Goal: Task Accomplishment & Management: Manage account settings

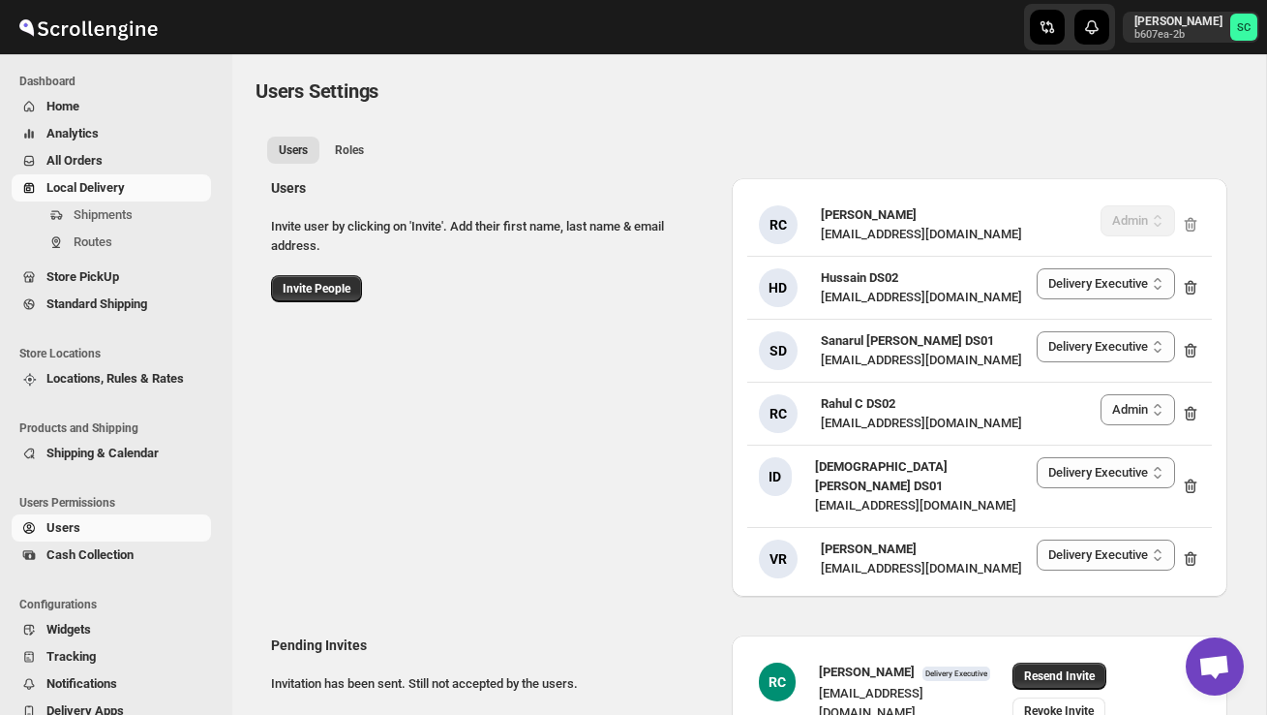
select select "637b767fbaab0276b10c91d5"
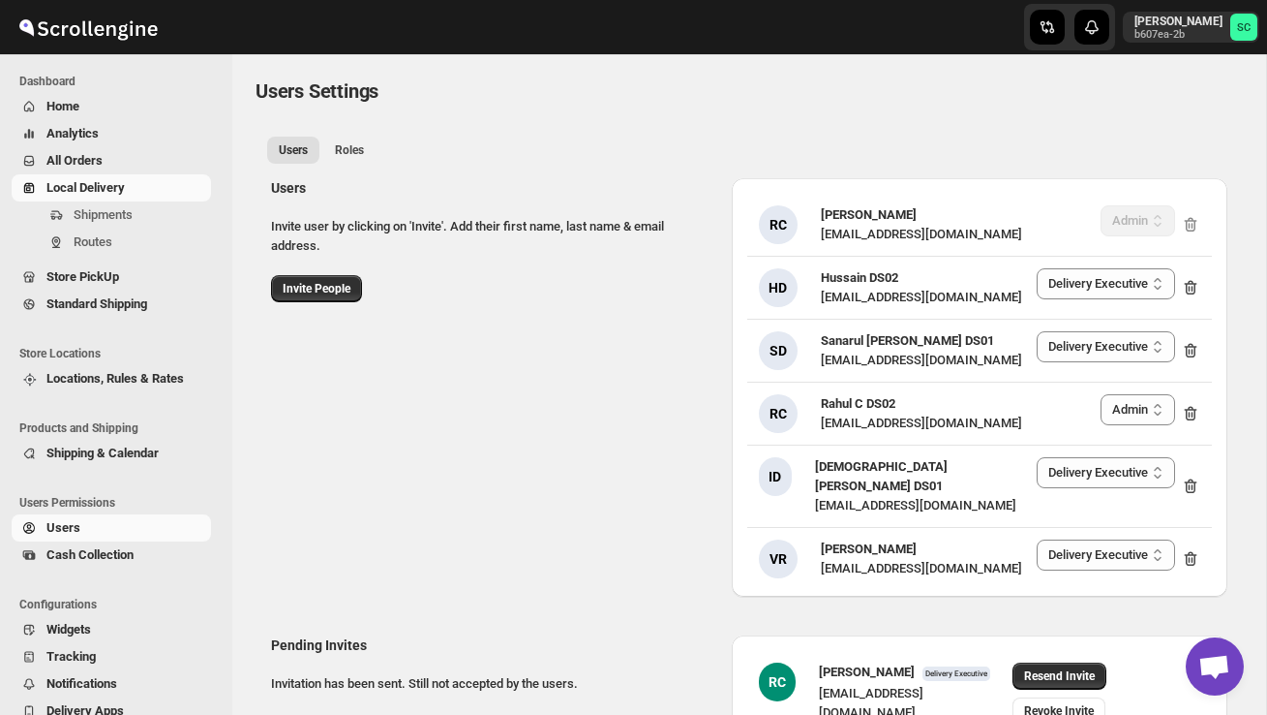
select select "637b767fbaab0276b10c91d5"
click at [113, 217] on span "Shipments" at bounding box center [103, 214] width 59 height 15
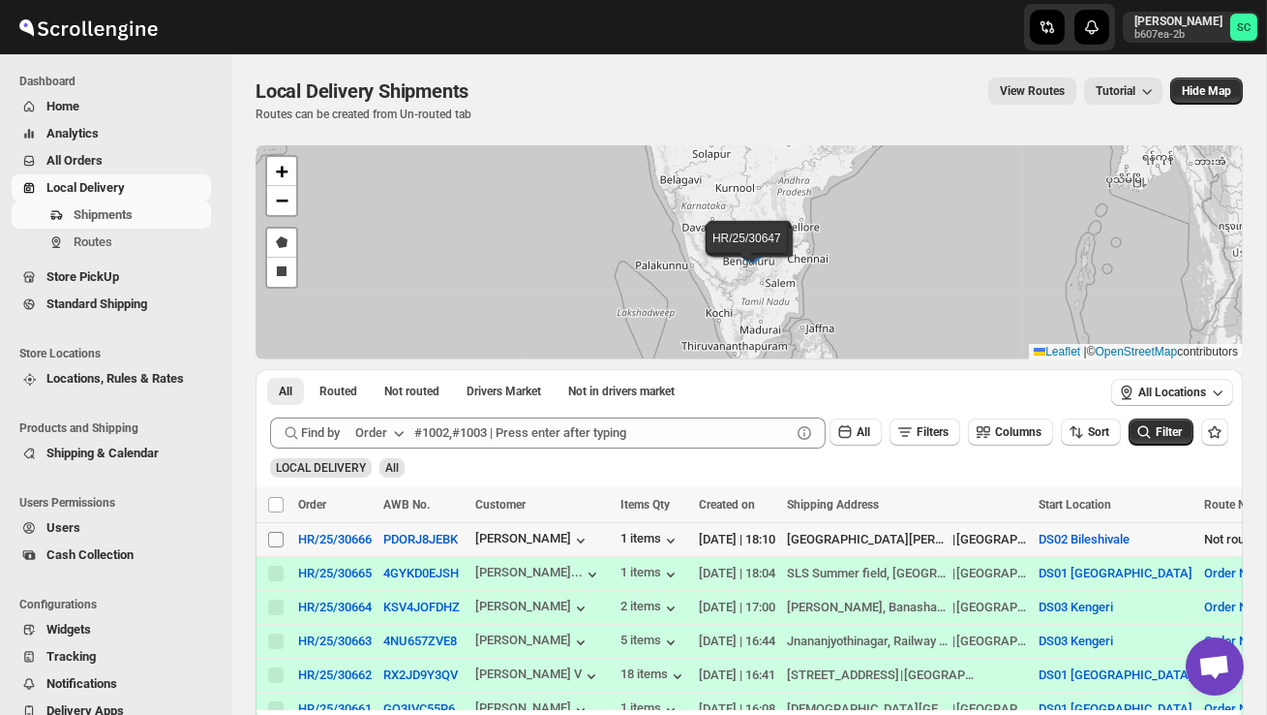
click at [272, 543] on input "Select shipment" at bounding box center [275, 539] width 15 height 15
checkbox input "true"
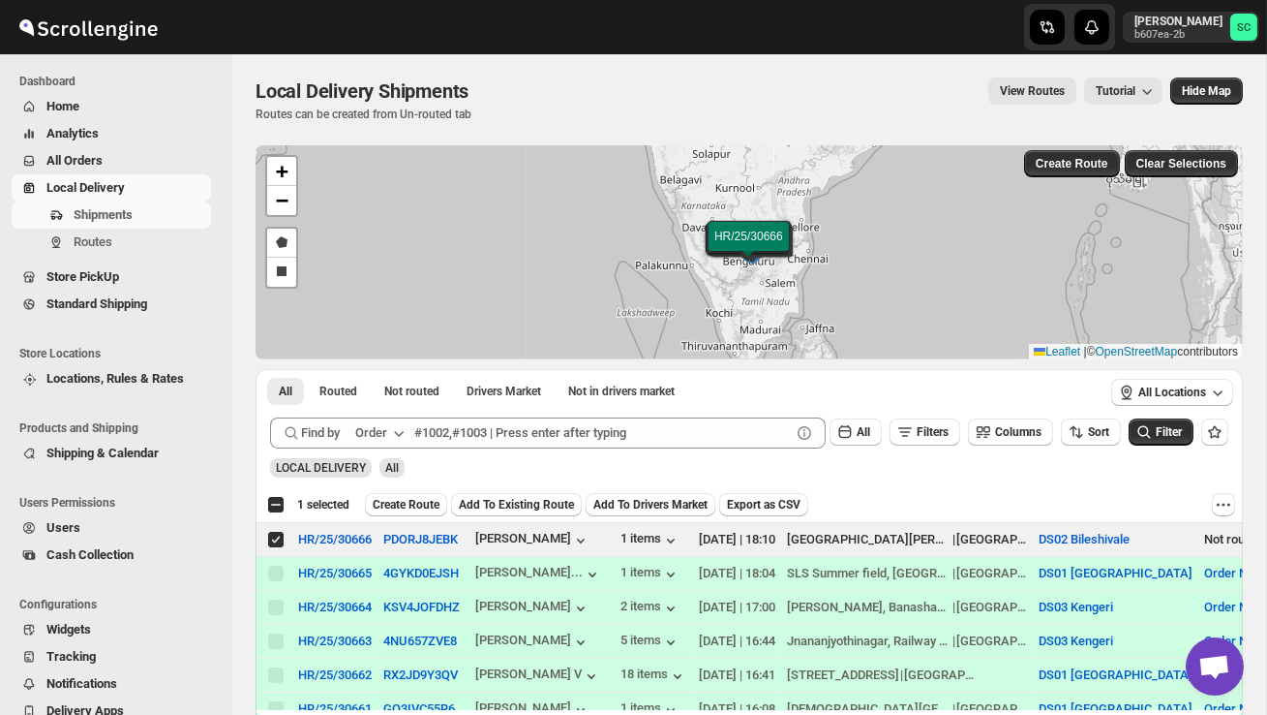
click at [399, 502] on span "Create Route" at bounding box center [406, 504] width 67 height 15
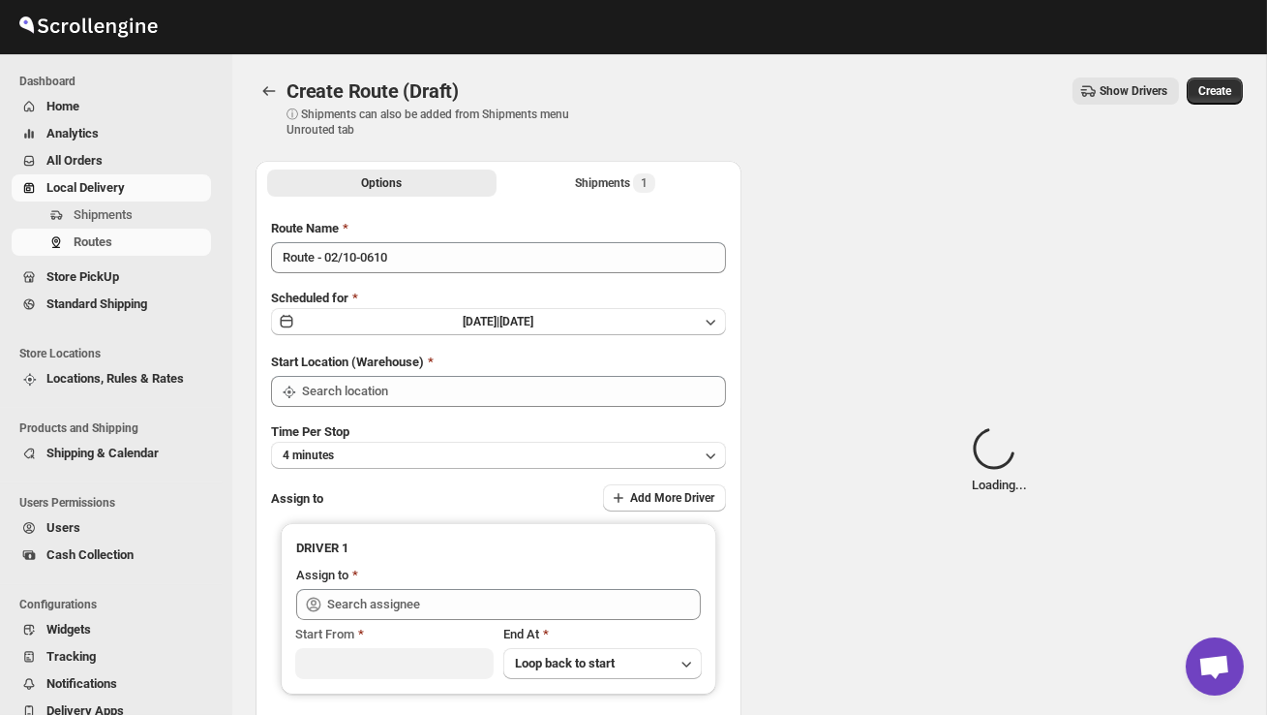
type input "DS02 Bileshivale"
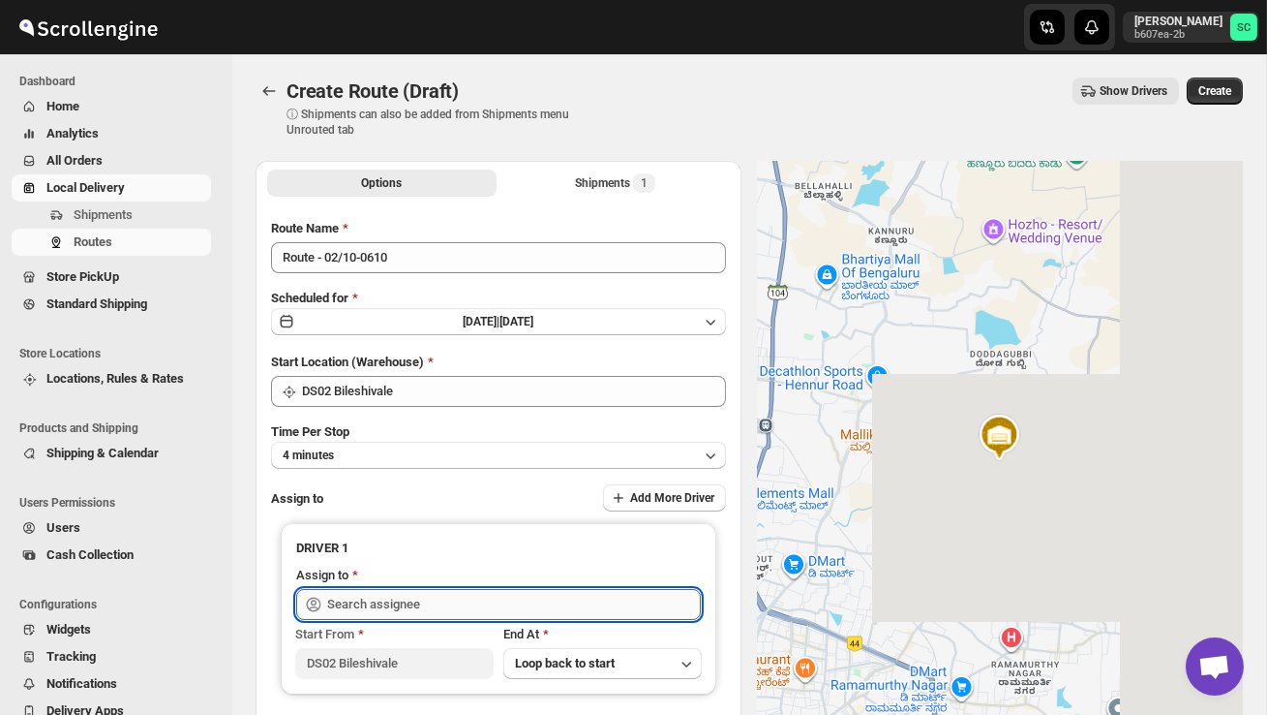
click at [388, 598] on input "text" at bounding box center [514, 604] width 374 height 31
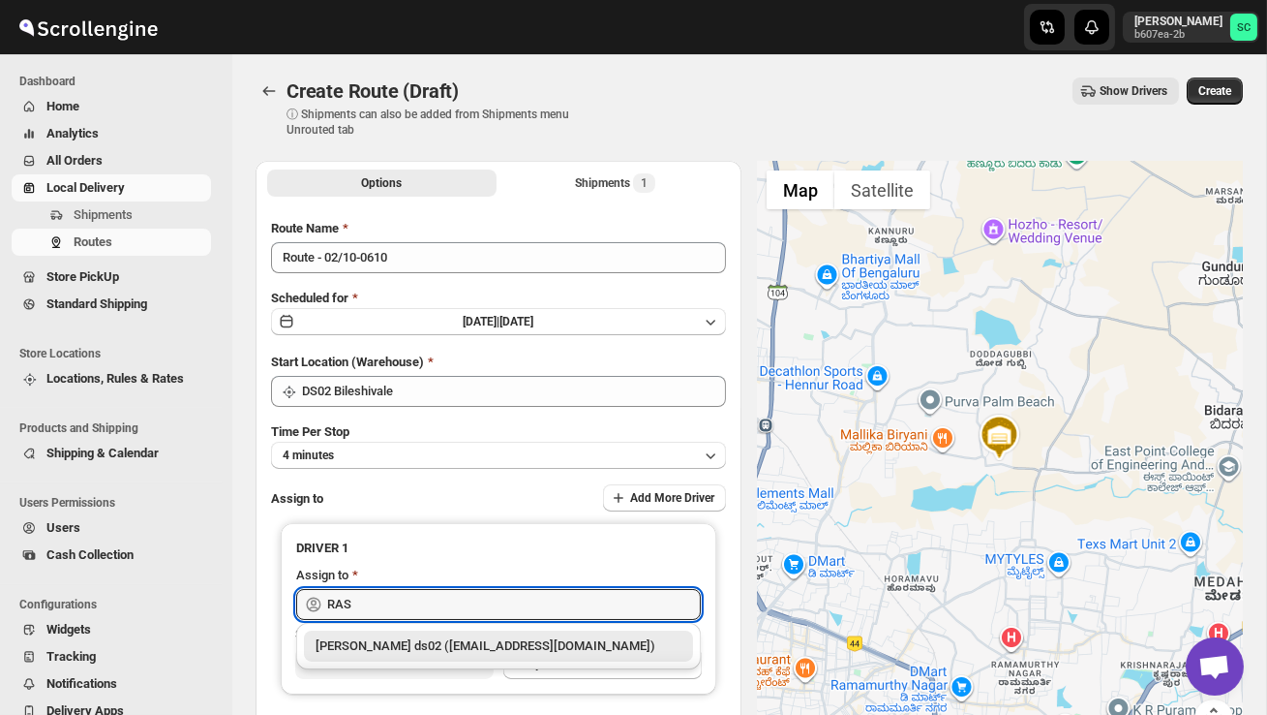
click at [467, 646] on div "[PERSON_NAME] ds02 ([EMAIL_ADDRESS][DOMAIN_NAME])" at bounding box center [499, 645] width 366 height 19
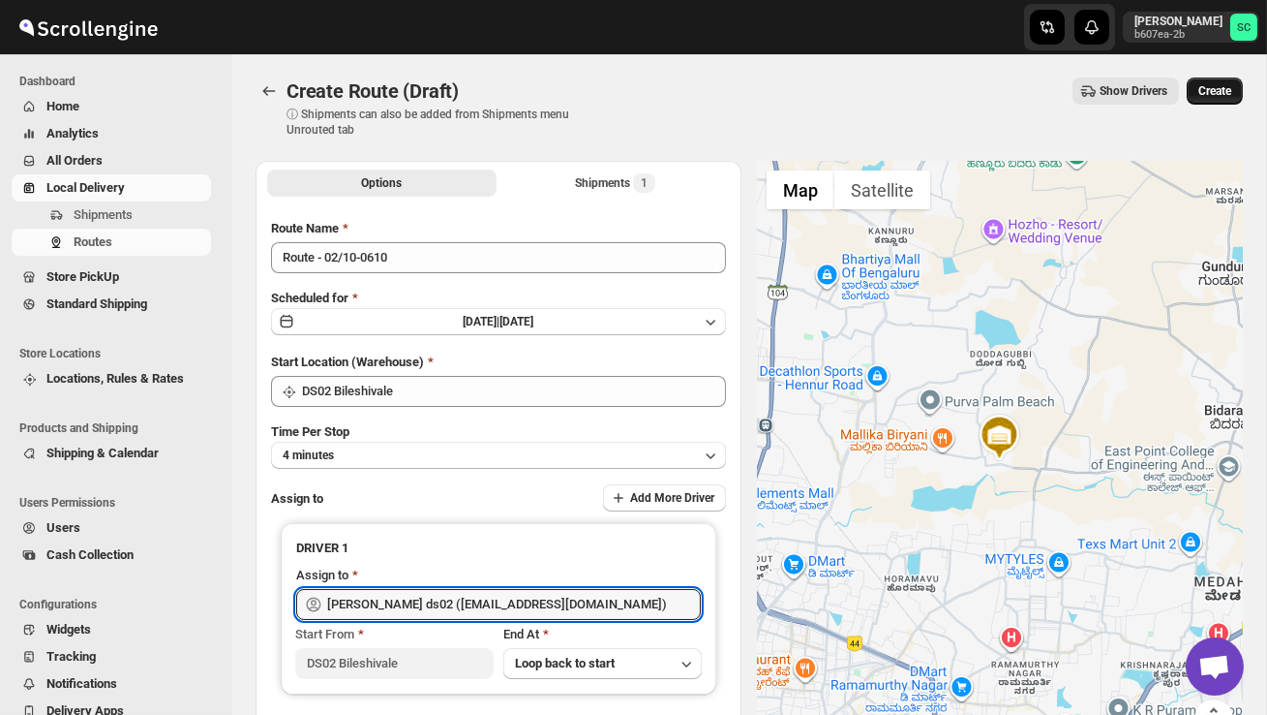
type input "[PERSON_NAME] ds02 ([EMAIL_ADDRESS][DOMAIN_NAME])"
click at [1220, 88] on span "Create" at bounding box center [1215, 90] width 33 height 15
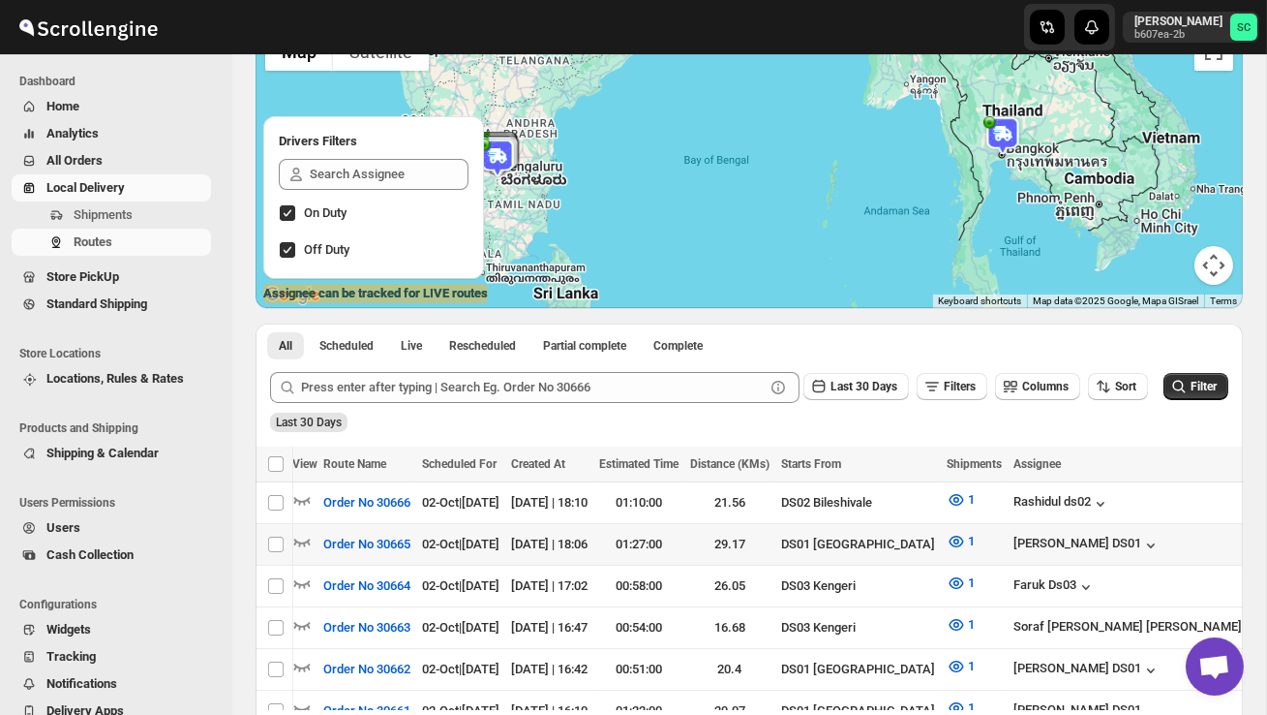
scroll to position [0, 262]
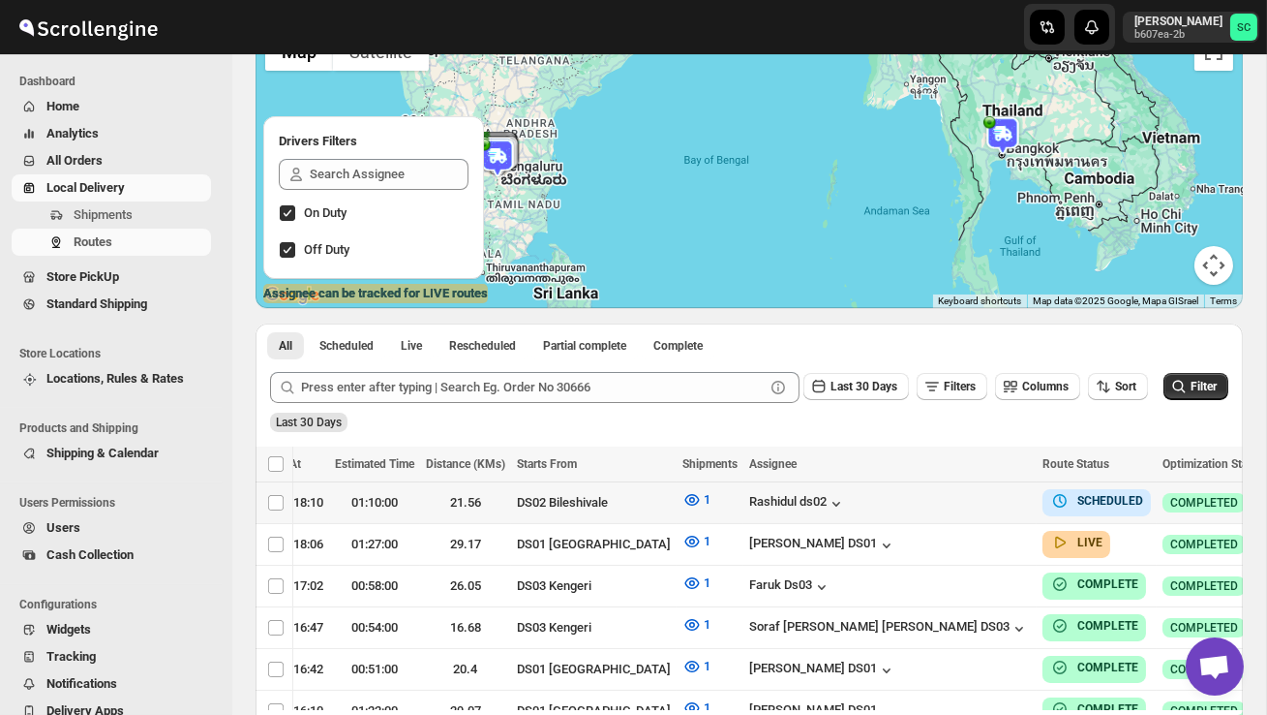
click at [1266, 493] on icon "button" at bounding box center [1289, 501] width 19 height 19
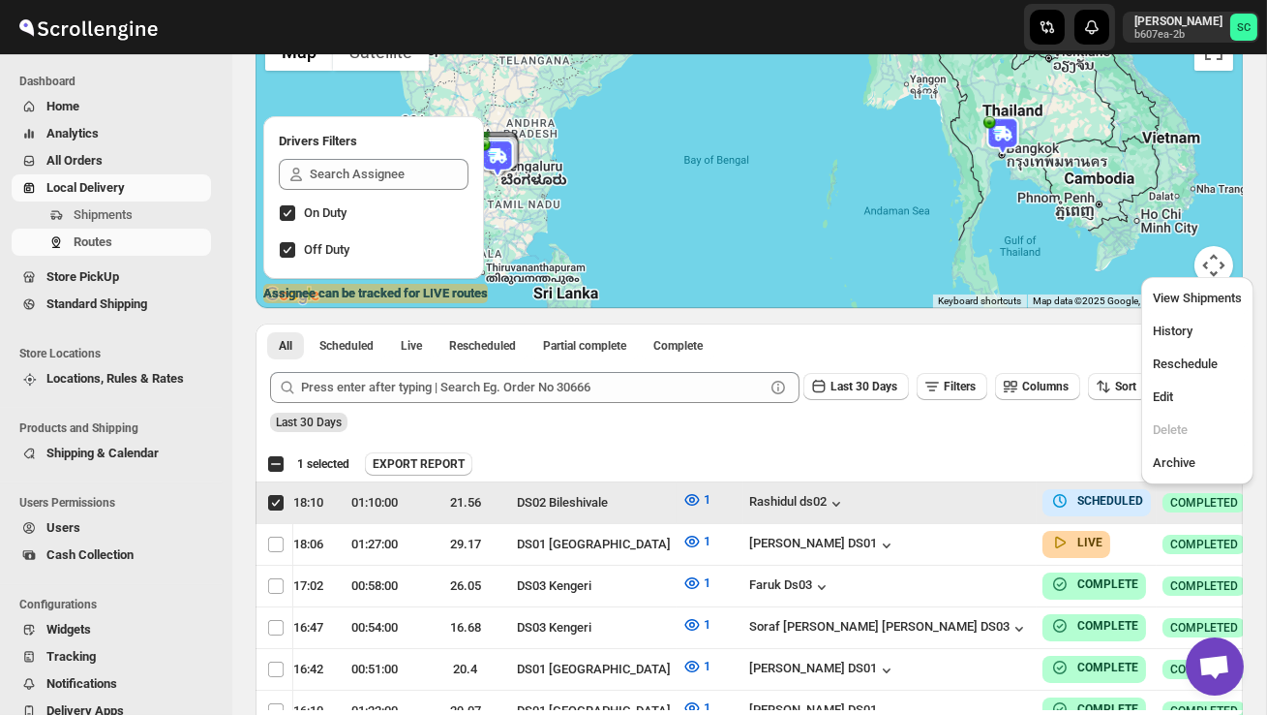
scroll to position [0, 1]
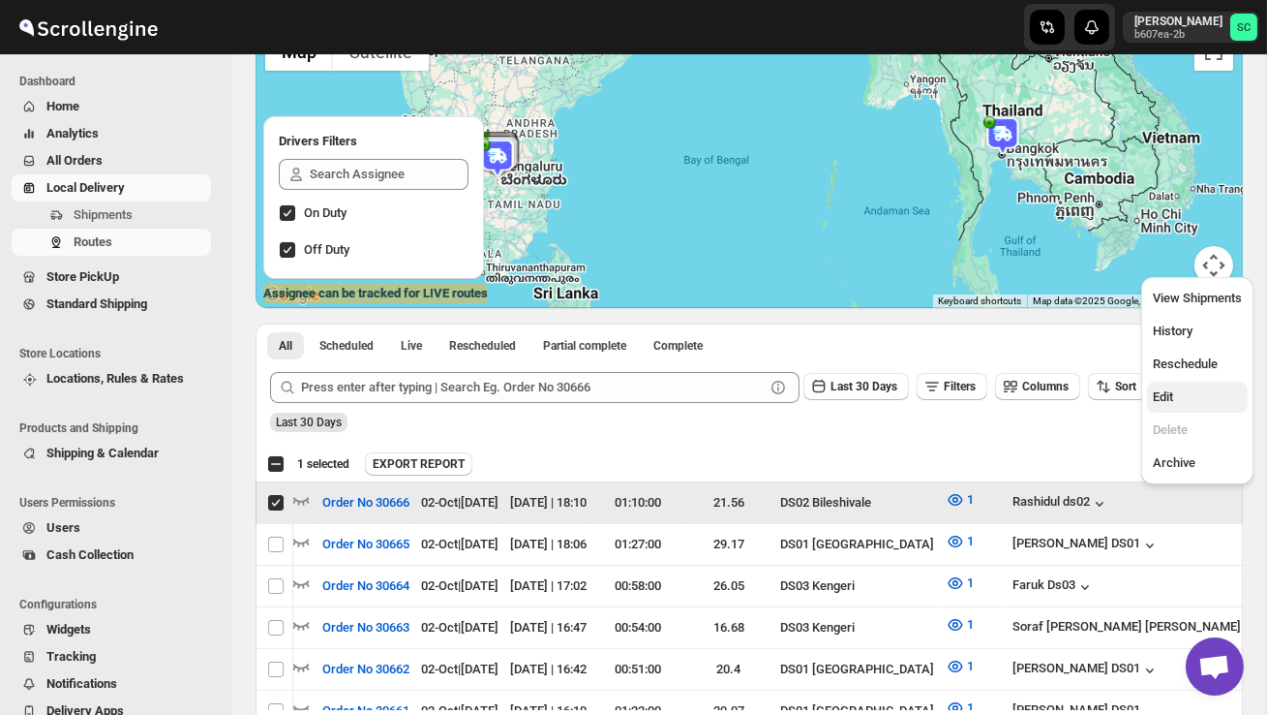
click at [1189, 393] on span "Edit" at bounding box center [1197, 396] width 89 height 19
checkbox input "false"
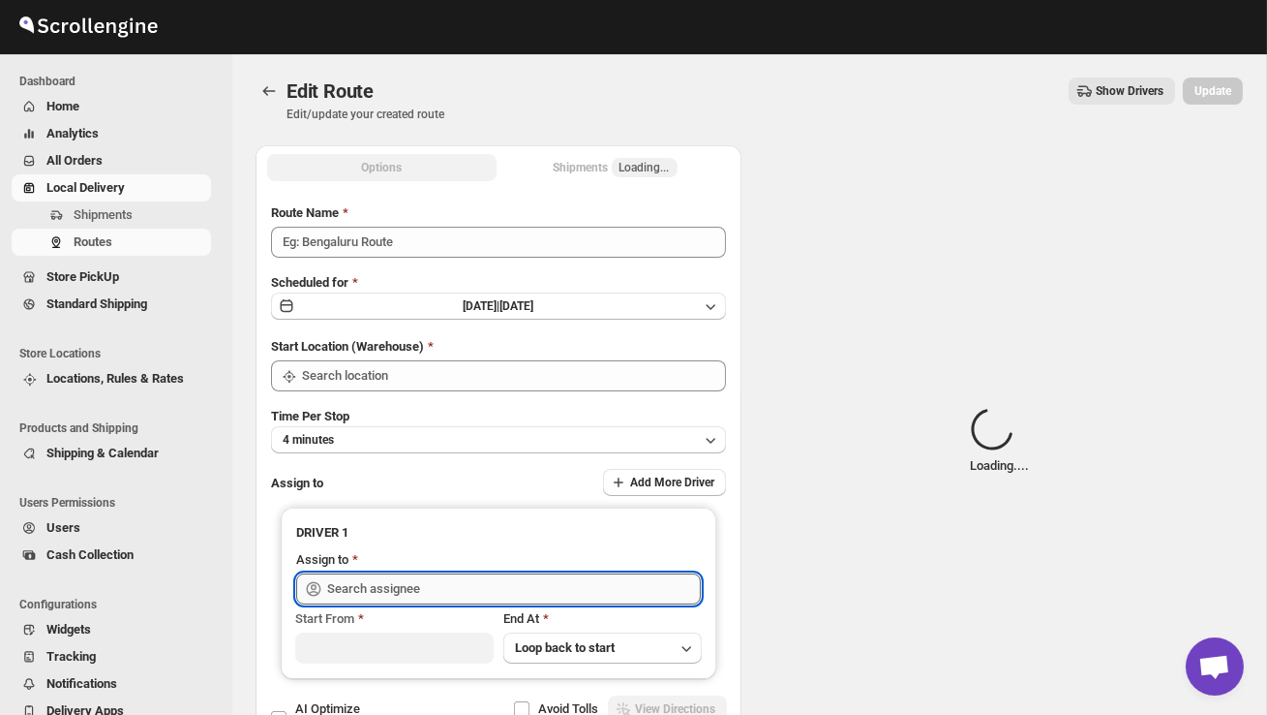
click at [517, 591] on input "text" at bounding box center [514, 588] width 374 height 31
type input "Order No 30666"
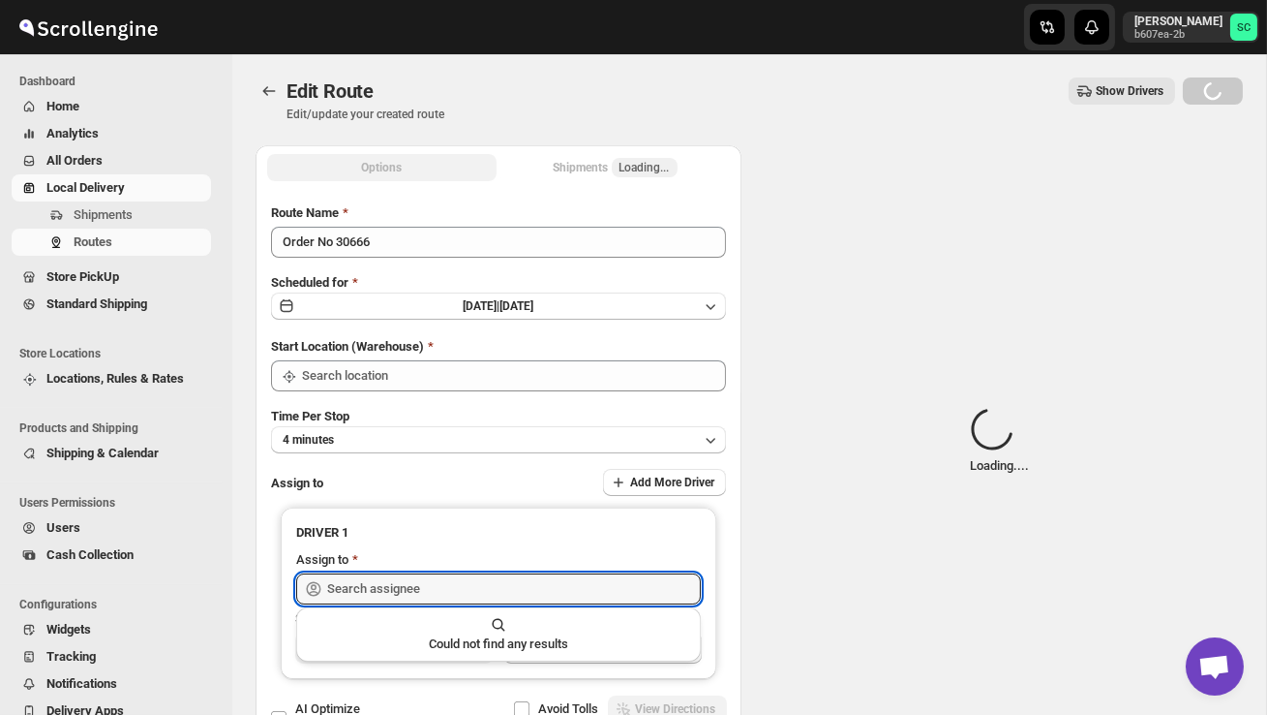
type input "DS02 Bileshivale"
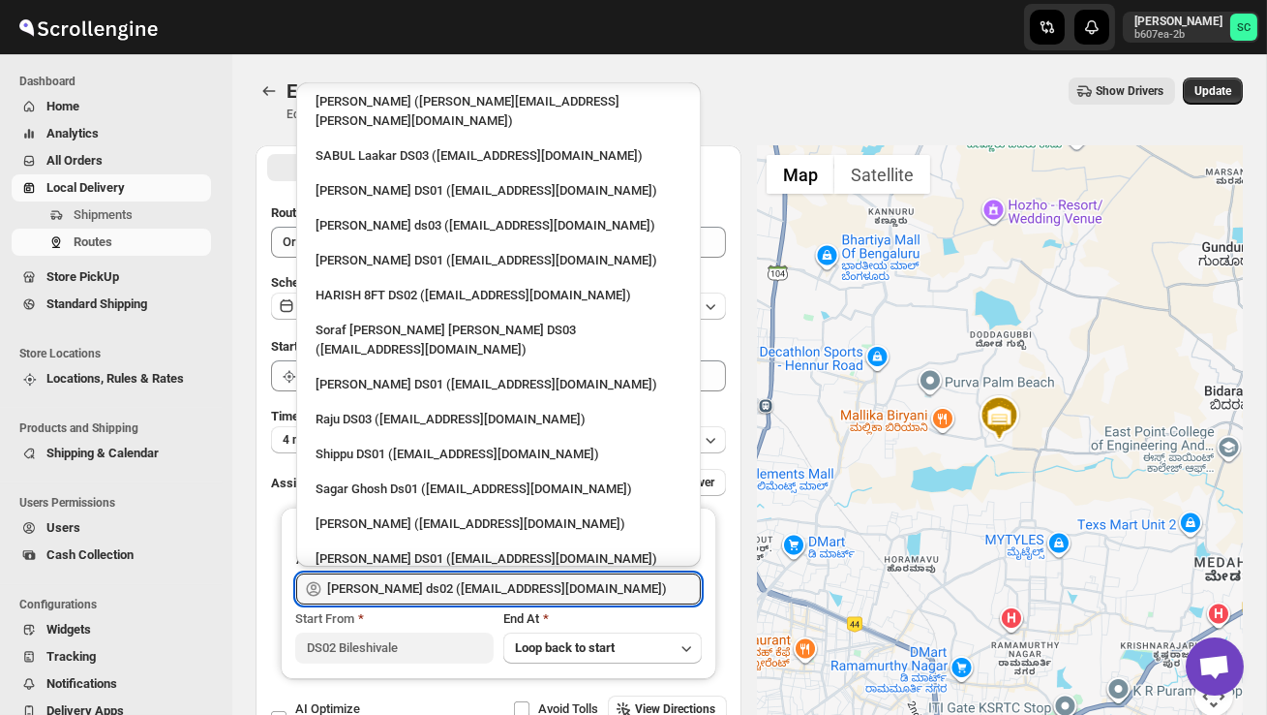
scroll to position [1548, 0]
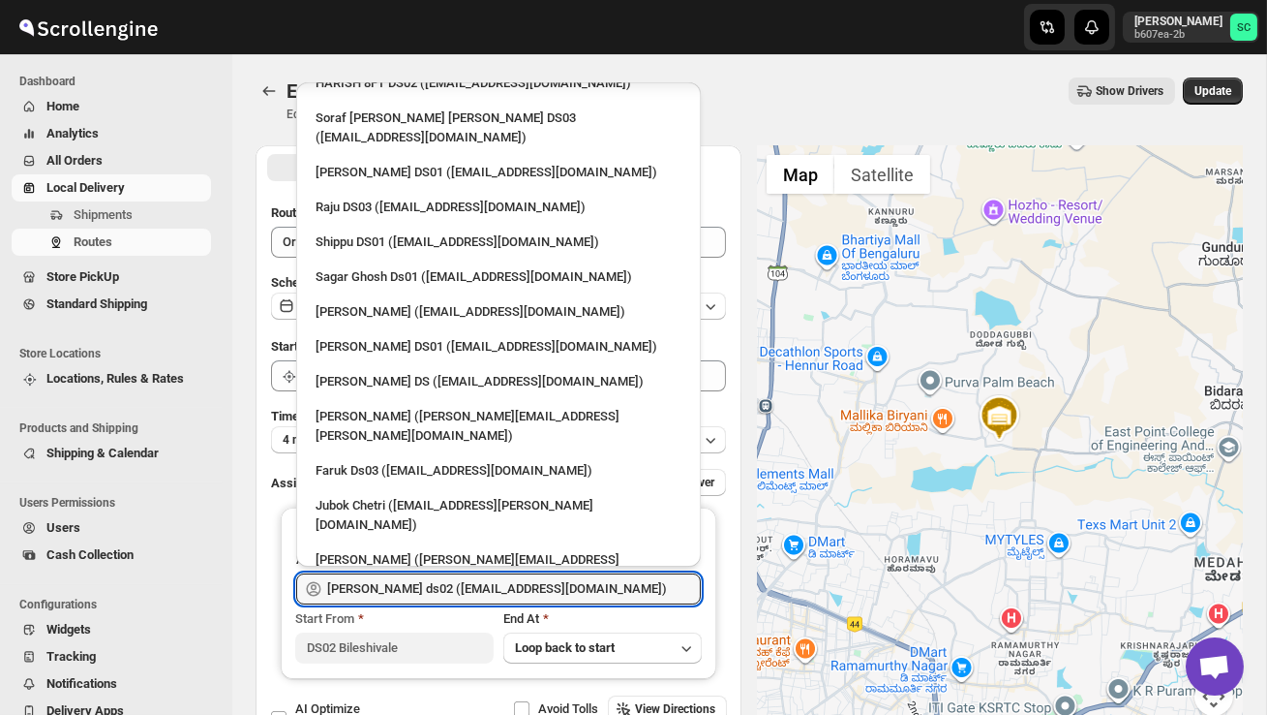
click at [425, 674] on div "CHANDAN DS02 10FT ([EMAIL_ADDRESS][DOMAIN_NAME])" at bounding box center [499, 683] width 366 height 19
type input "CHANDAN DS02 10FT ([EMAIL_ADDRESS][DOMAIN_NAME])"
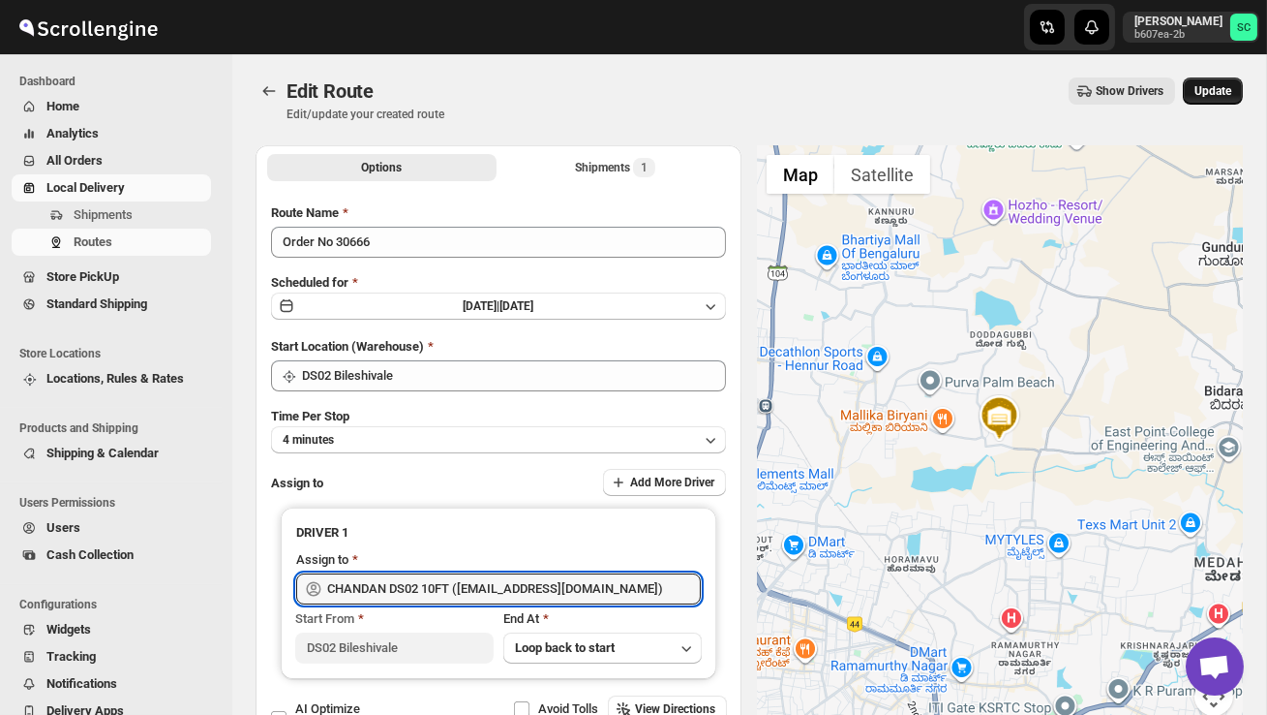
click at [1215, 97] on span "Update" at bounding box center [1213, 90] width 37 height 15
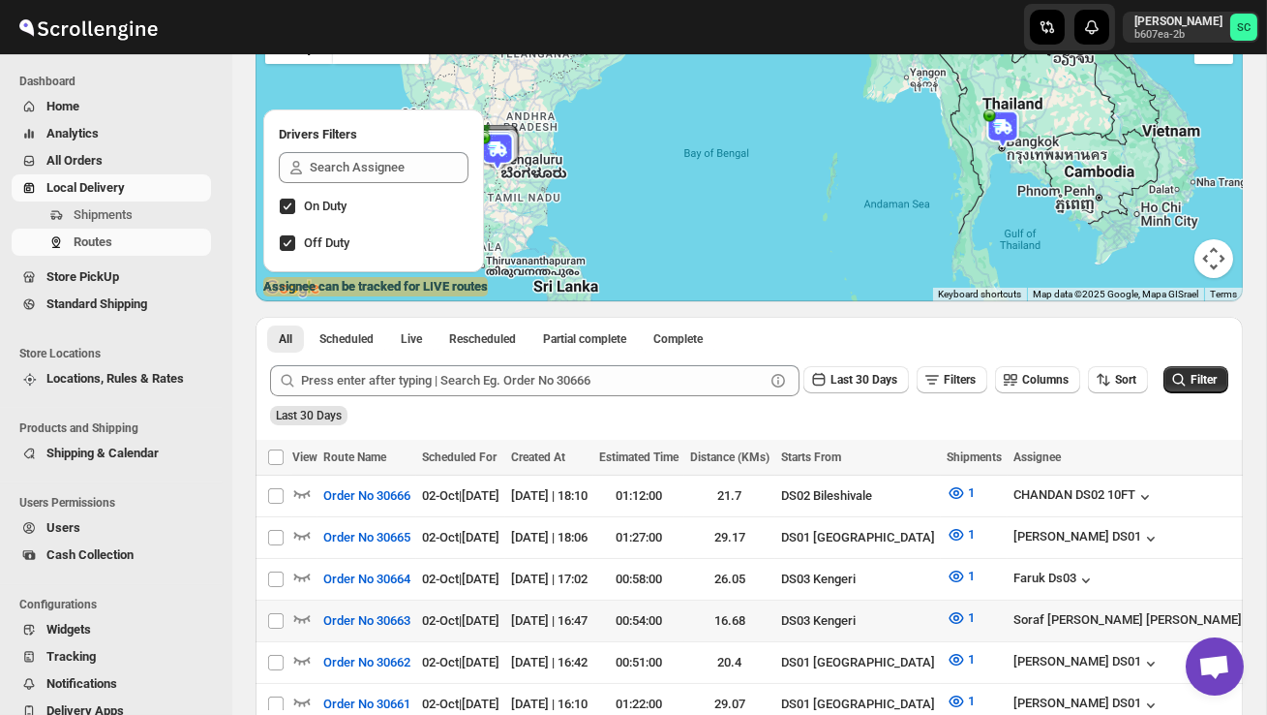
scroll to position [174, 0]
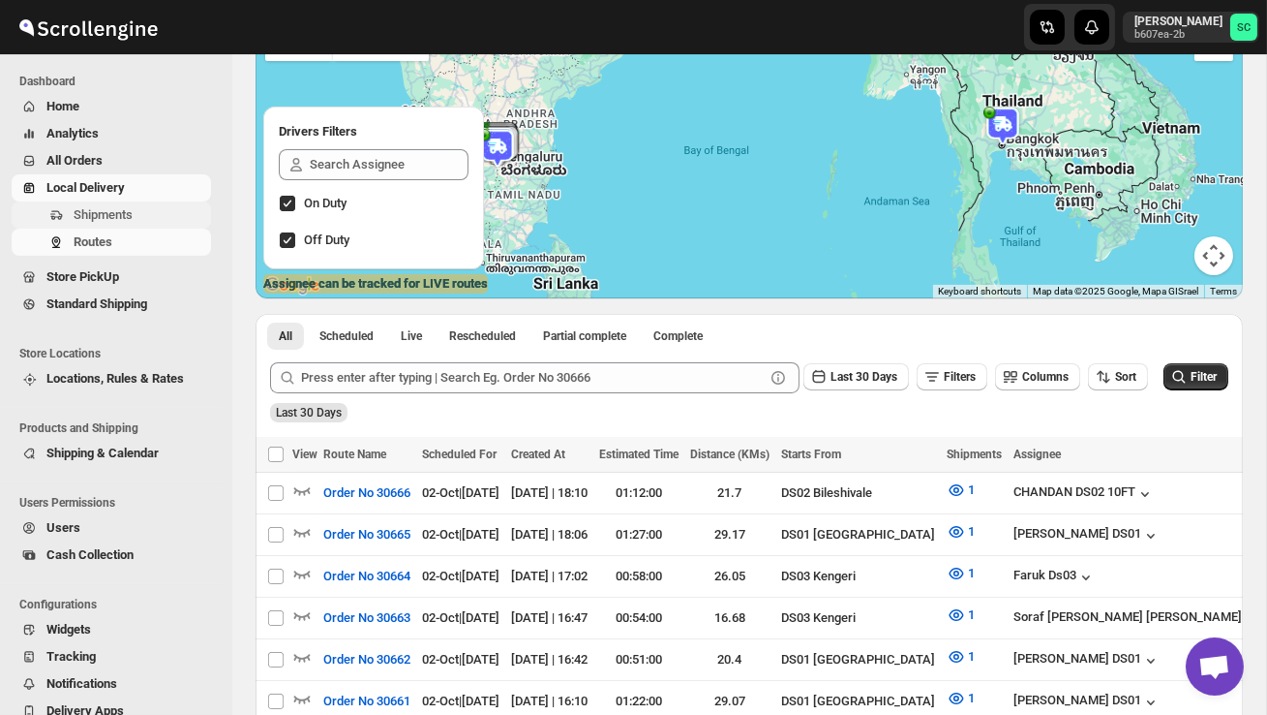
click at [113, 211] on span "Shipments" at bounding box center [103, 214] width 59 height 15
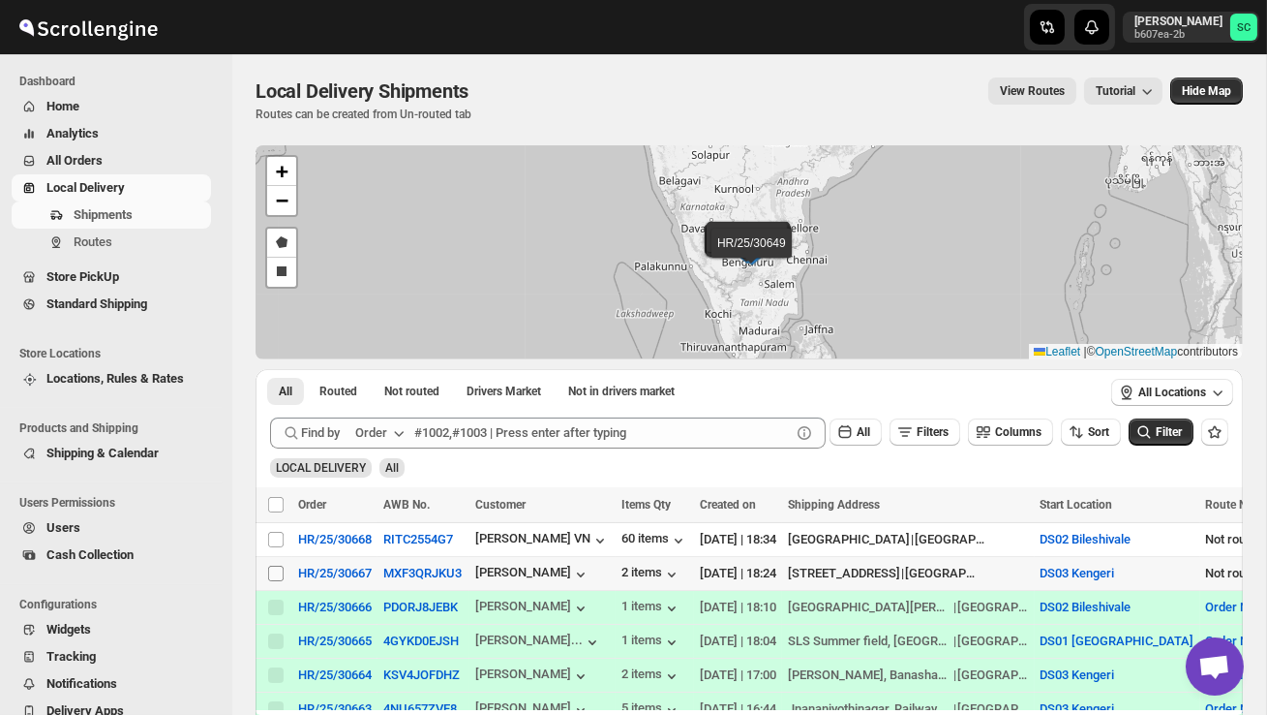
click at [276, 574] on input "Select shipment" at bounding box center [275, 572] width 15 height 15
checkbox input "true"
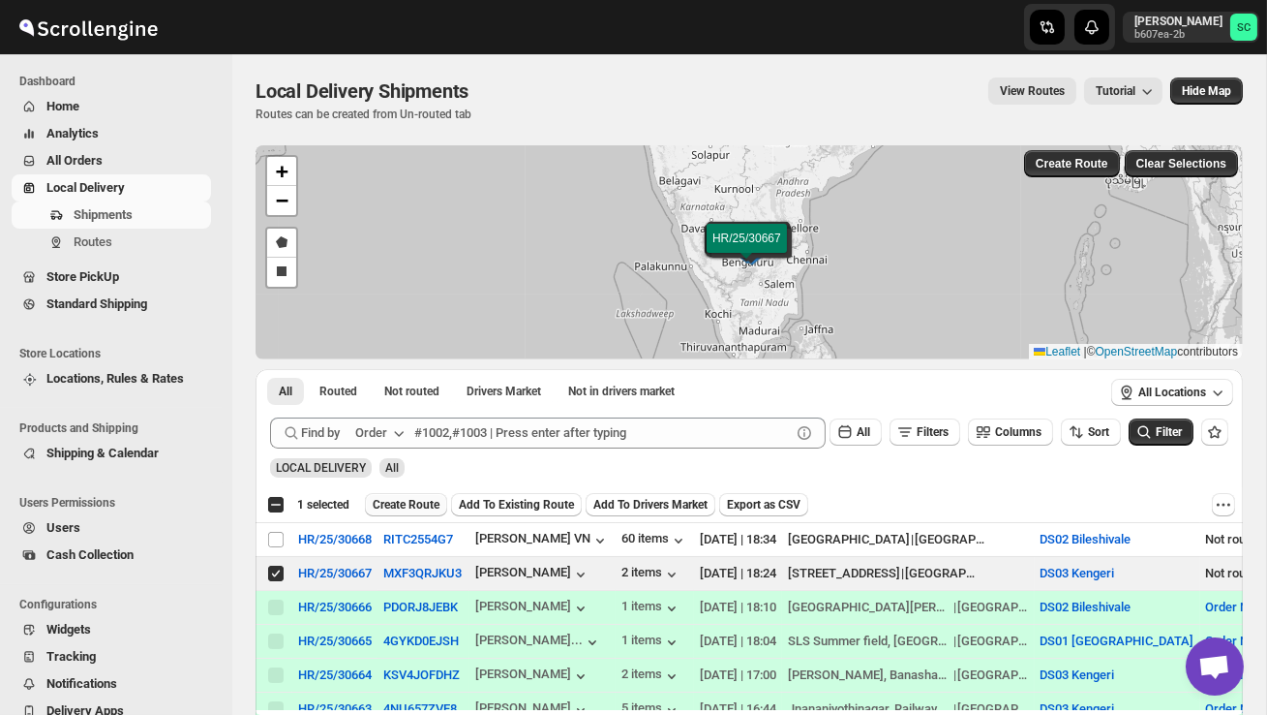
click at [405, 504] on span "Create Route" at bounding box center [406, 504] width 67 height 15
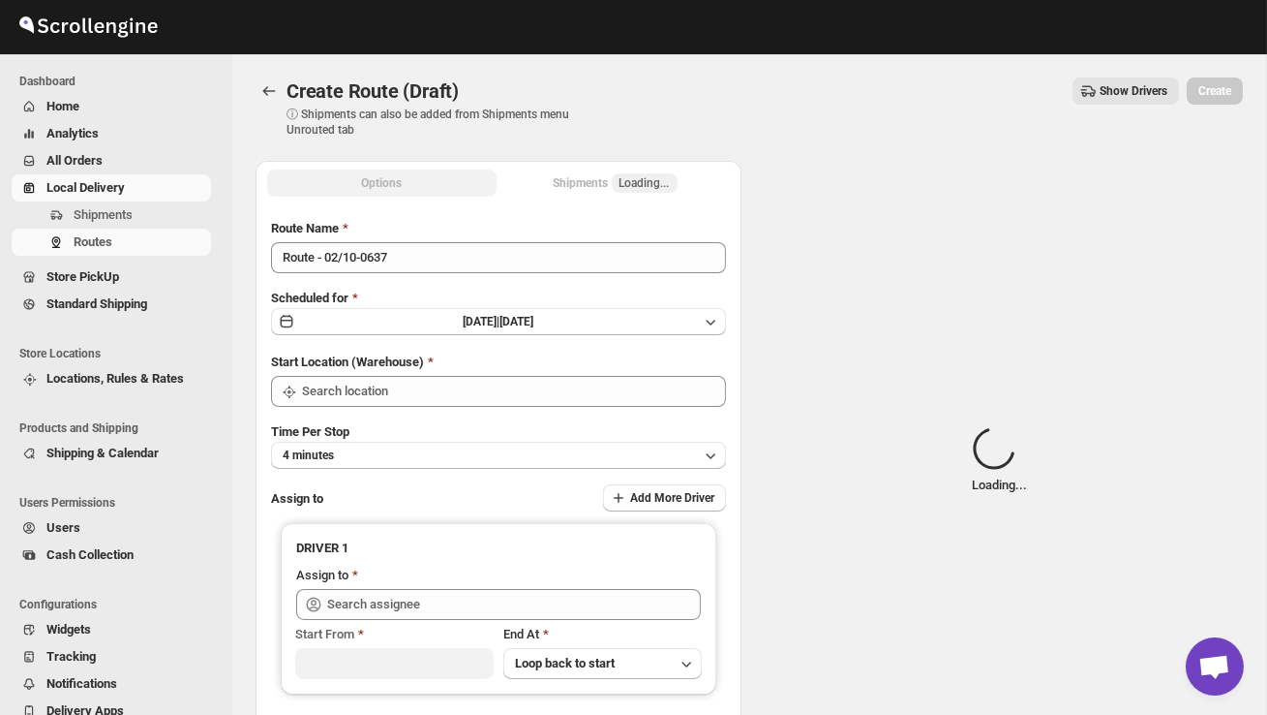
type input "DS03 Kengeri"
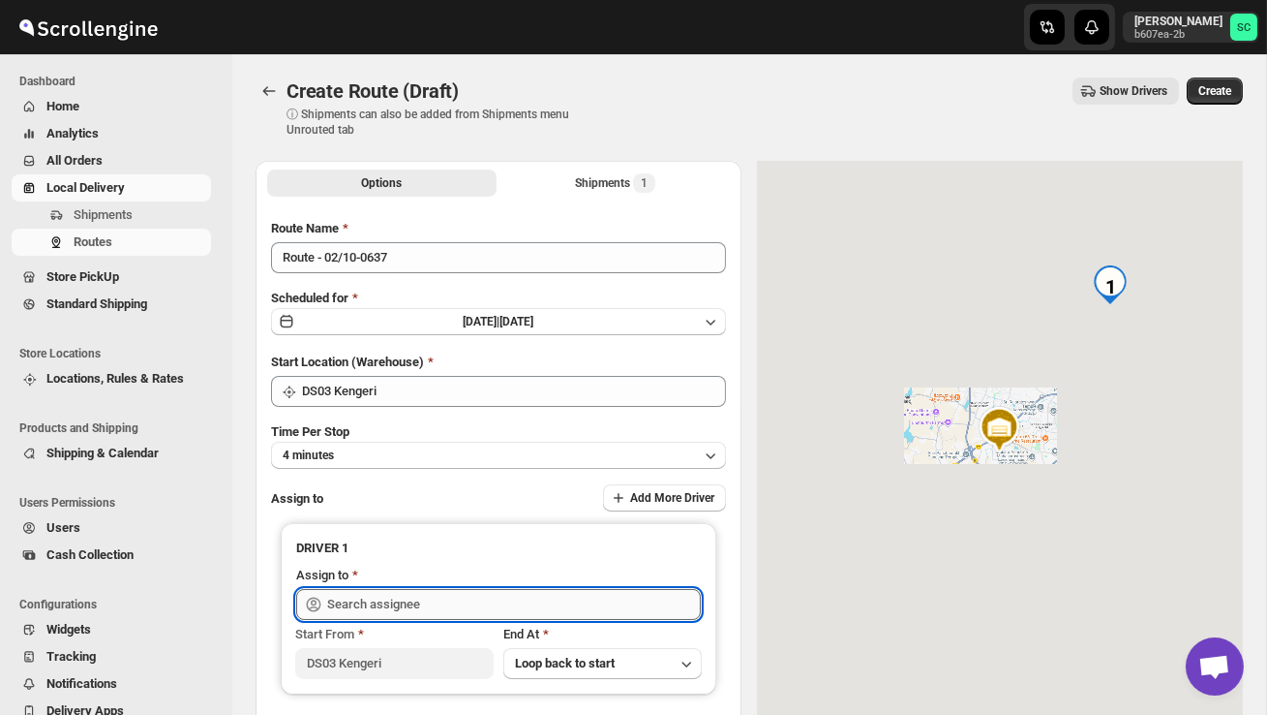
click at [403, 596] on input "text" at bounding box center [514, 604] width 374 height 31
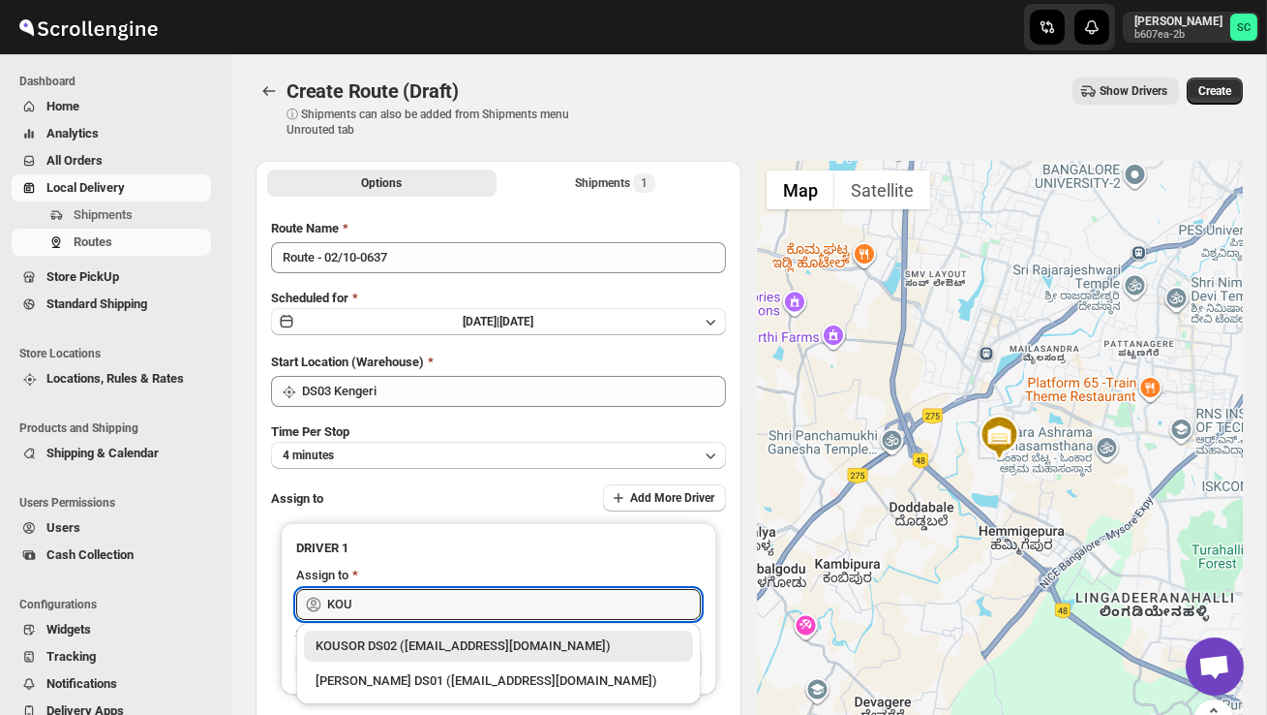
click at [430, 633] on div "KOUSOR DS02 ([EMAIL_ADDRESS][DOMAIN_NAME])" at bounding box center [498, 645] width 389 height 31
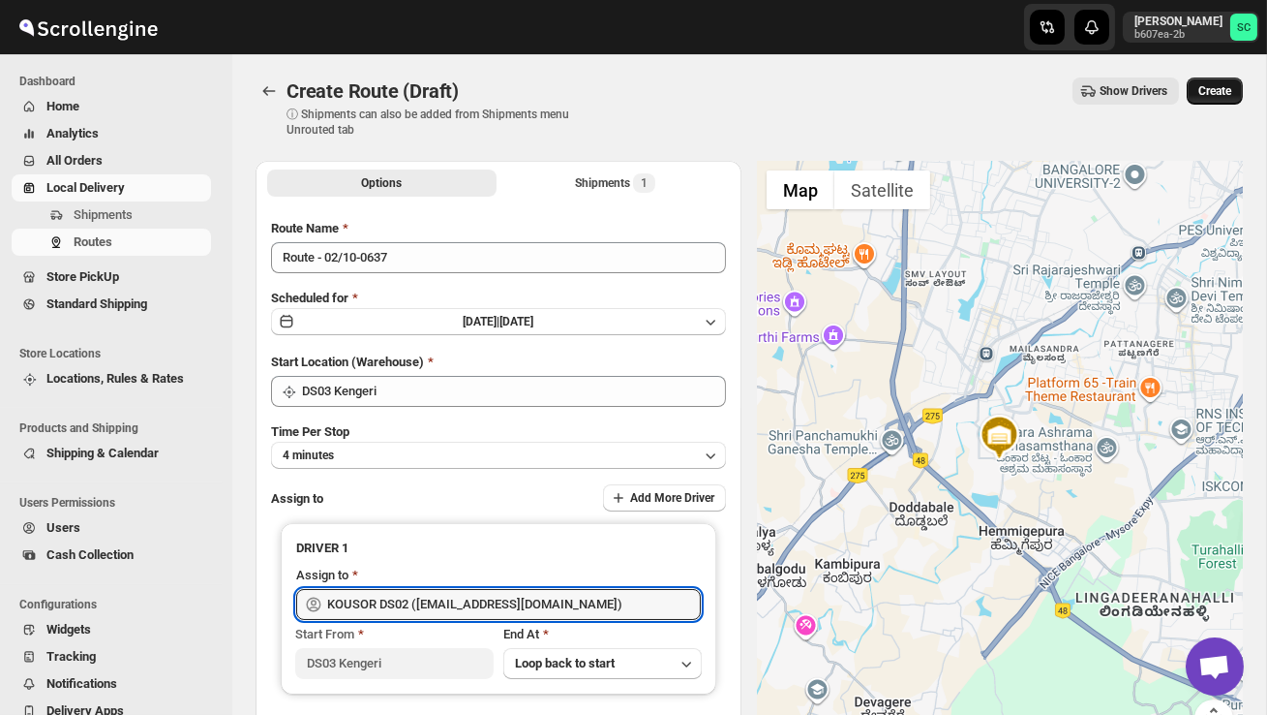
type input "KOUSOR DS02 ([EMAIL_ADDRESS][DOMAIN_NAME])"
click at [1205, 98] on span "Create" at bounding box center [1215, 90] width 33 height 15
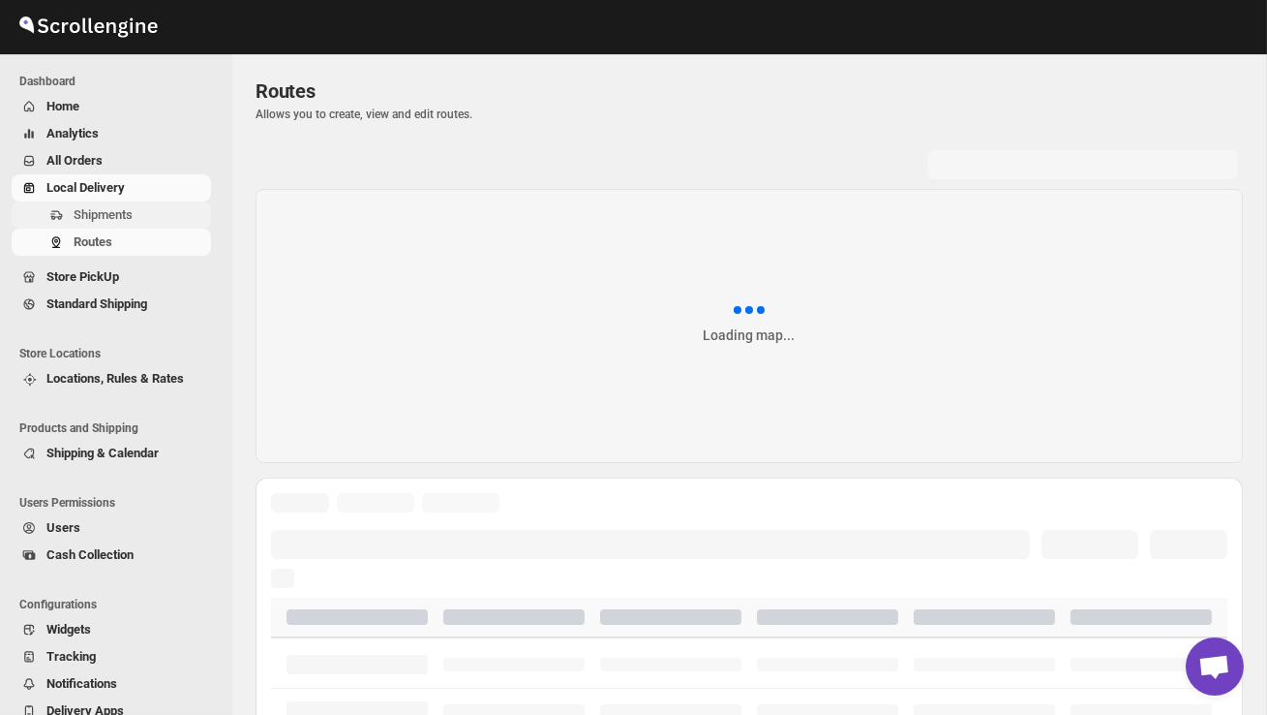
click at [143, 209] on span "Shipments" at bounding box center [141, 214] width 134 height 19
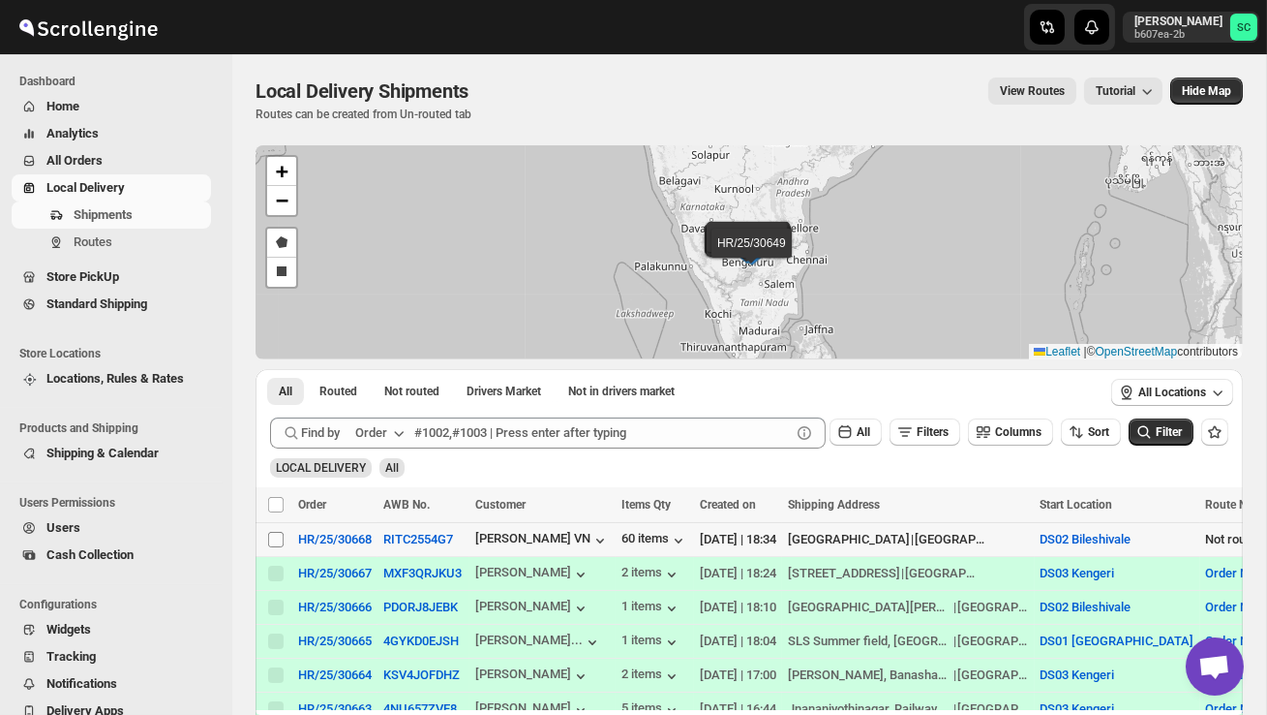
click at [278, 536] on input "Select shipment" at bounding box center [275, 539] width 15 height 15
checkbox input "true"
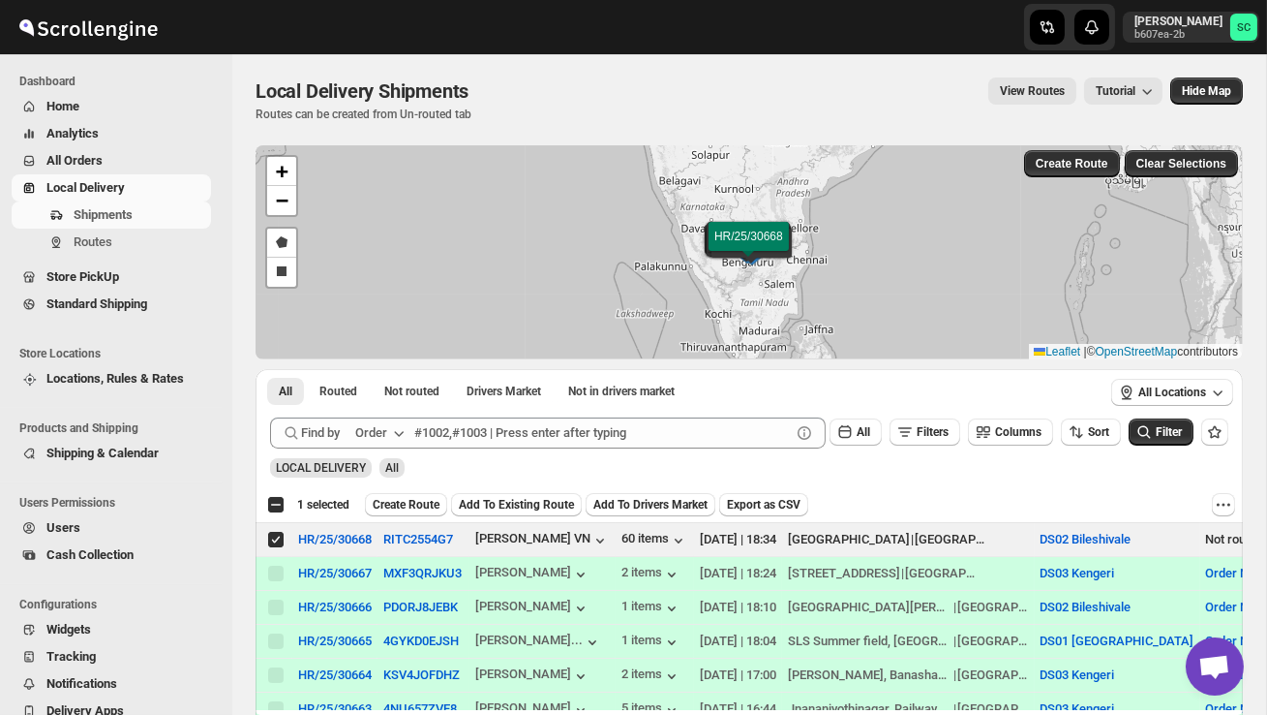
click at [424, 501] on span "Create Route" at bounding box center [406, 504] width 67 height 15
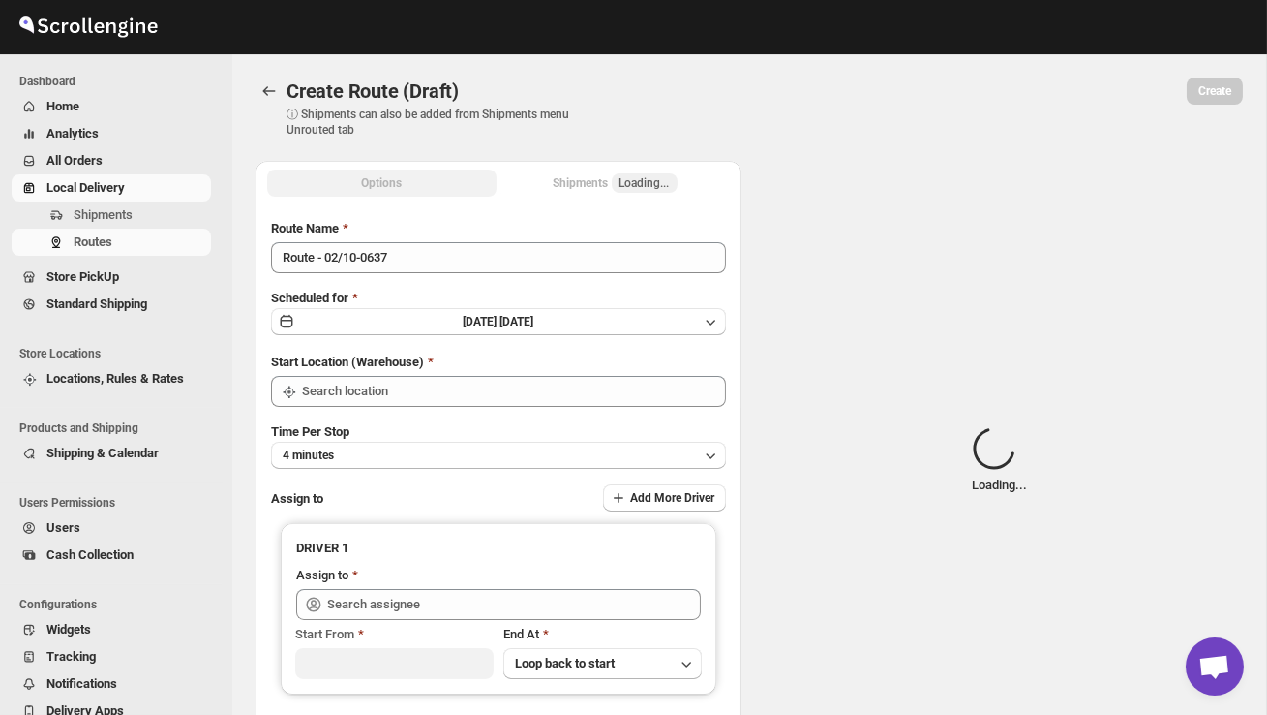
type input "DS02 Bileshivale"
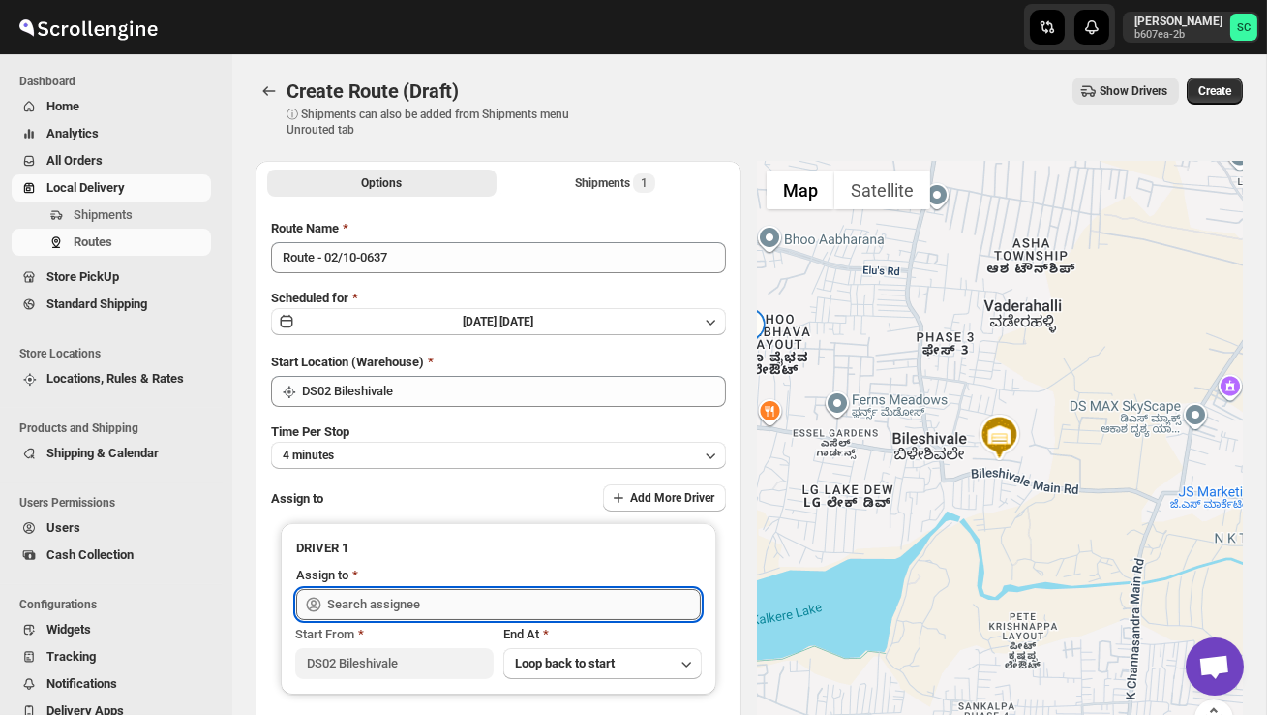
click at [388, 605] on input "text" at bounding box center [514, 604] width 374 height 31
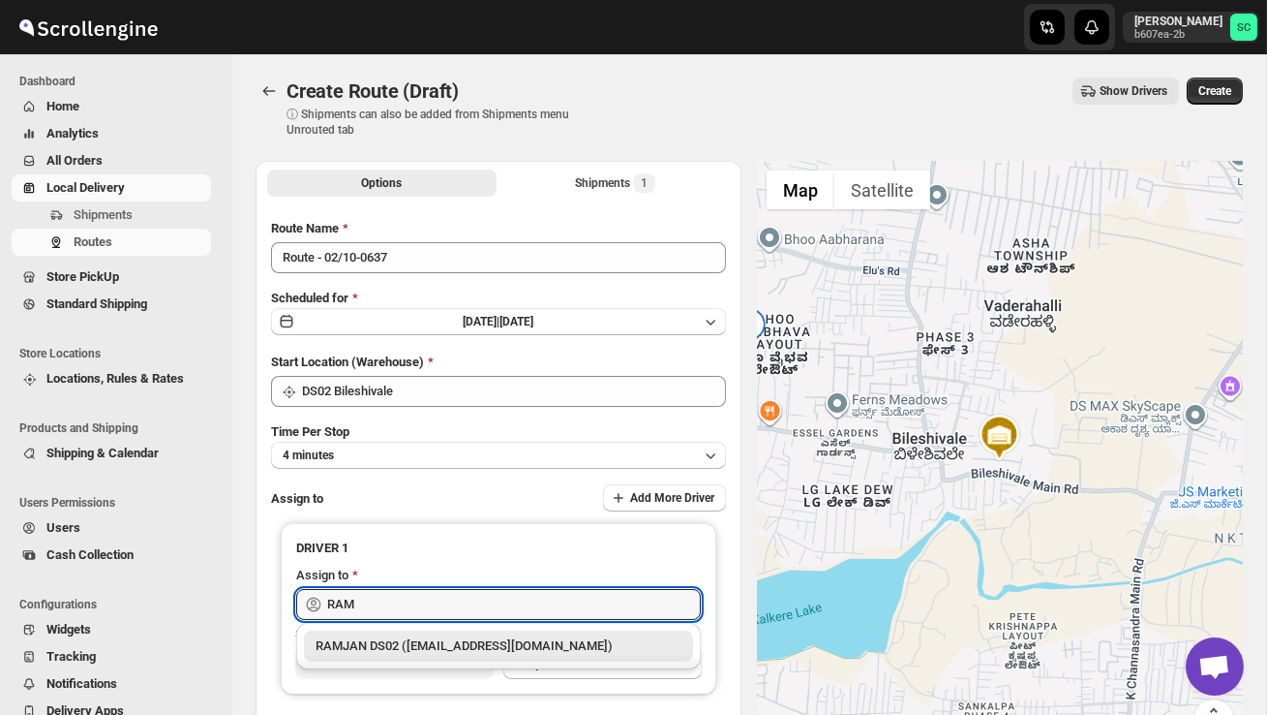
click at [410, 638] on div "RAMJAN DS02 ([EMAIL_ADDRESS][DOMAIN_NAME])" at bounding box center [499, 645] width 366 height 19
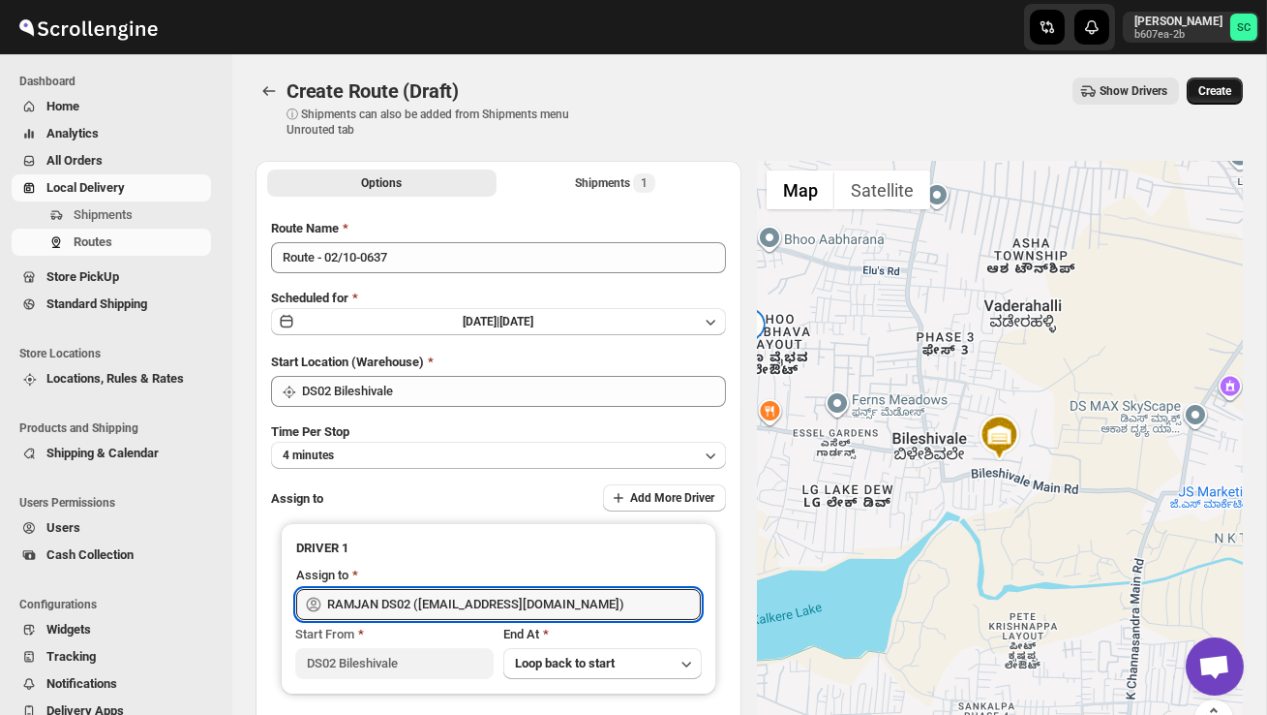
type input "RAMJAN DS02 ([EMAIL_ADDRESS][DOMAIN_NAME])"
click at [1213, 87] on span "Create" at bounding box center [1215, 90] width 33 height 15
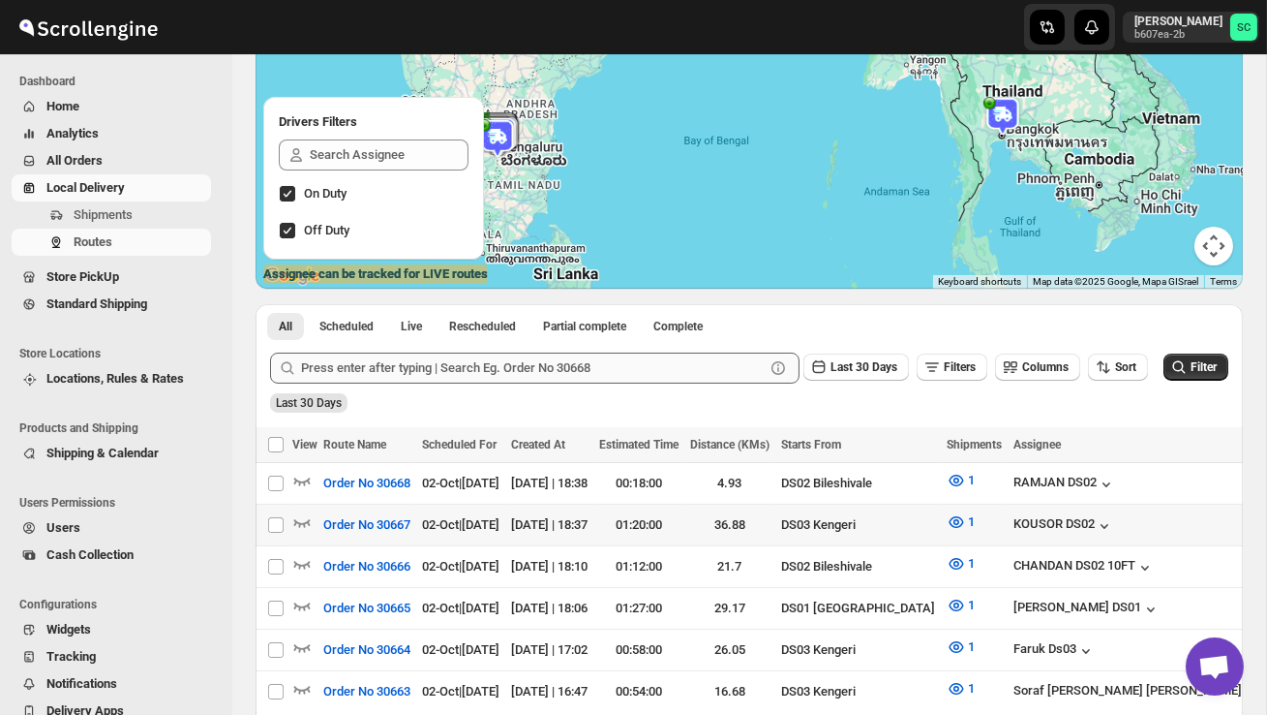
scroll to position [184, 0]
click at [308, 514] on icon "button" at bounding box center [301, 521] width 19 height 19
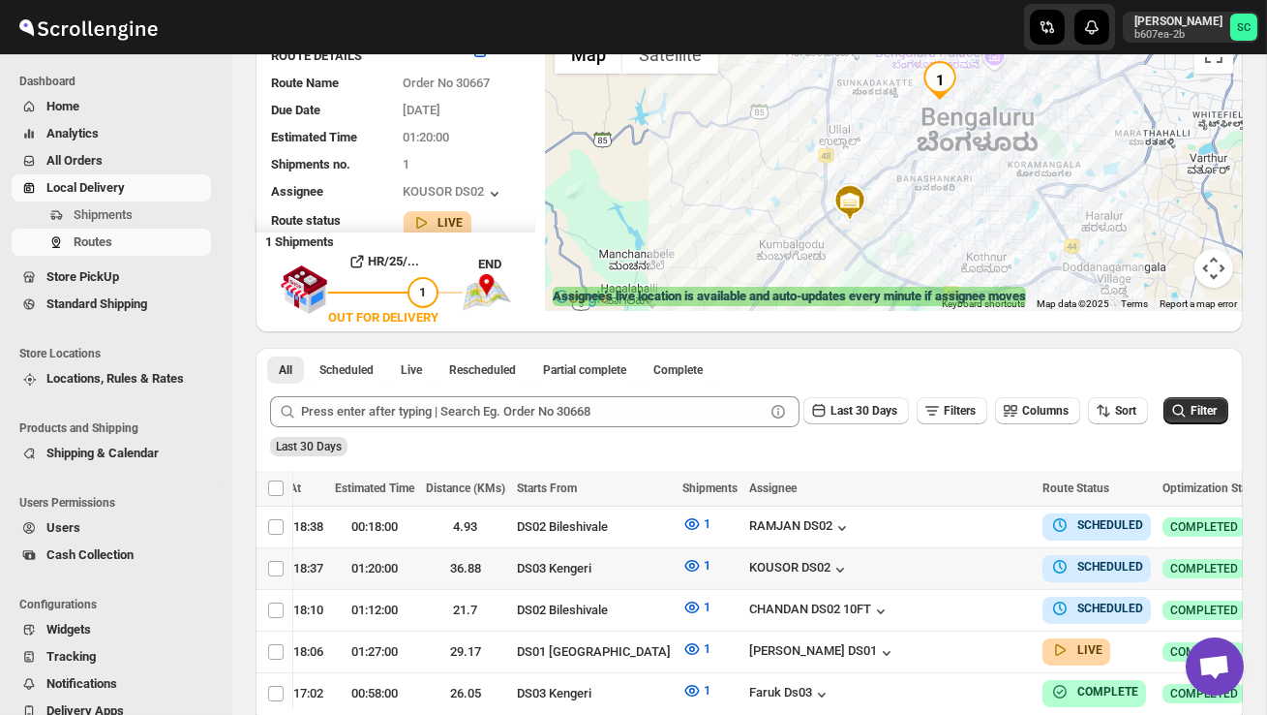
scroll to position [0, 262]
click at [1266, 561] on icon "button" at bounding box center [1289, 567] width 19 height 19
checkbox input "true"
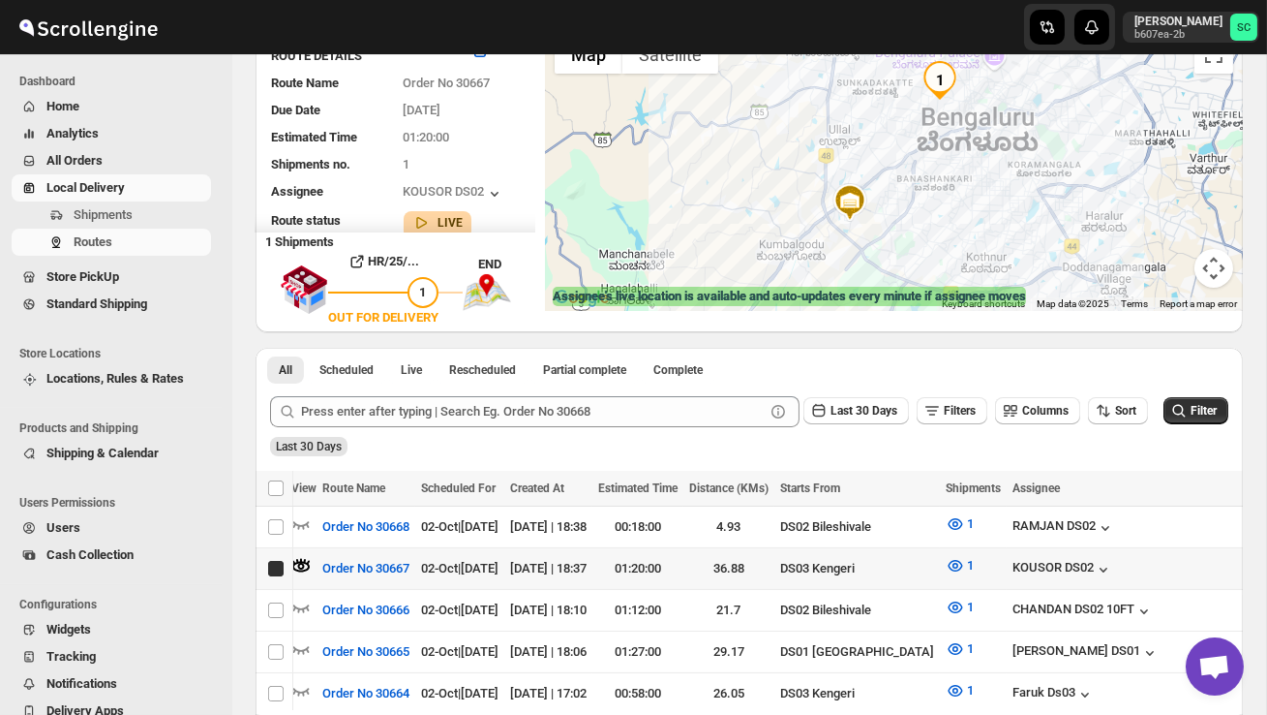
scroll to position [0, 1]
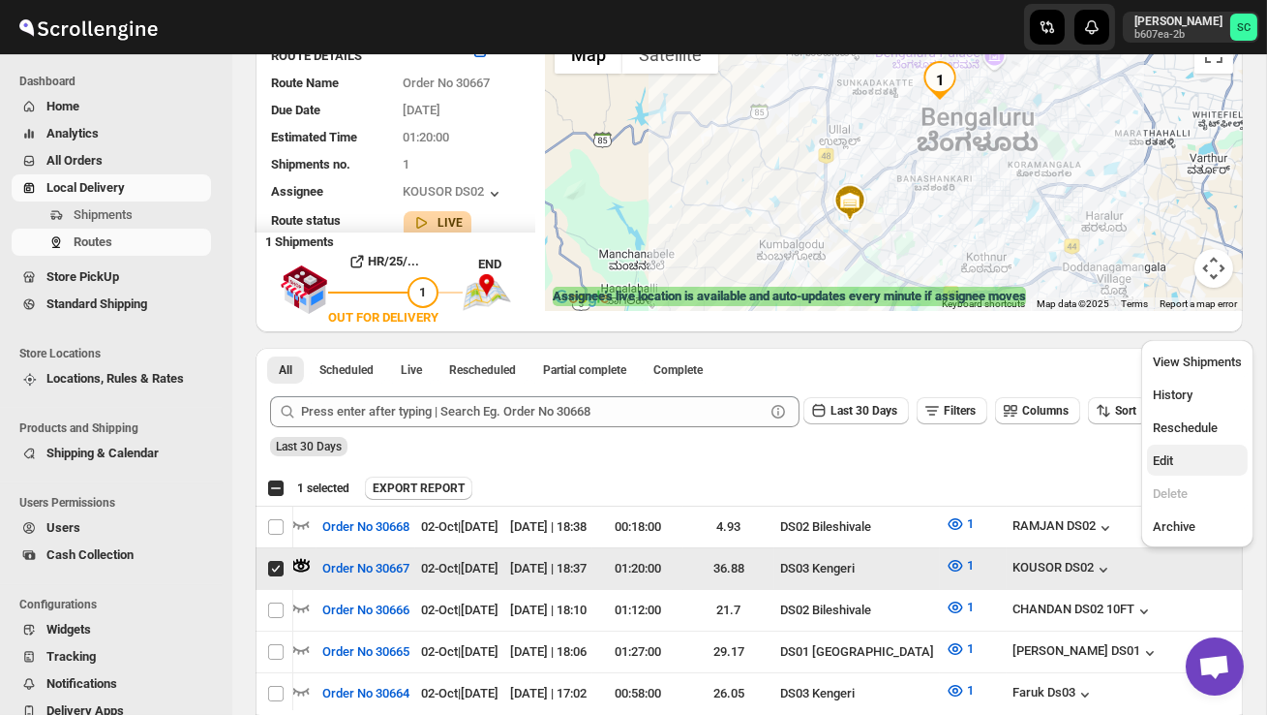
click at [1191, 456] on span "Edit" at bounding box center [1197, 460] width 89 height 19
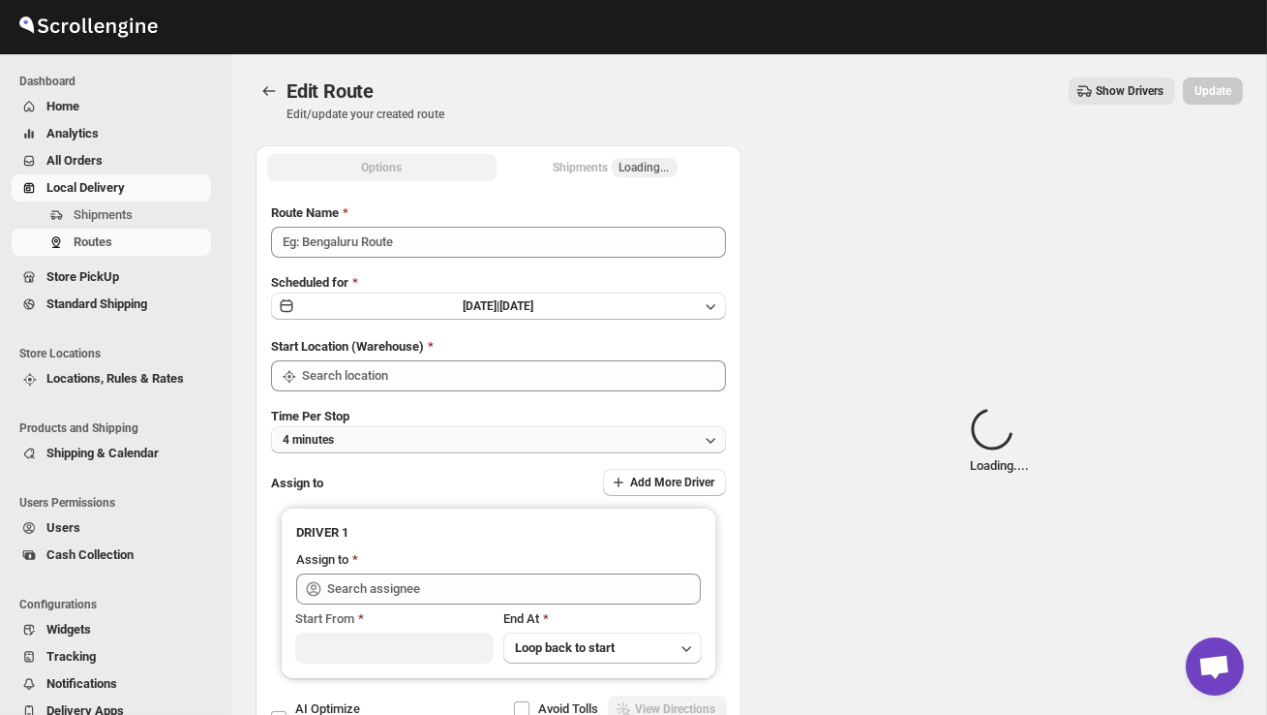
type input "Order No 30667"
type input "DS03 Kengeri"
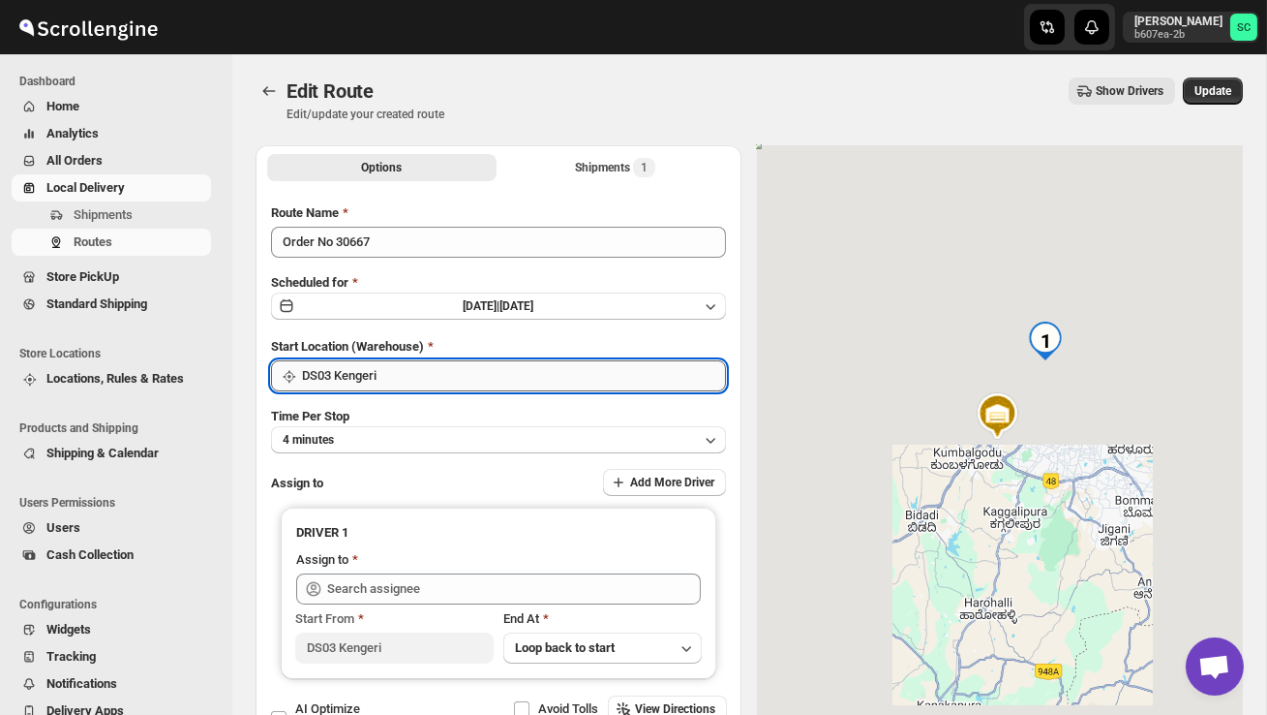
type input "KOUSOR DS02 ([EMAIL_ADDRESS][DOMAIN_NAME])"
click at [499, 370] on input "DS03 Kengeri" at bounding box center [514, 375] width 424 height 31
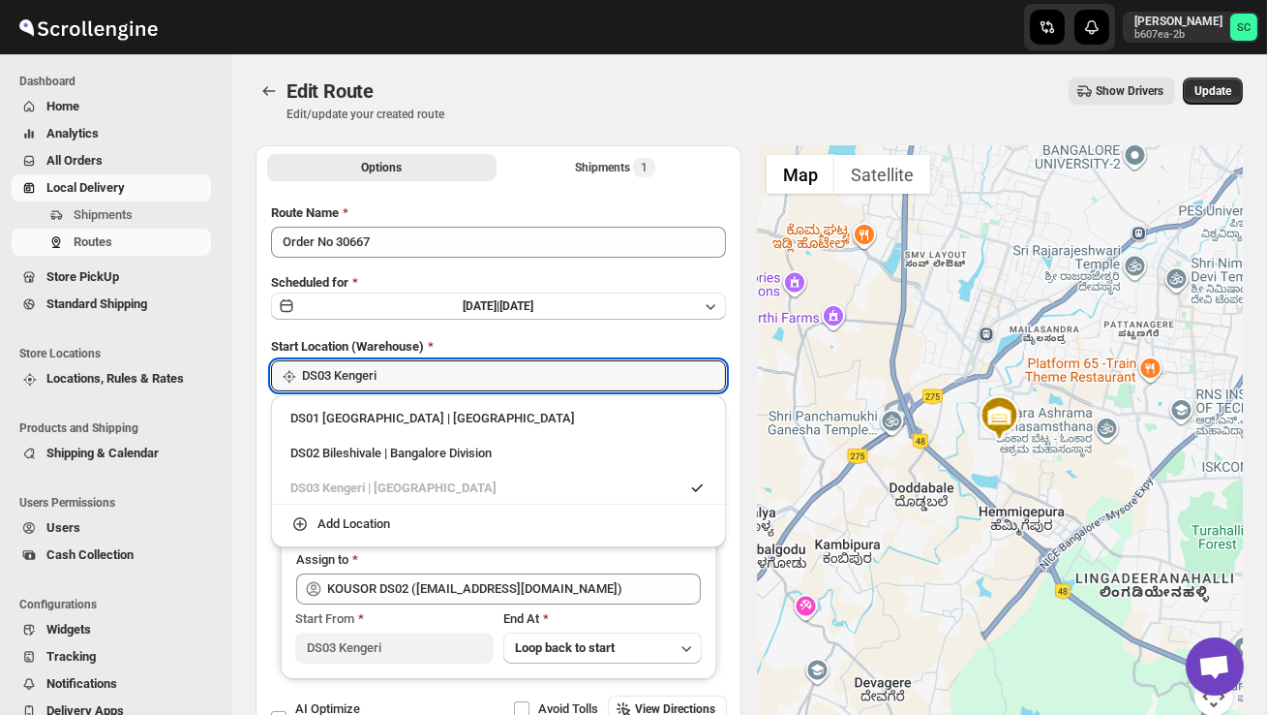
click at [467, 449] on div "DS02 Bileshivale | Bangalore Division" at bounding box center [498, 452] width 416 height 19
type input "DS02 Bileshivale"
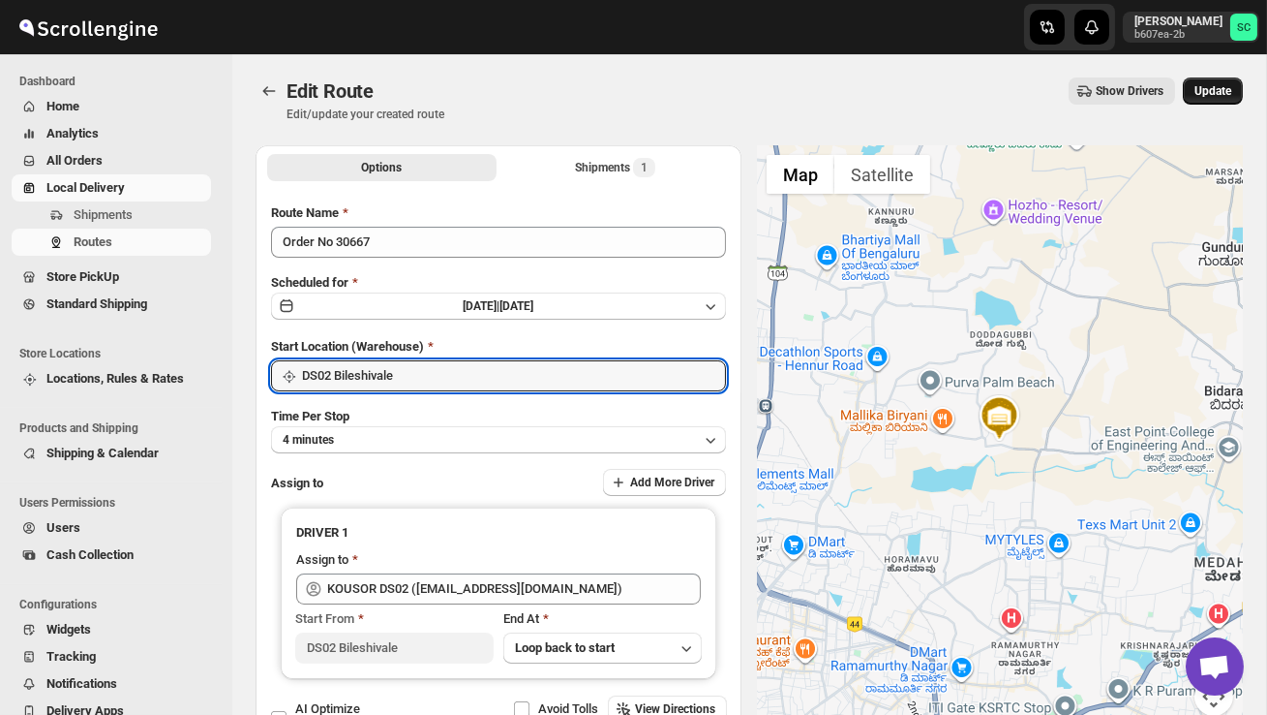
click at [1221, 90] on span "Update" at bounding box center [1213, 90] width 37 height 15
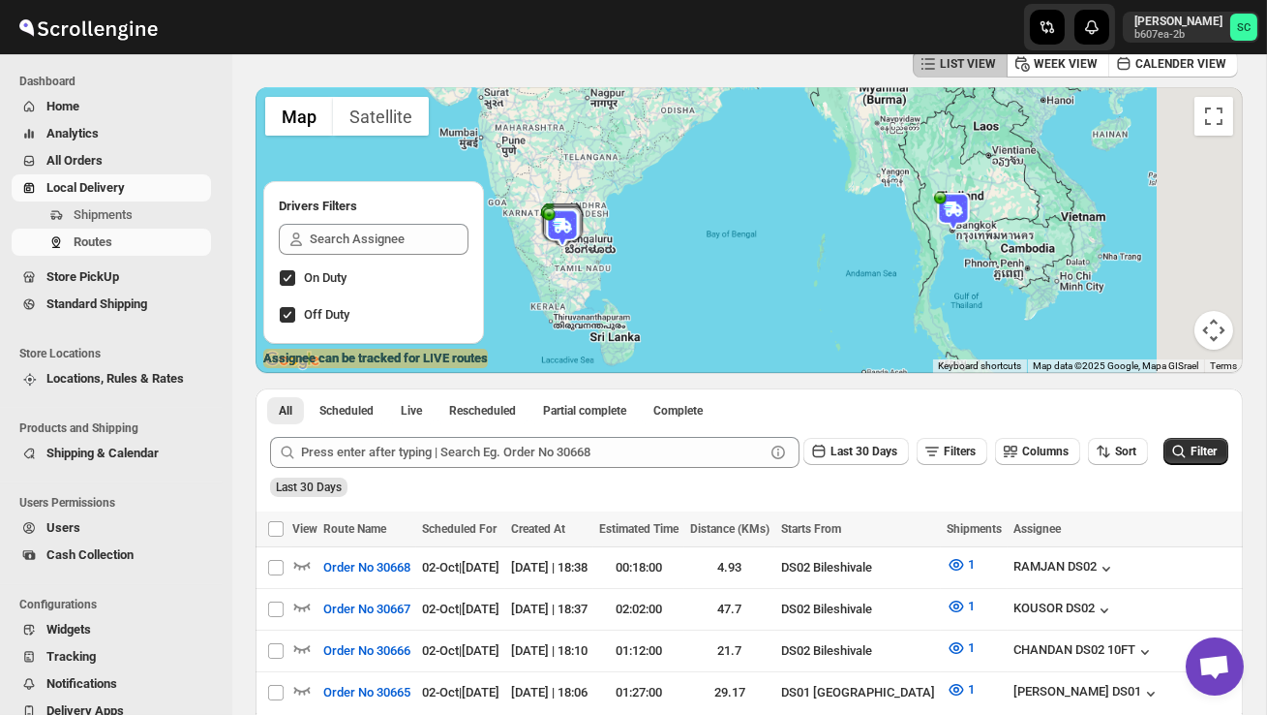
scroll to position [107, 0]
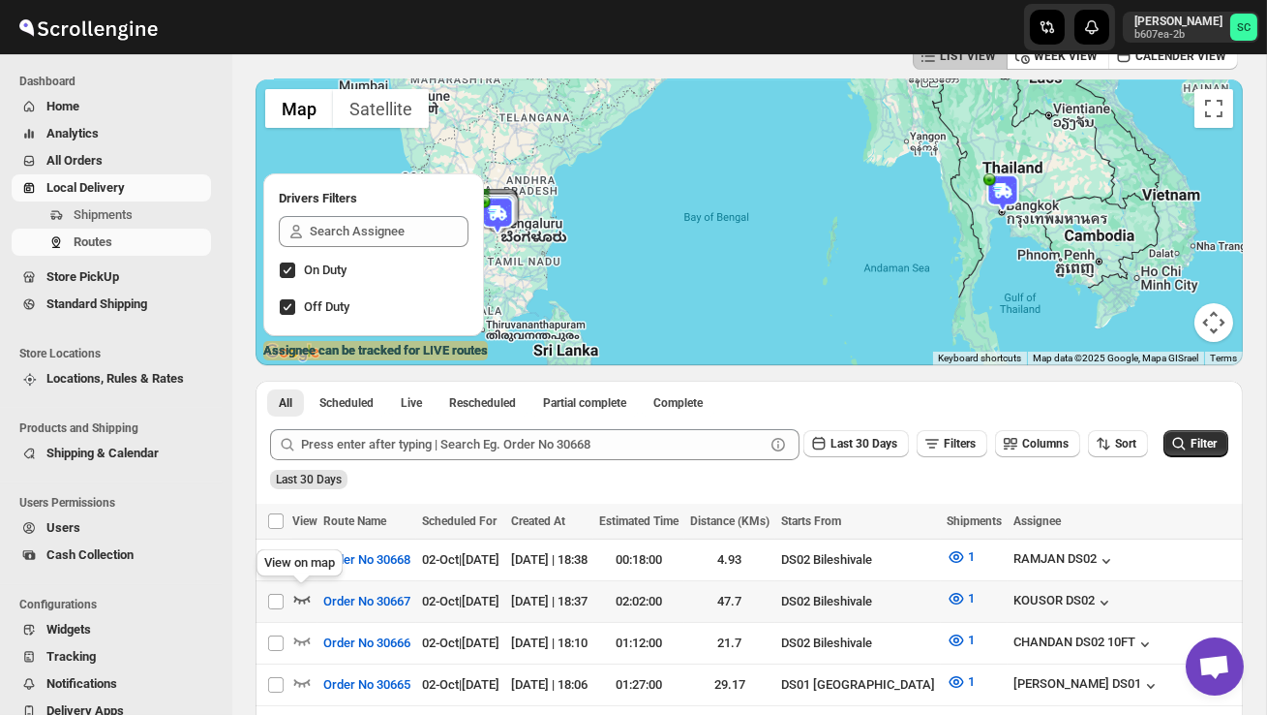
click at [309, 595] on icon "button" at bounding box center [302, 599] width 16 height 8
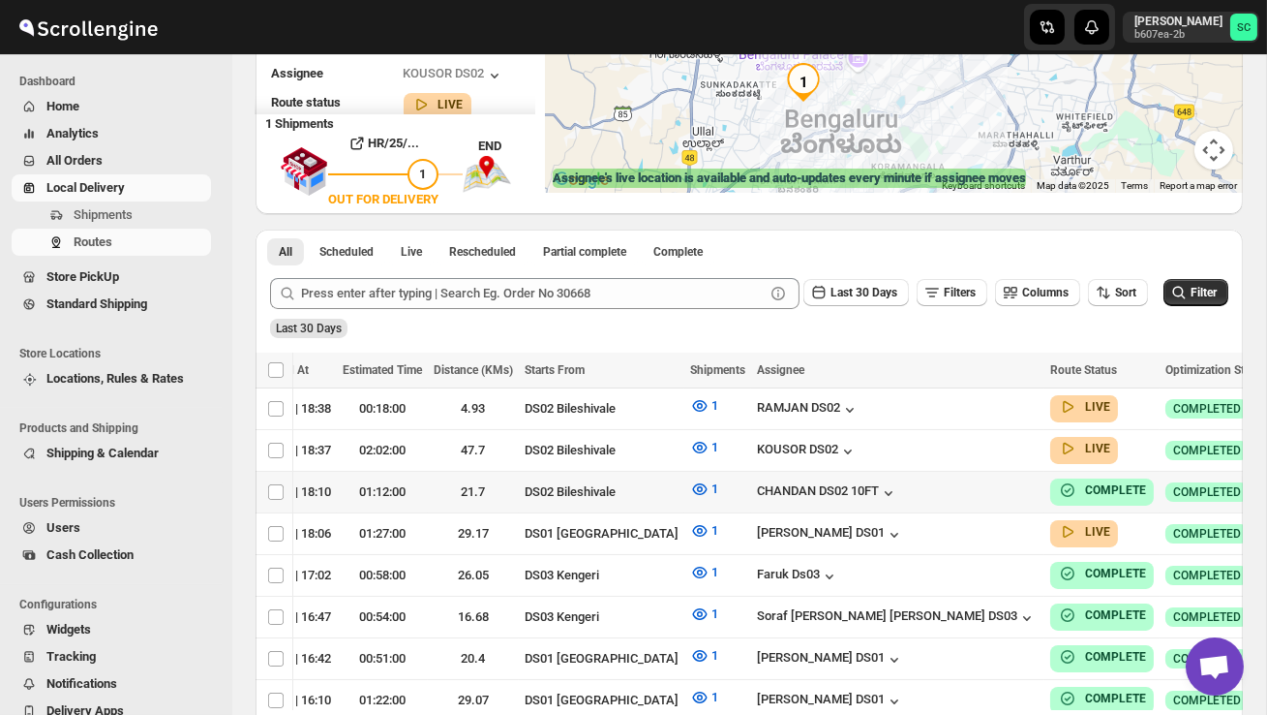
scroll to position [0, 255]
click at [1266, 441] on icon "button" at bounding box center [1292, 449] width 19 height 19
checkbox input "true"
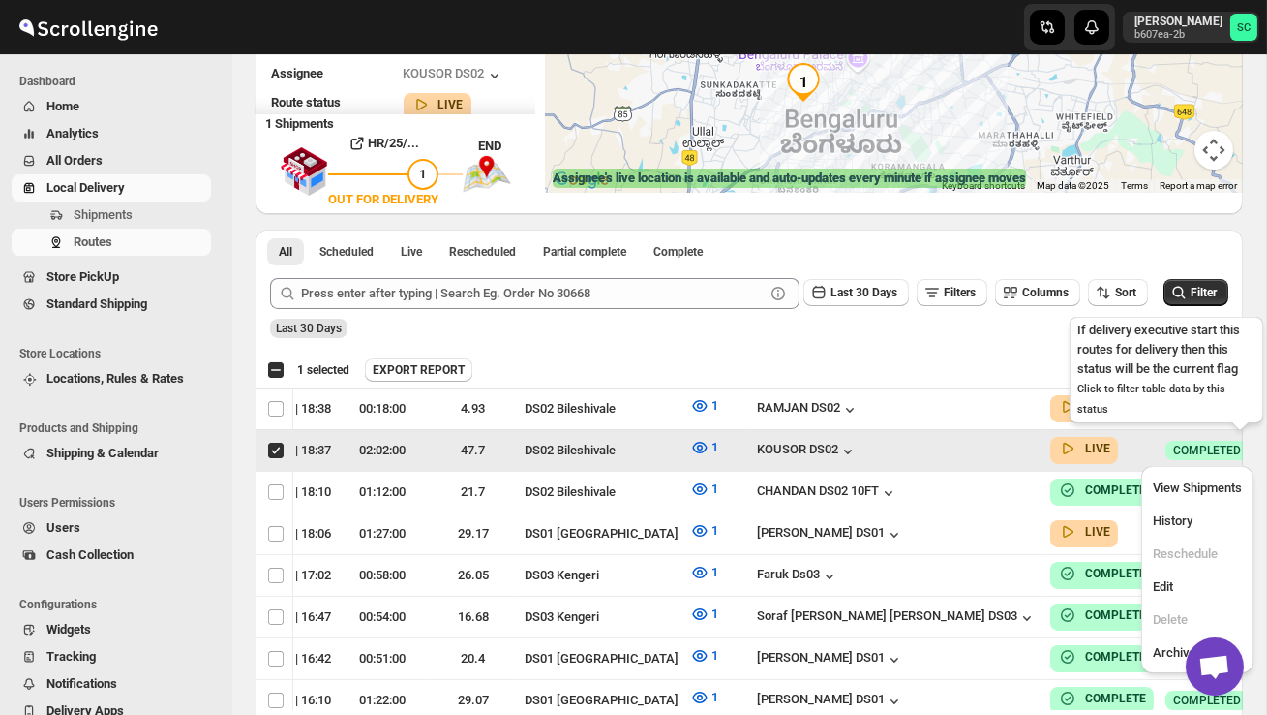
scroll to position [0, 1]
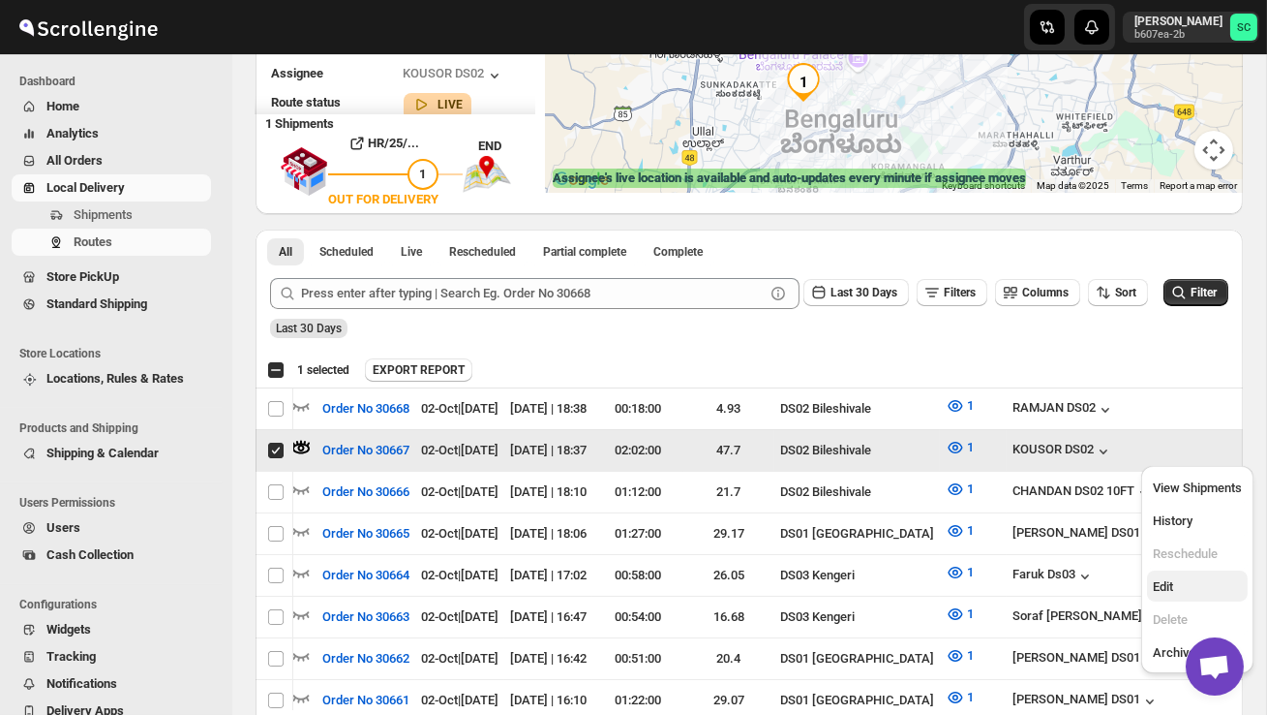
click at [1172, 573] on button "Edit" at bounding box center [1197, 585] width 101 height 31
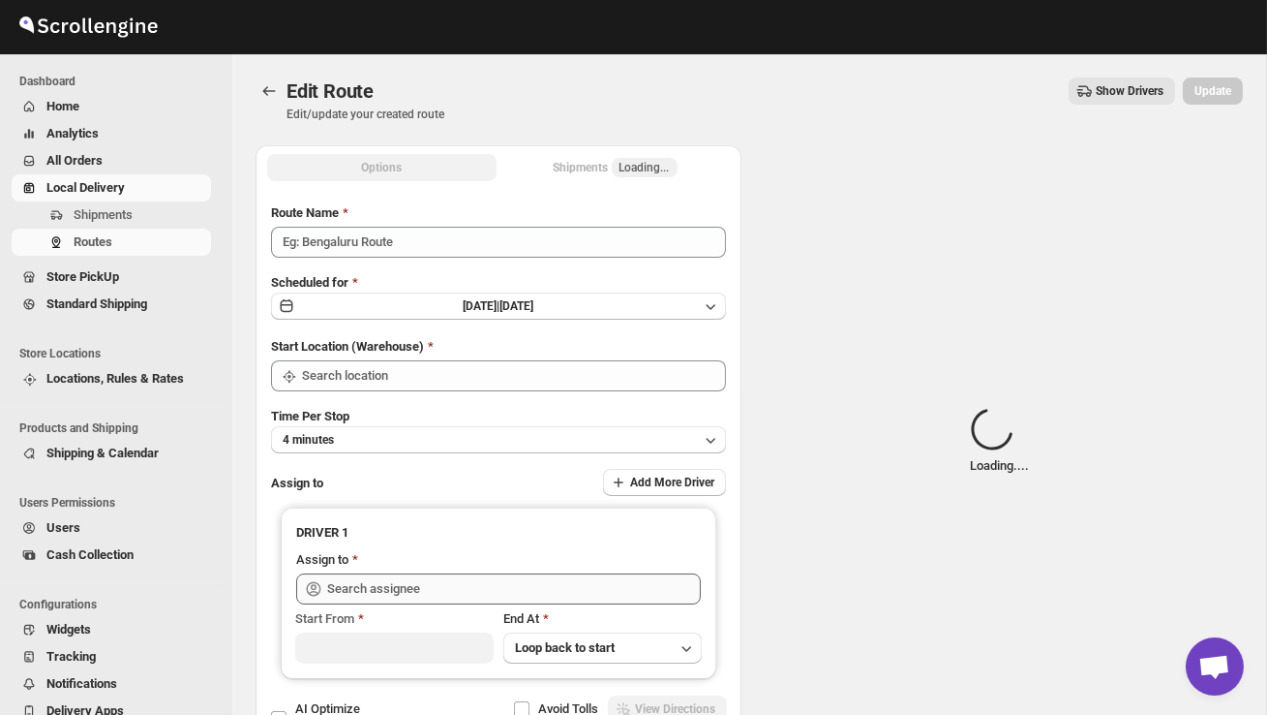
type input "Order No 30667"
type input "DS02 Bileshivale"
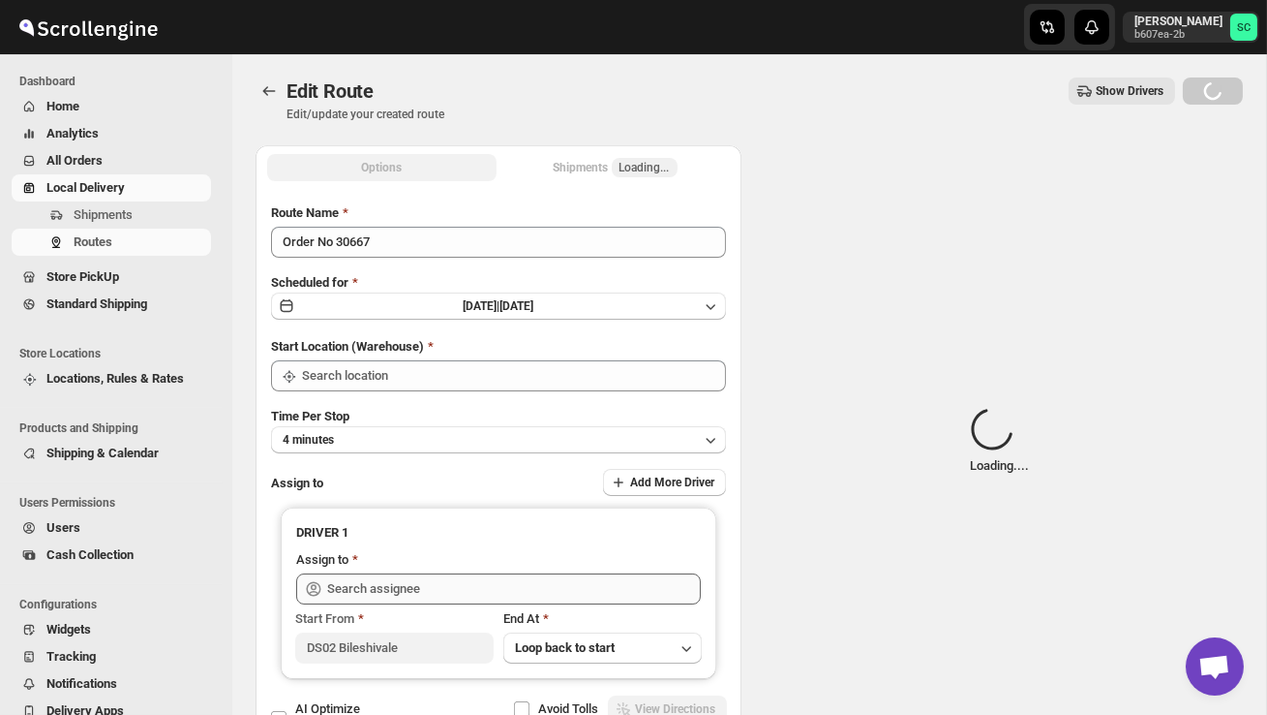
type input "DS02 Bileshivale"
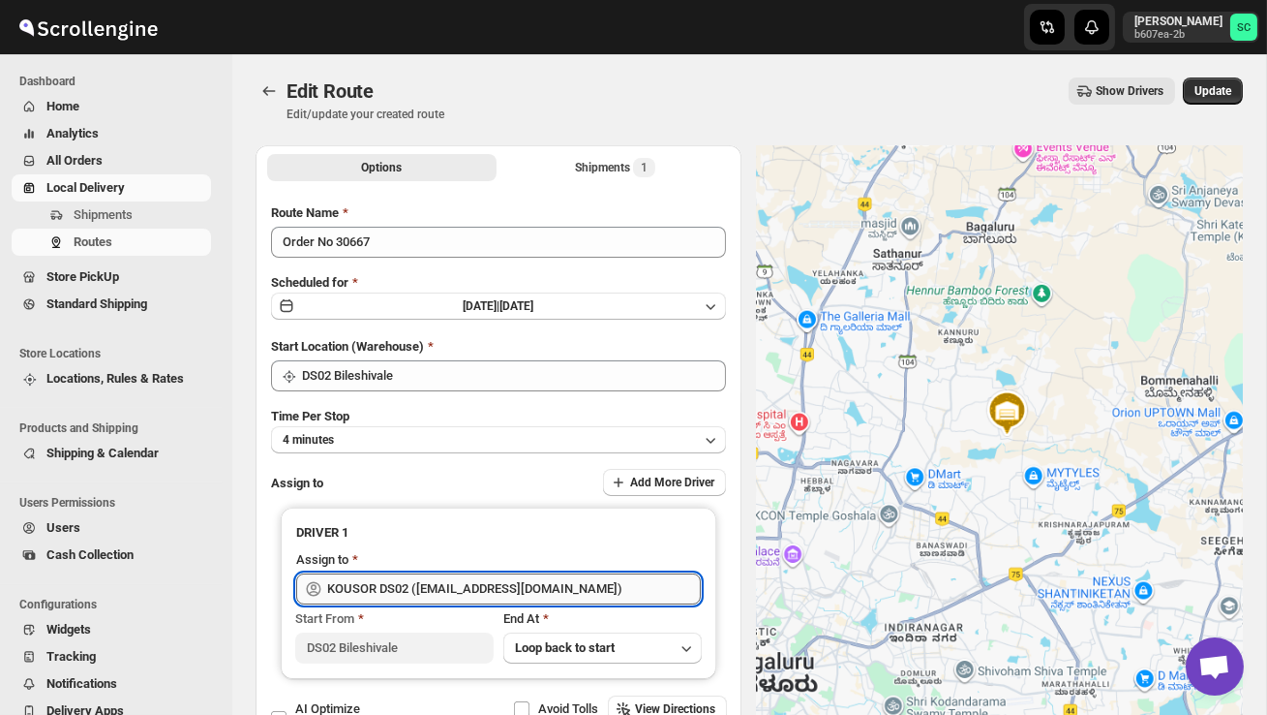
click at [593, 590] on input "KOUSOR DS02 ([EMAIL_ADDRESS][DOMAIN_NAME])" at bounding box center [514, 588] width 374 height 31
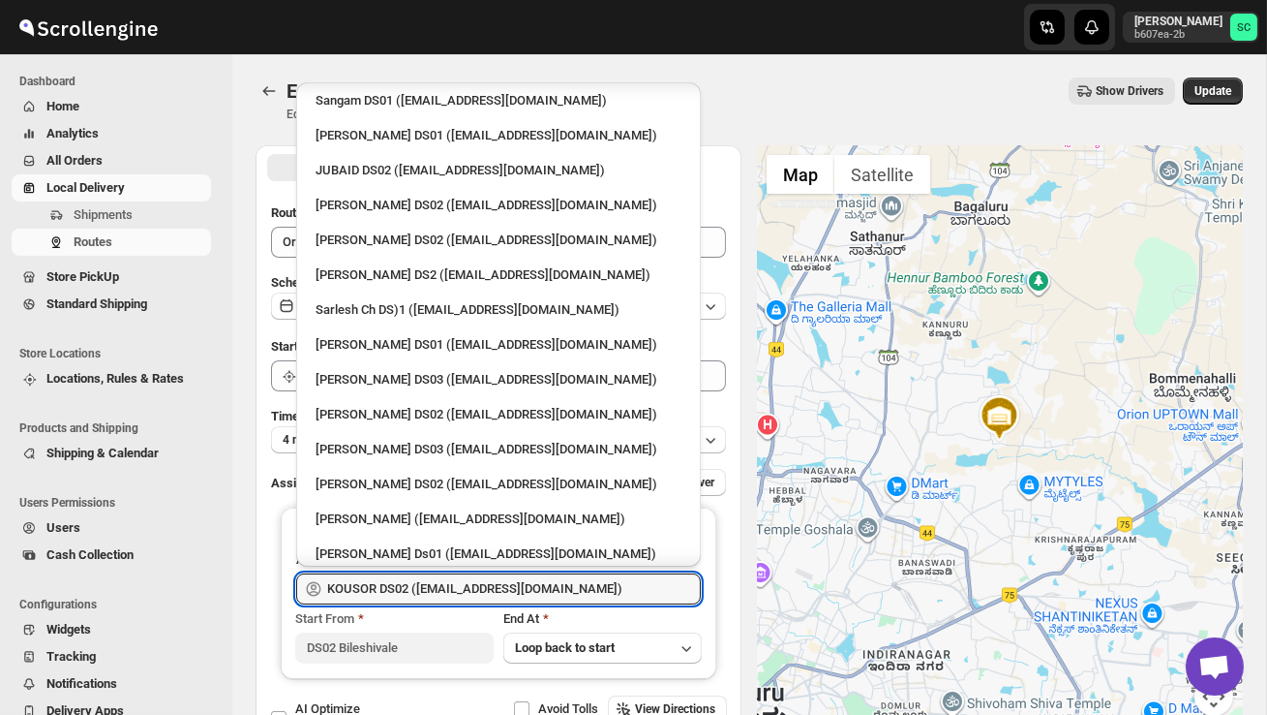
scroll to position [686, 0]
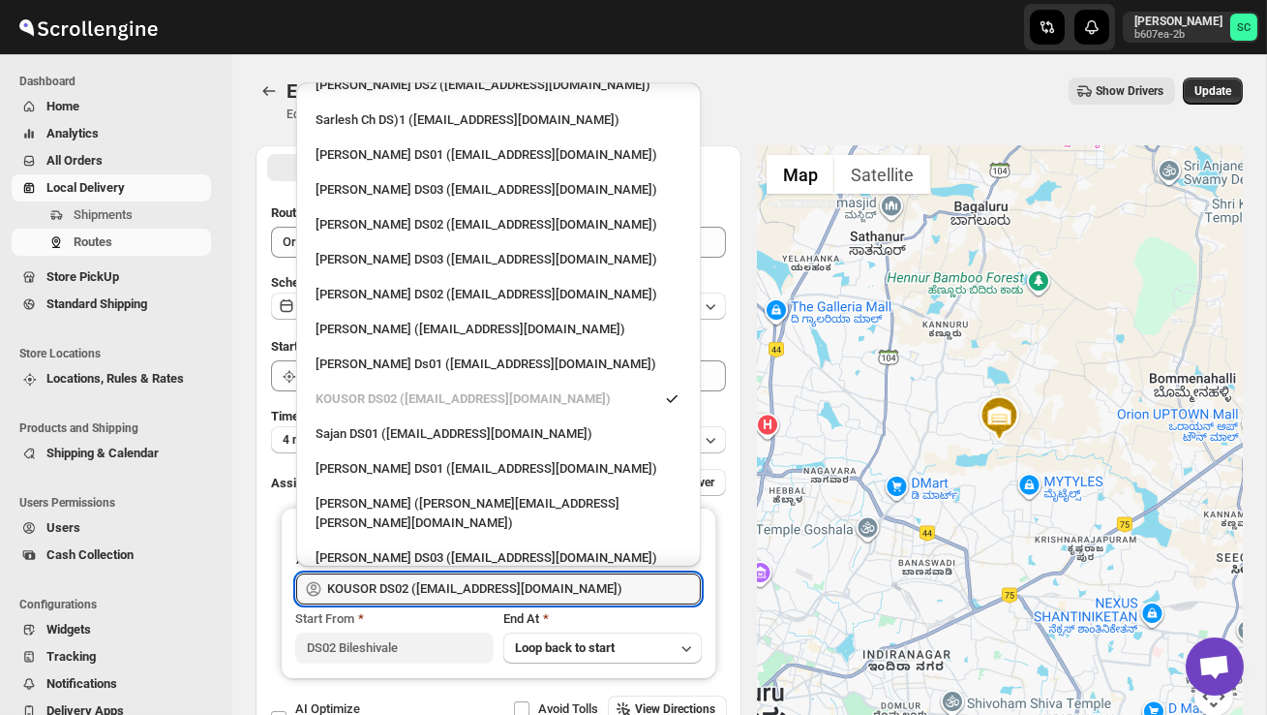
click at [471, 577] on div "[PERSON_NAME] DS02 ([EMAIL_ADDRESS][DOMAIN_NAME])" at bounding box center [498, 592] width 389 height 31
type input "[PERSON_NAME] DS02 ([EMAIL_ADDRESS][DOMAIN_NAME])"
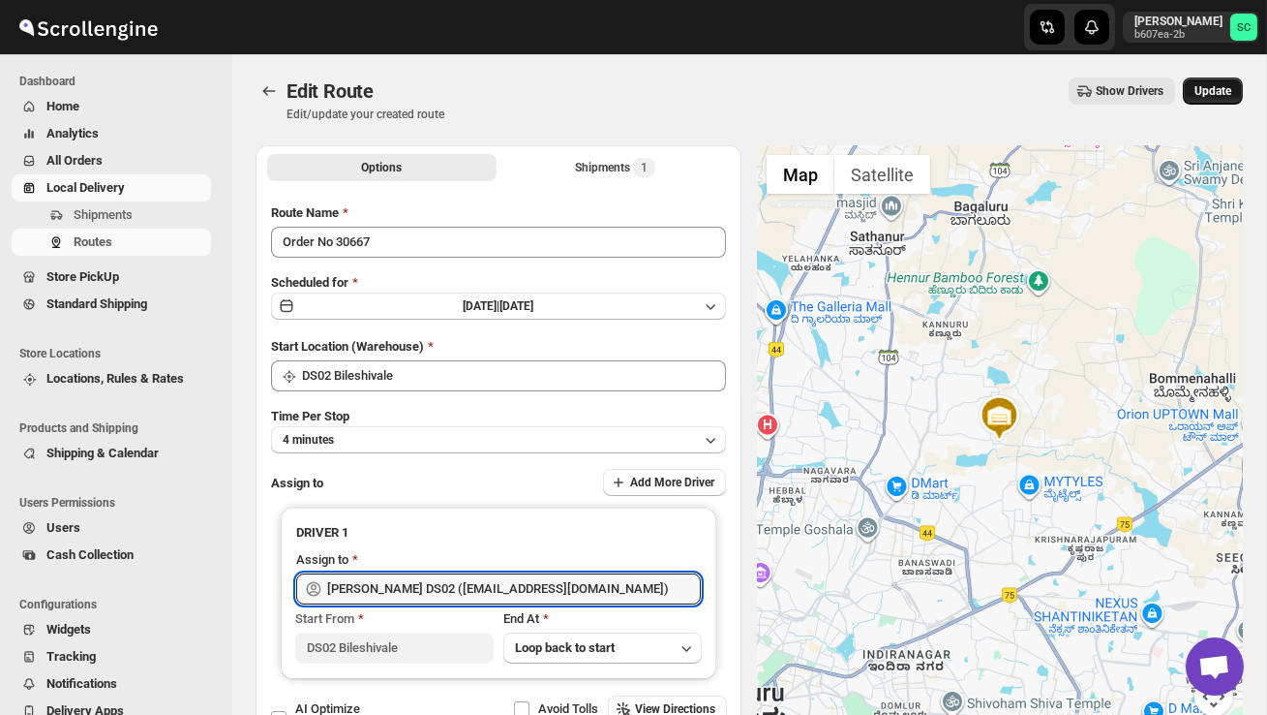
click at [1198, 93] on span "Update" at bounding box center [1213, 90] width 37 height 15
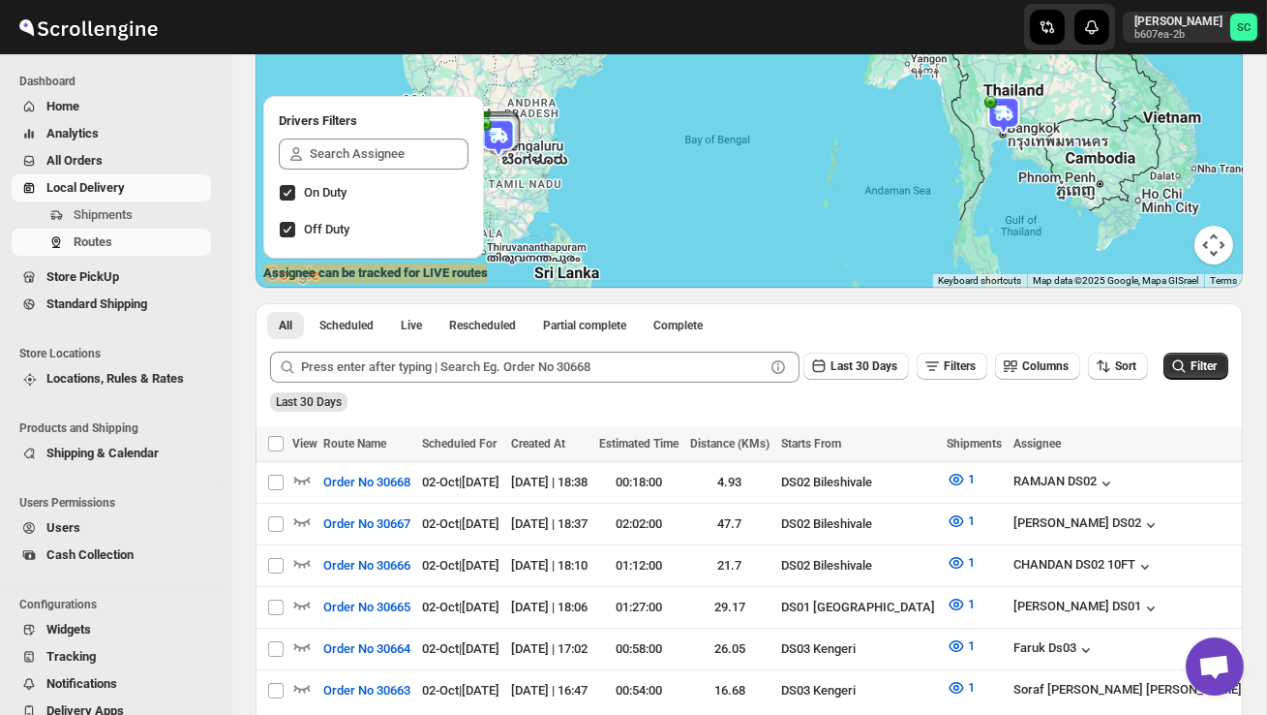
scroll to position [209, 0]
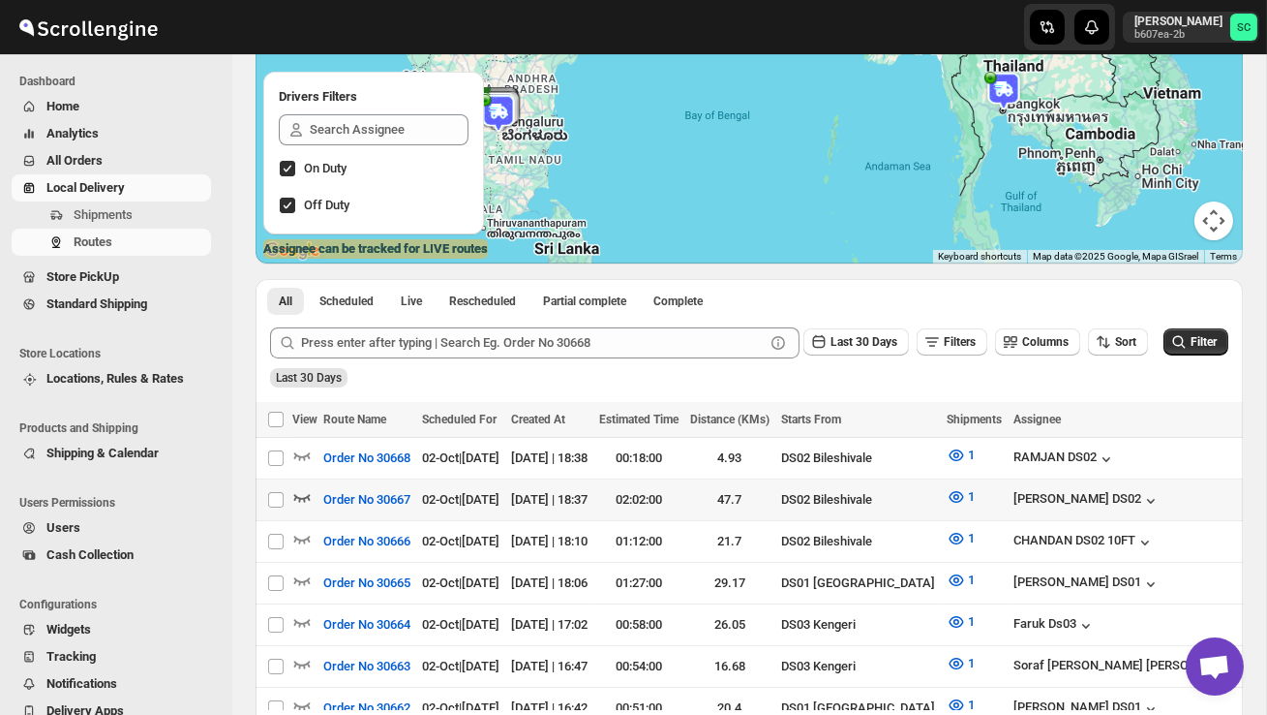
click at [309, 494] on icon "button" at bounding box center [302, 498] width 16 height 8
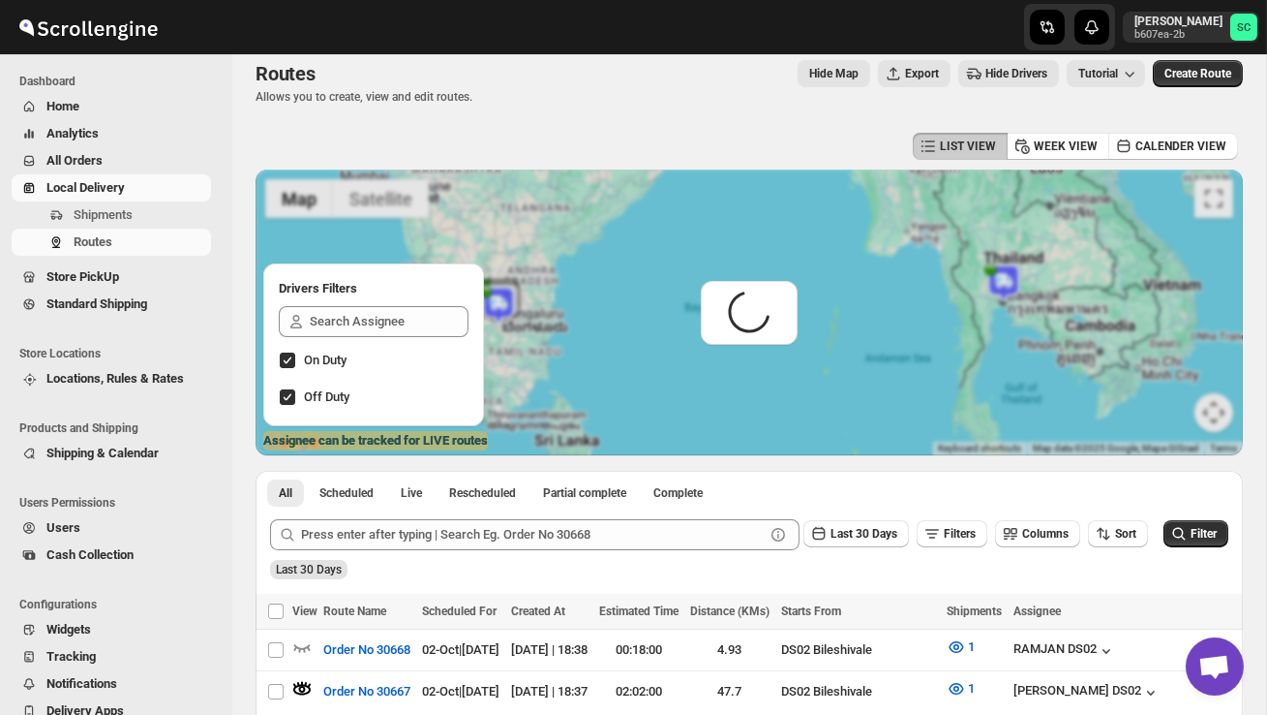
scroll to position [0, 0]
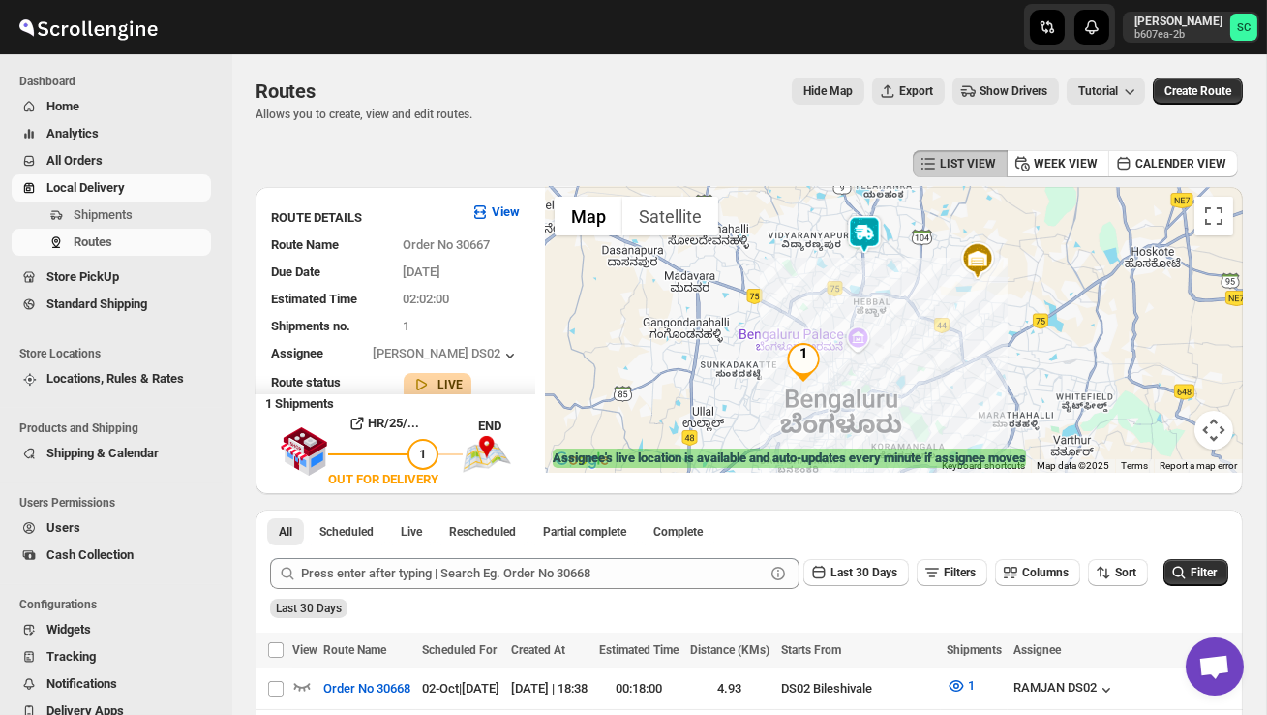
click at [875, 232] on img at bounding box center [864, 234] width 39 height 39
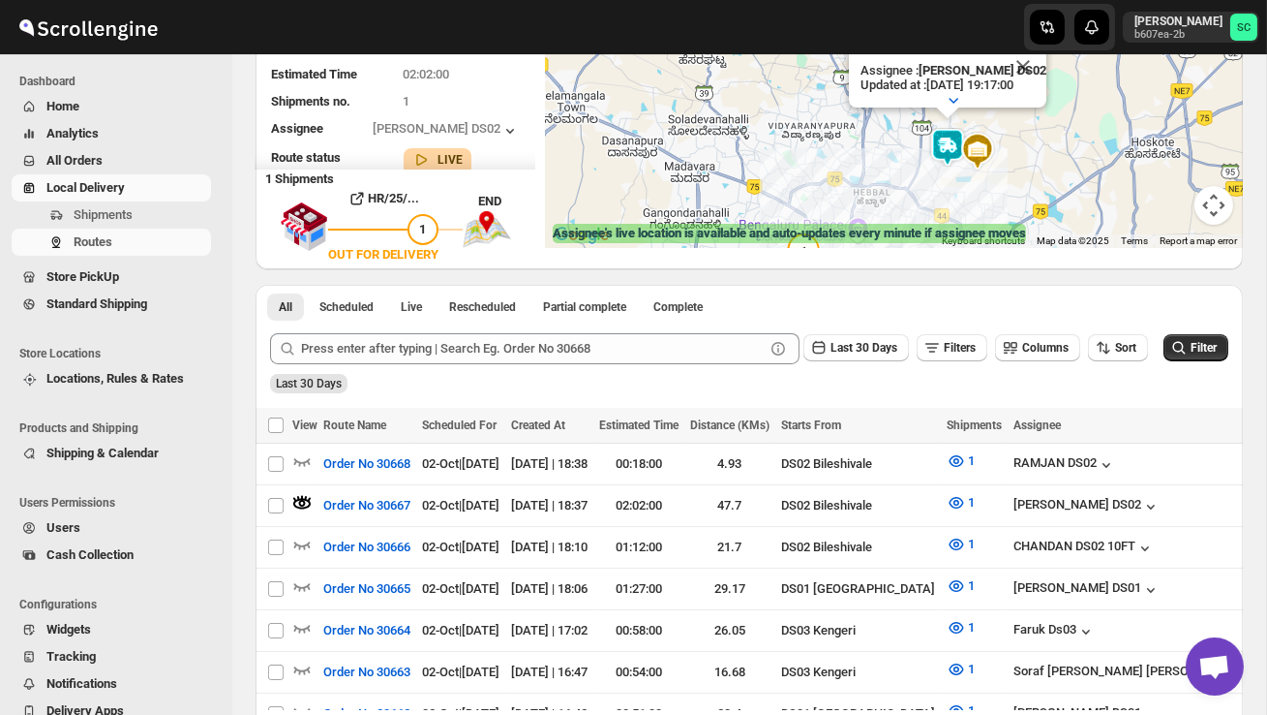
scroll to position [228, 0]
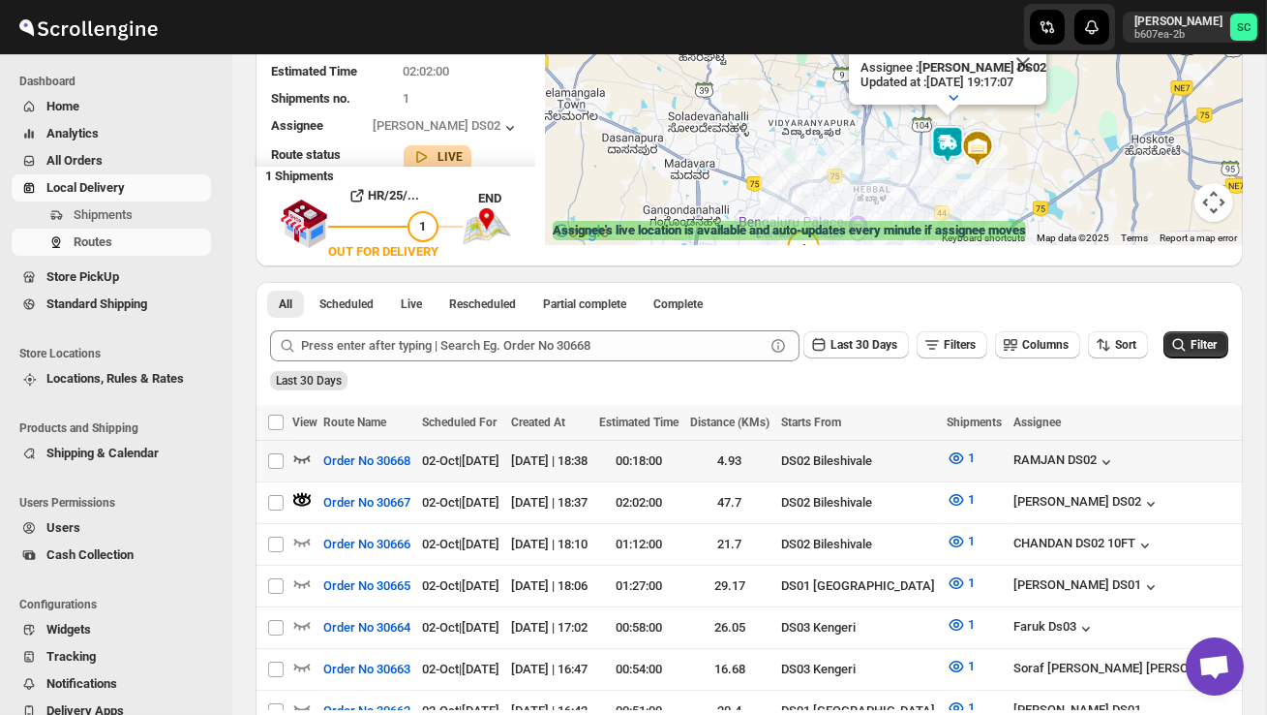
click at [303, 458] on icon "button" at bounding box center [302, 459] width 16 height 8
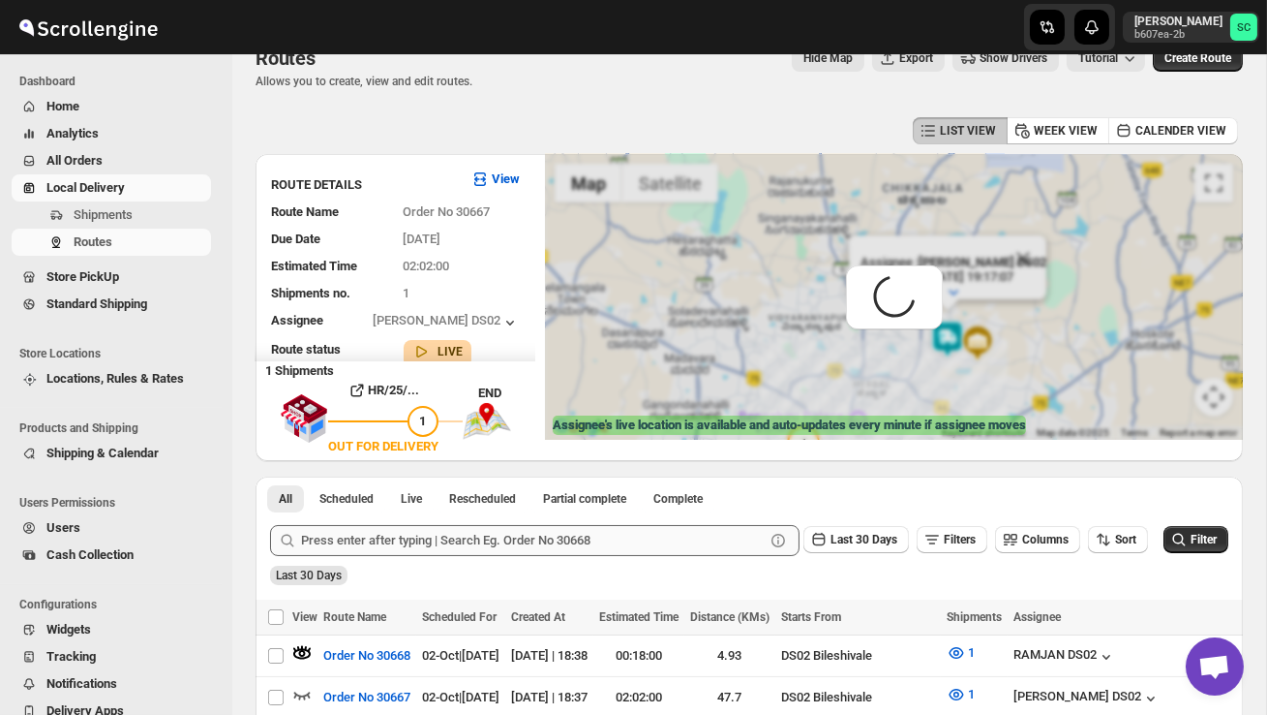
scroll to position [0, 0]
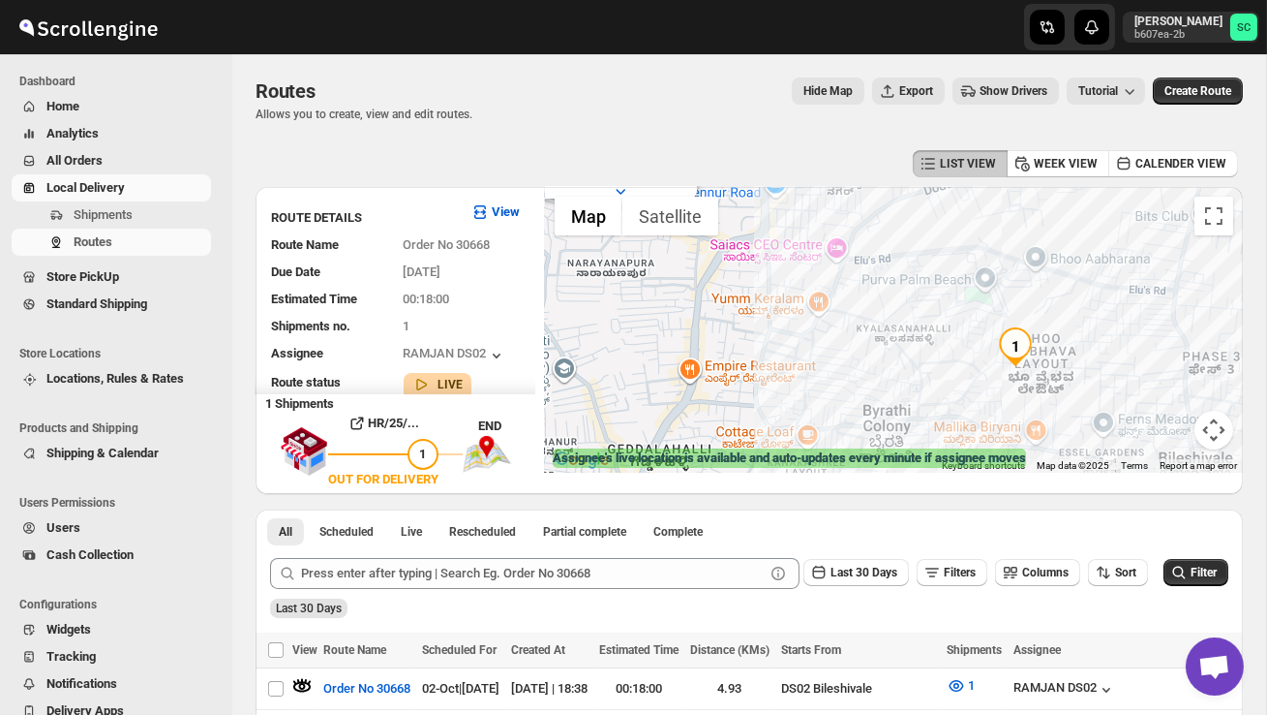
drag, startPoint x: 690, startPoint y: 351, endPoint x: 918, endPoint y: 450, distance: 248.0
click at [918, 452] on div "← Move left → Move right ↑ Move up ↓ Move down + Zoom in - Zoom out Home Jump l…" at bounding box center [894, 330] width 698 height 286
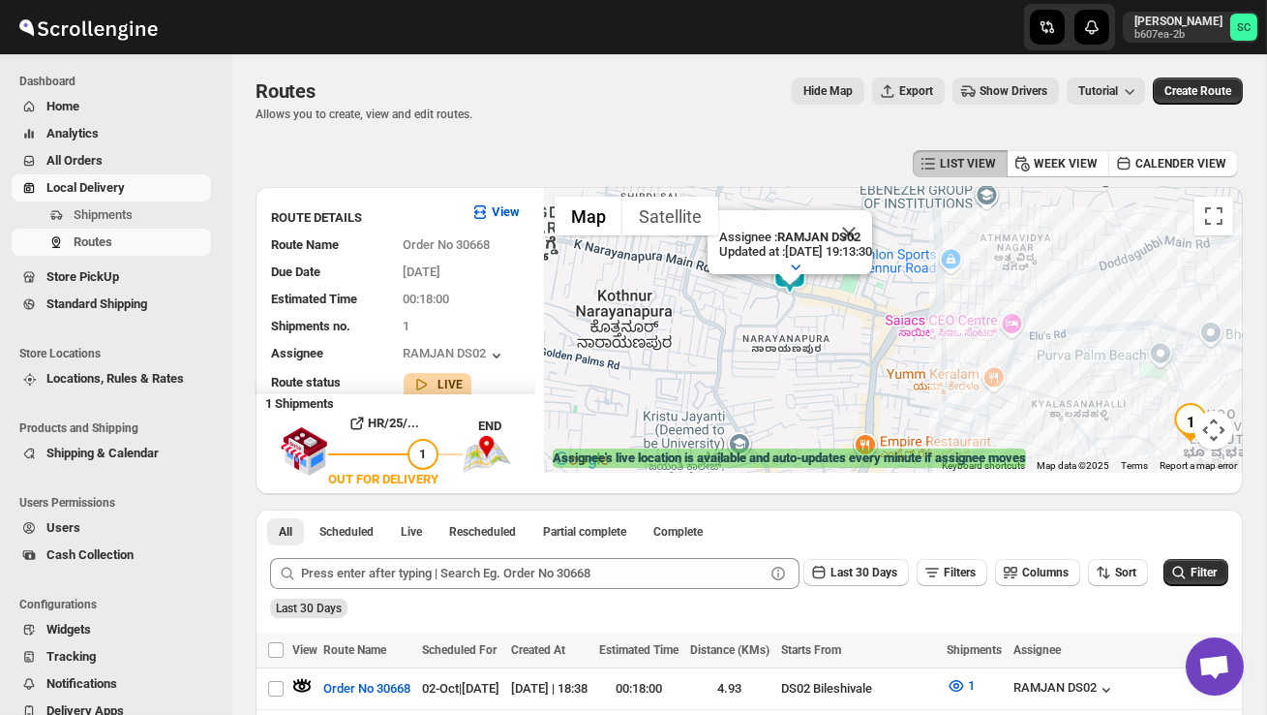
drag, startPoint x: 730, startPoint y: 380, endPoint x: 910, endPoint y: 455, distance: 195.3
click at [910, 455] on div "← Move left → Move right ↑ Move up ↓ Move down + Zoom in - Zoom out Home Jump l…" at bounding box center [894, 330] width 698 height 286
click at [872, 236] on button "Close" at bounding box center [849, 233] width 46 height 46
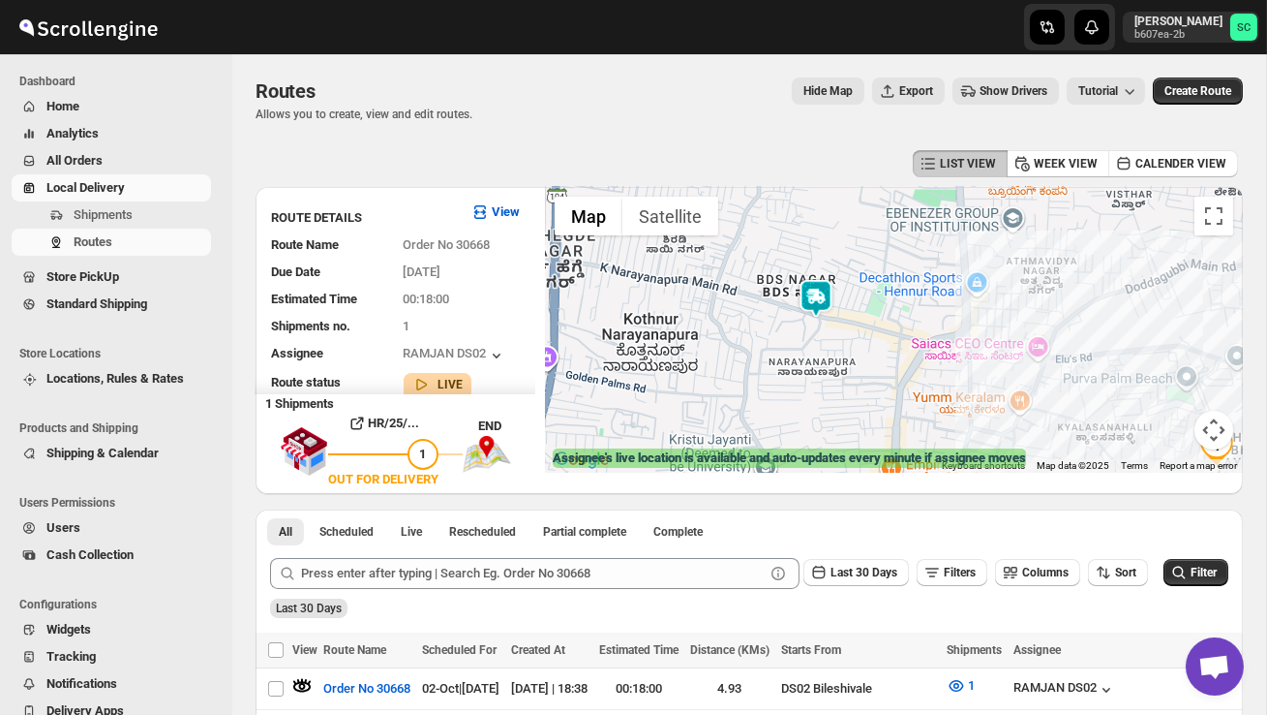
drag, startPoint x: 816, startPoint y: 361, endPoint x: 844, endPoint y: 381, distance: 34.7
click at [844, 384] on div at bounding box center [894, 330] width 698 height 286
click at [1216, 438] on button "Map camera controls" at bounding box center [1214, 429] width 39 height 39
click at [1175, 426] on button "Zoom out" at bounding box center [1165, 429] width 39 height 39
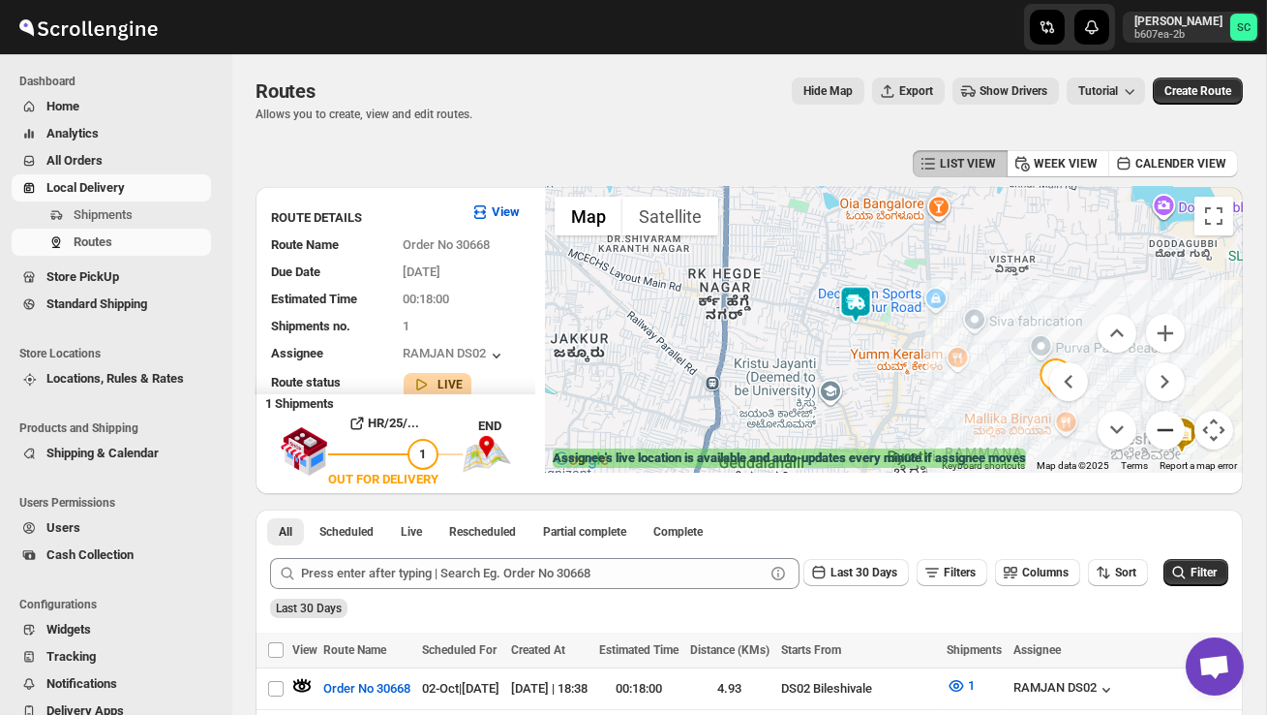
click at [1171, 431] on button "Zoom out" at bounding box center [1165, 429] width 39 height 39
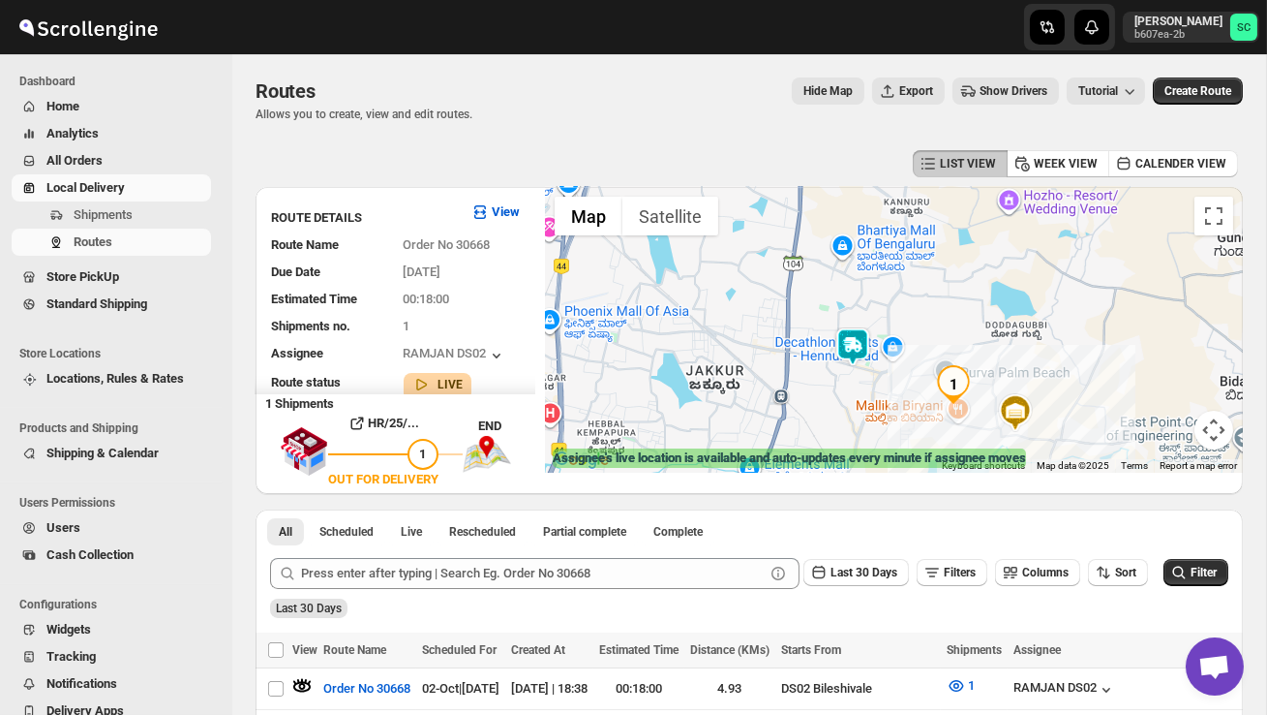
drag, startPoint x: 942, startPoint y: 363, endPoint x: 927, endPoint y: 381, distance: 24.0
click at [926, 383] on div at bounding box center [894, 330] width 698 height 286
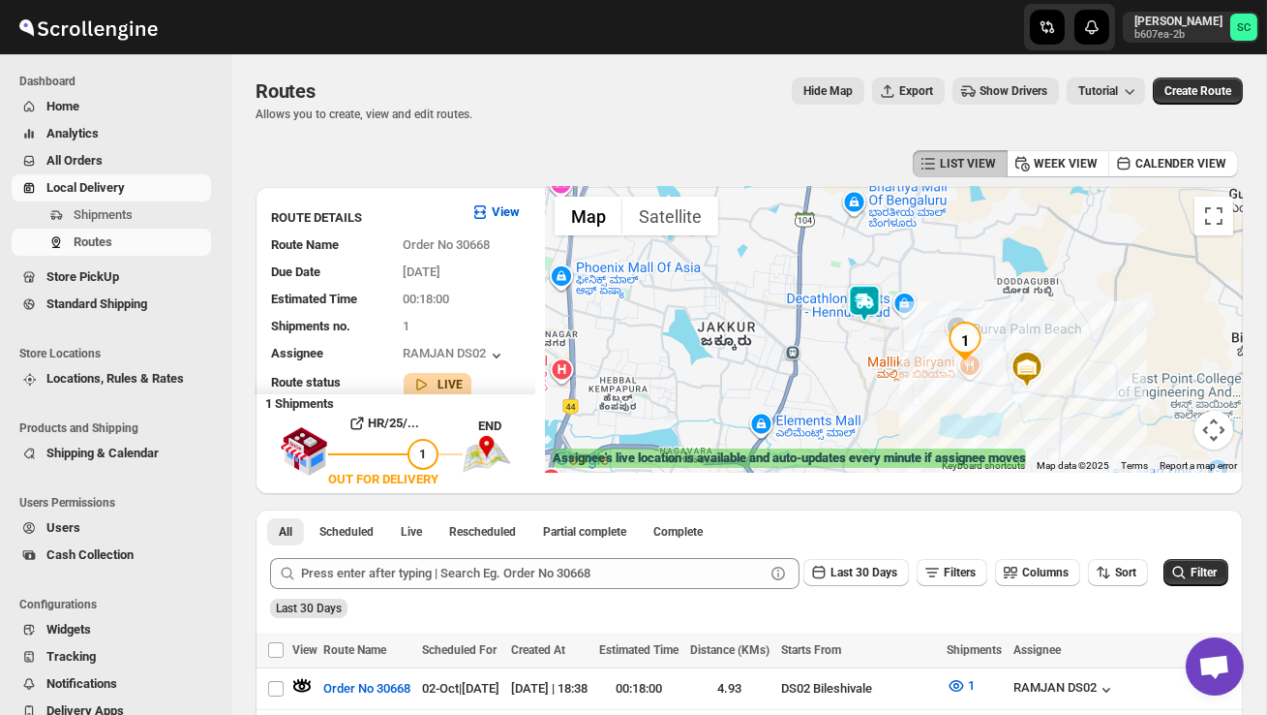
click at [1219, 423] on button "Map camera controls" at bounding box center [1214, 429] width 39 height 39
click at [1169, 422] on button "Zoom out" at bounding box center [1165, 429] width 39 height 39
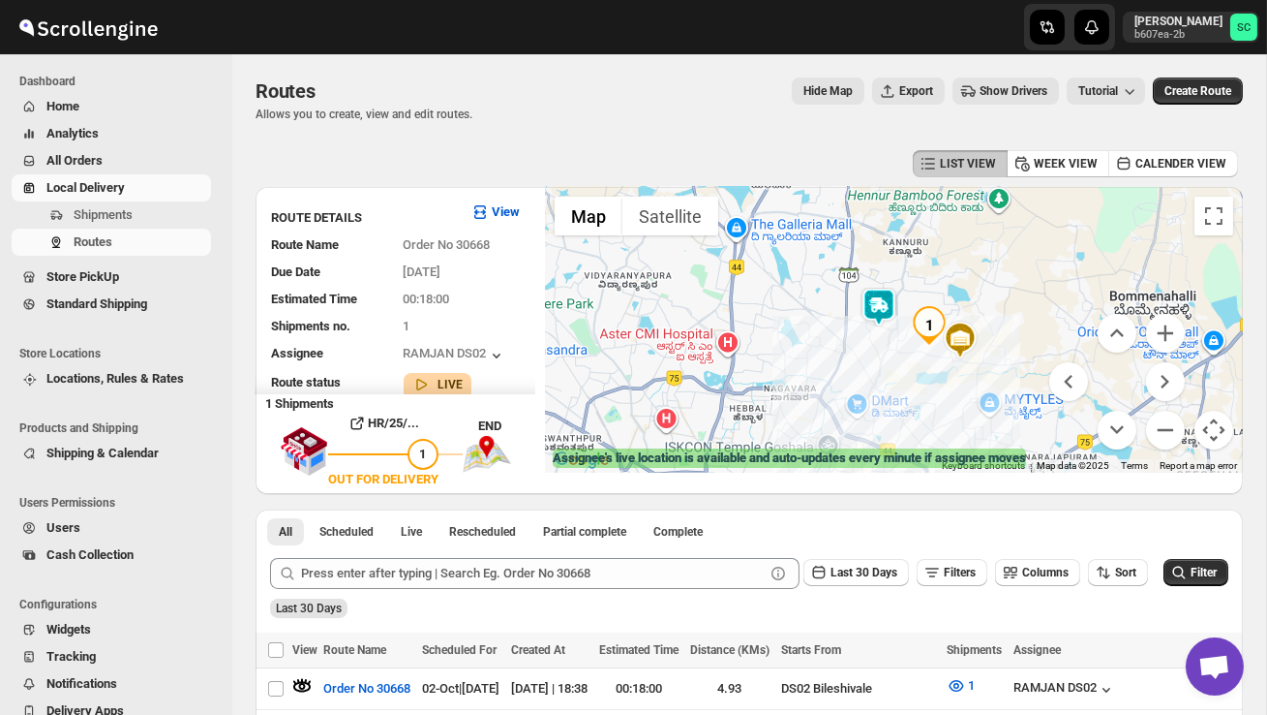
click at [889, 348] on div at bounding box center [894, 330] width 698 height 286
click at [889, 349] on div at bounding box center [894, 330] width 698 height 286
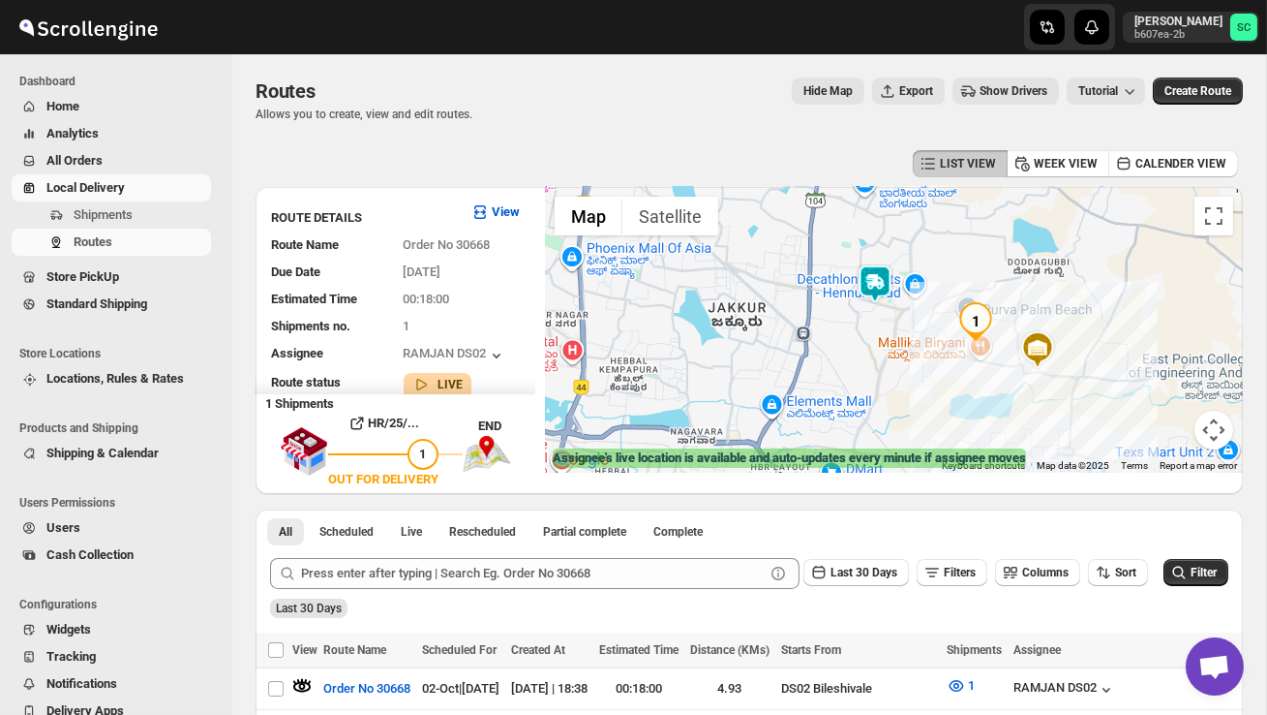
click at [888, 349] on div at bounding box center [894, 330] width 698 height 286
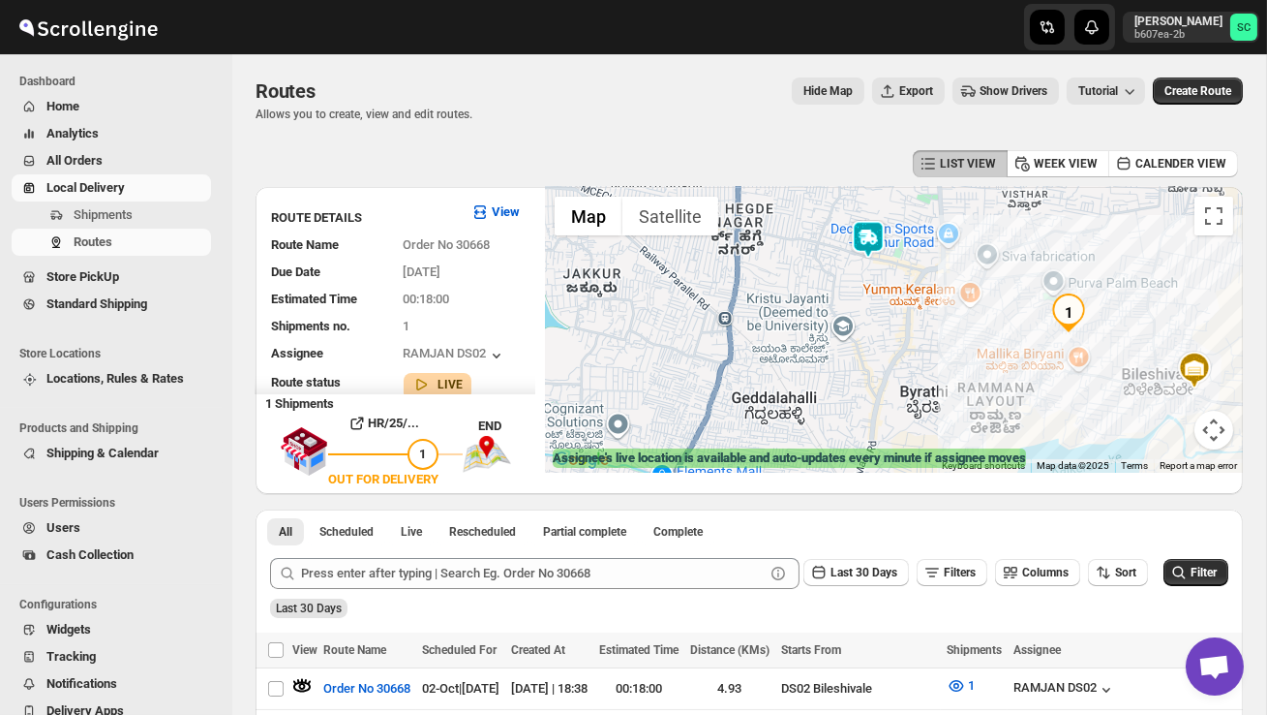
click at [879, 326] on div at bounding box center [894, 330] width 698 height 286
click at [878, 326] on div at bounding box center [894, 330] width 698 height 286
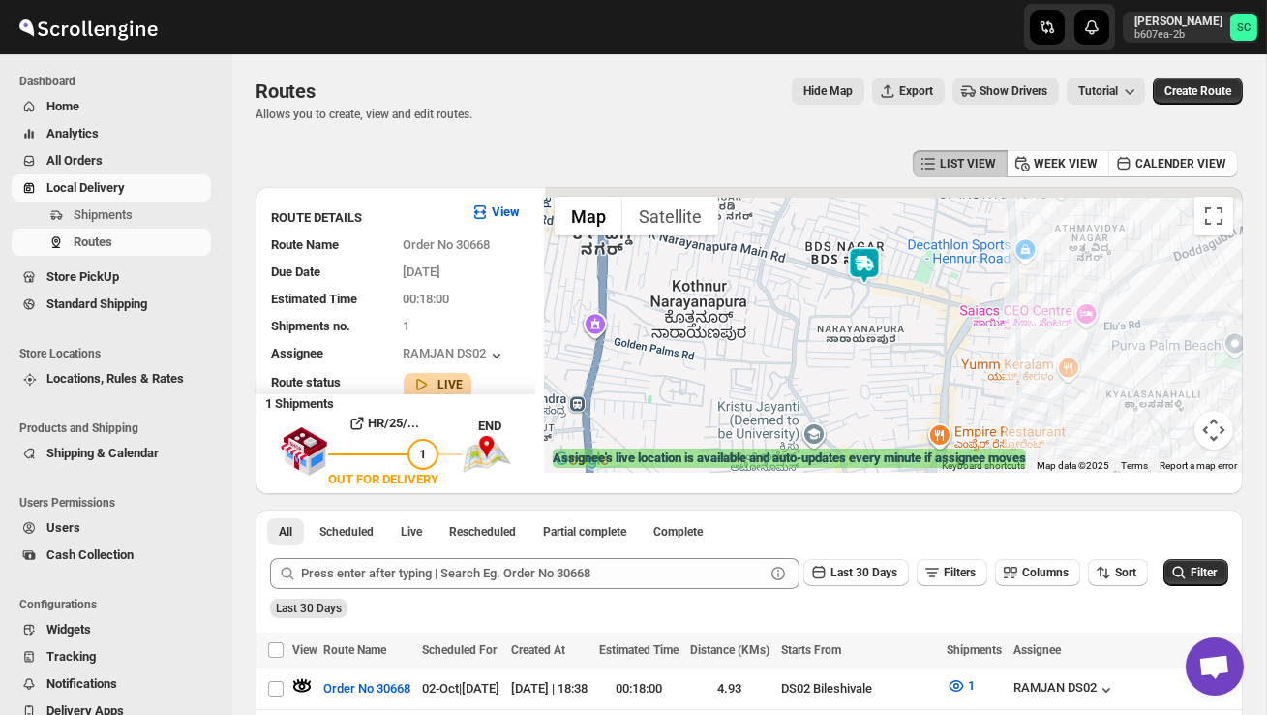
drag, startPoint x: 912, startPoint y: 281, endPoint x: 916, endPoint y: 403, distance: 122.0
click at [916, 402] on div at bounding box center [894, 330] width 698 height 286
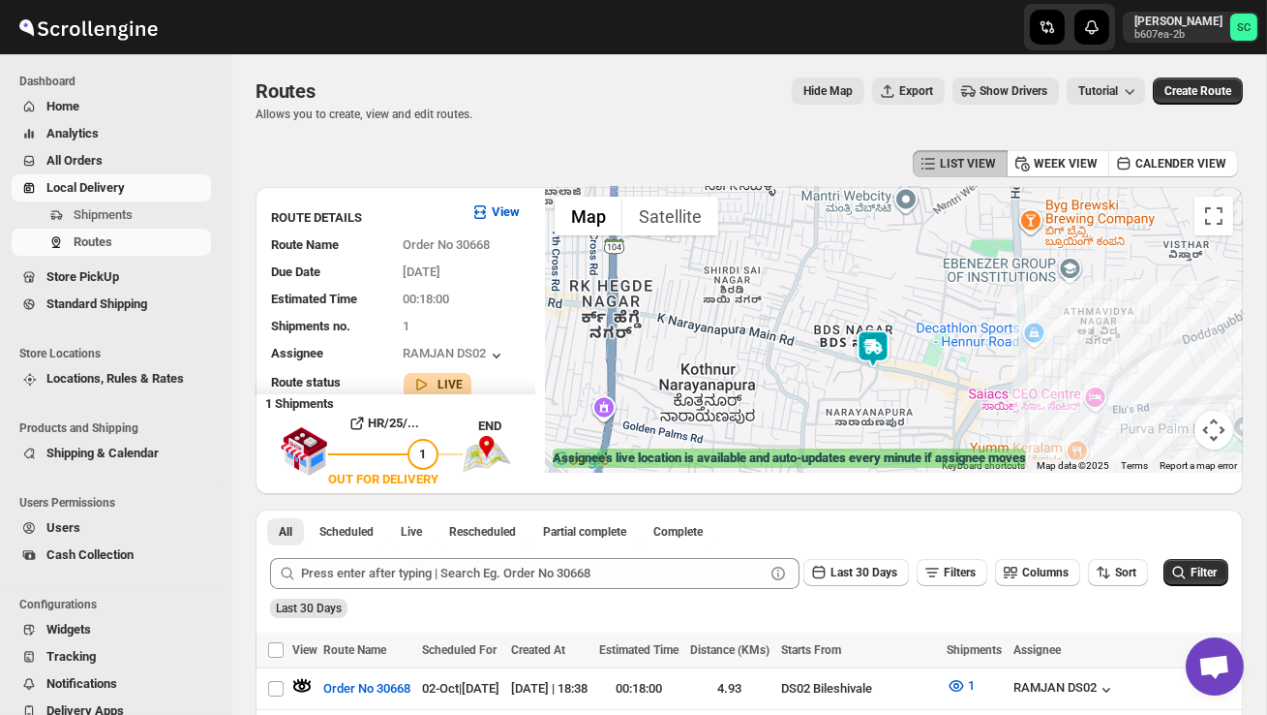
click at [923, 388] on div at bounding box center [894, 330] width 698 height 286
click at [923, 389] on div at bounding box center [894, 330] width 698 height 286
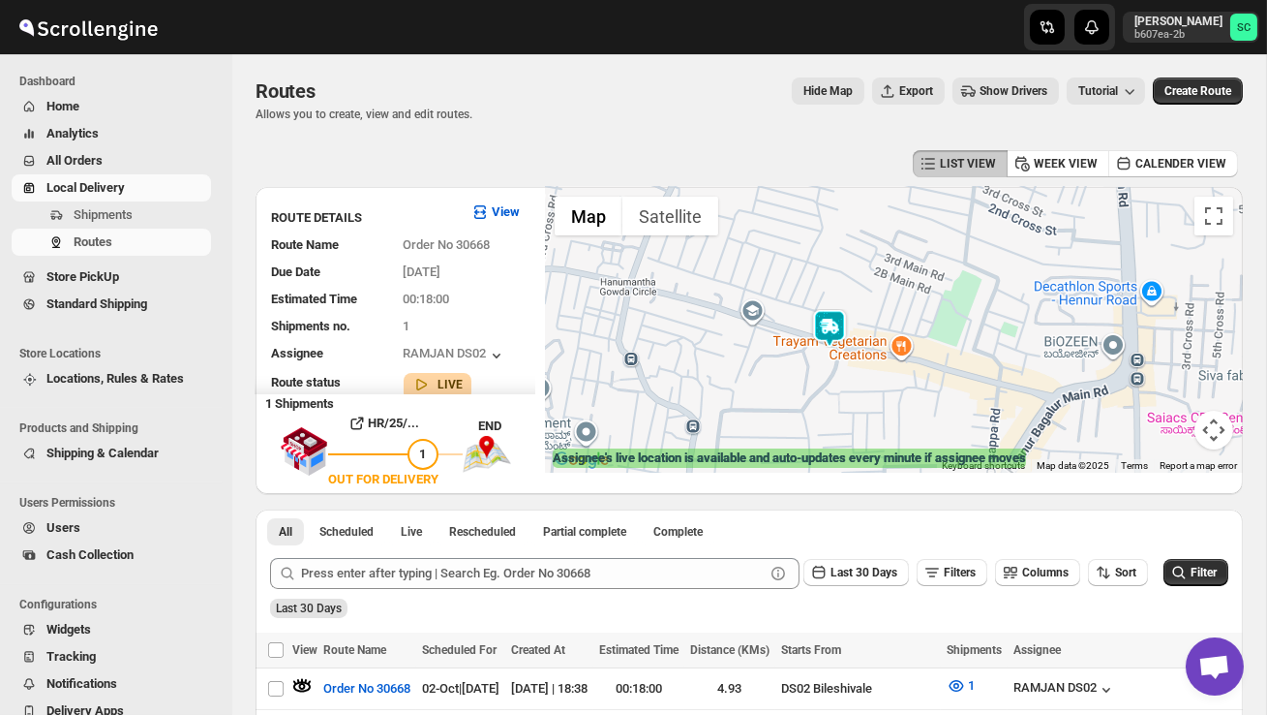
click at [907, 394] on div at bounding box center [894, 330] width 698 height 286
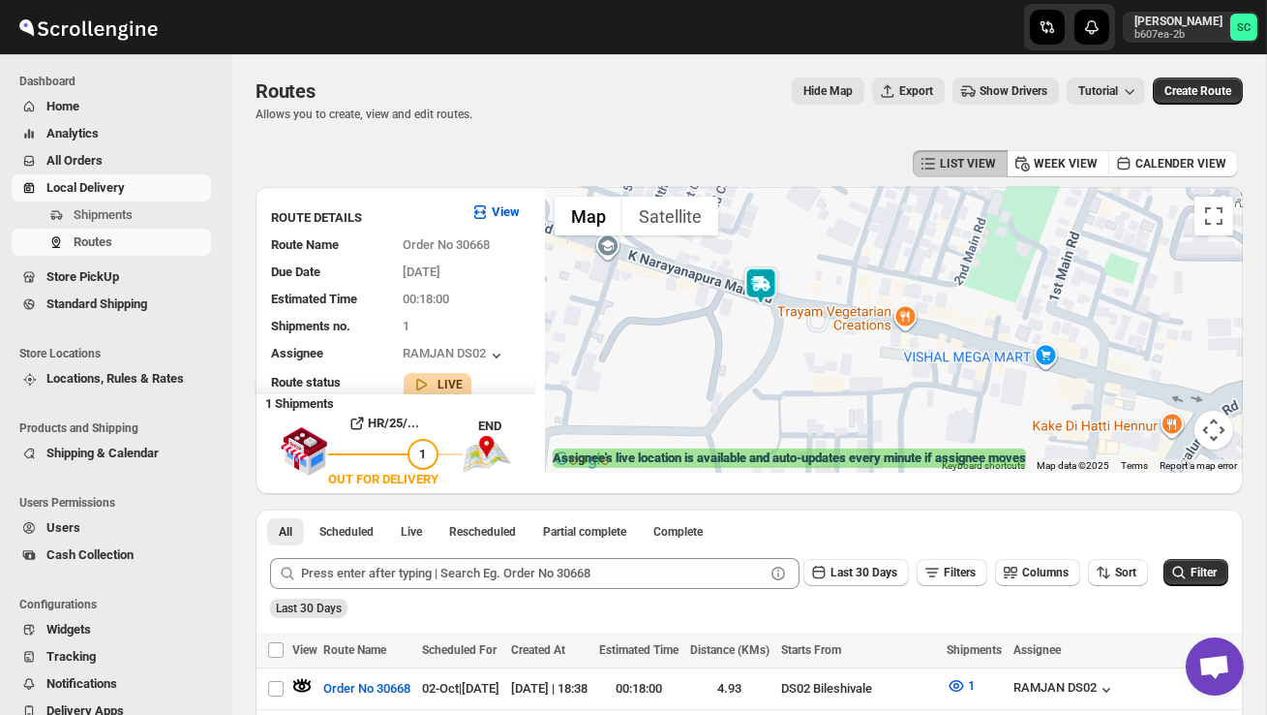
drag, startPoint x: 823, startPoint y: 375, endPoint x: 844, endPoint y: 397, distance: 30.8
click at [843, 397] on div at bounding box center [894, 330] width 698 height 286
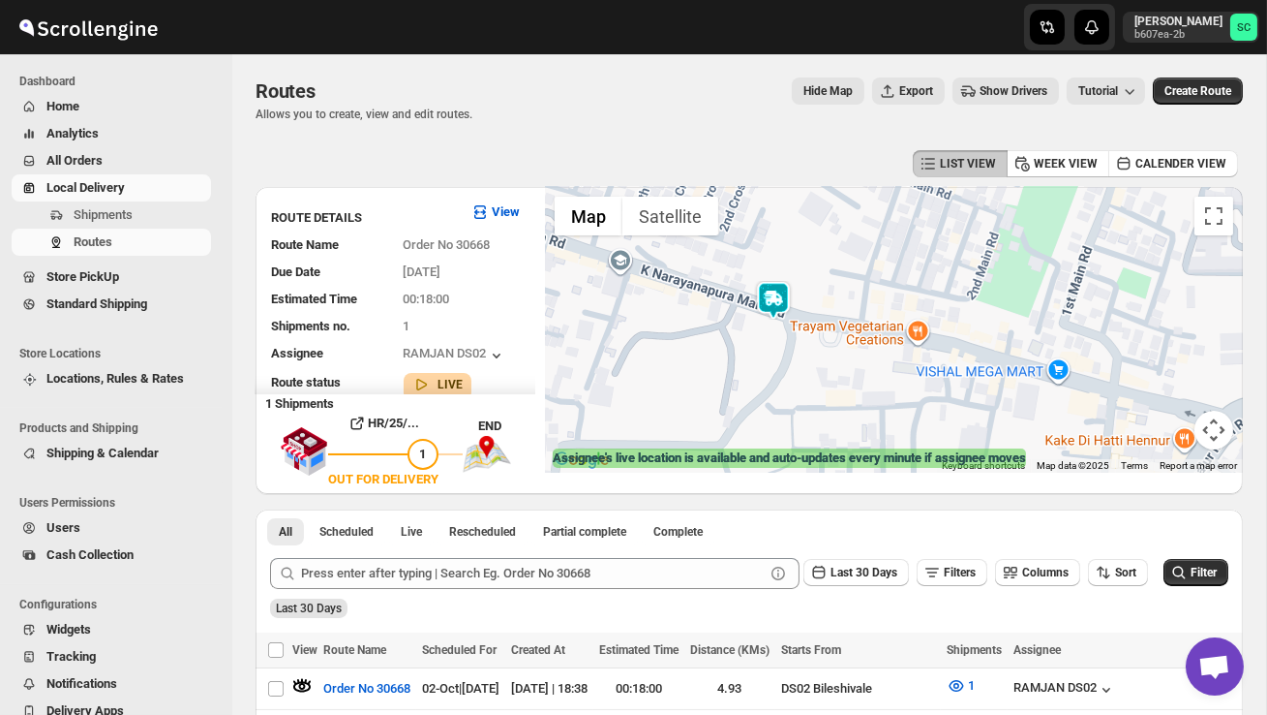
click at [1214, 441] on button "Map camera controls" at bounding box center [1214, 429] width 39 height 39
click at [1164, 434] on button "Zoom out" at bounding box center [1165, 429] width 39 height 39
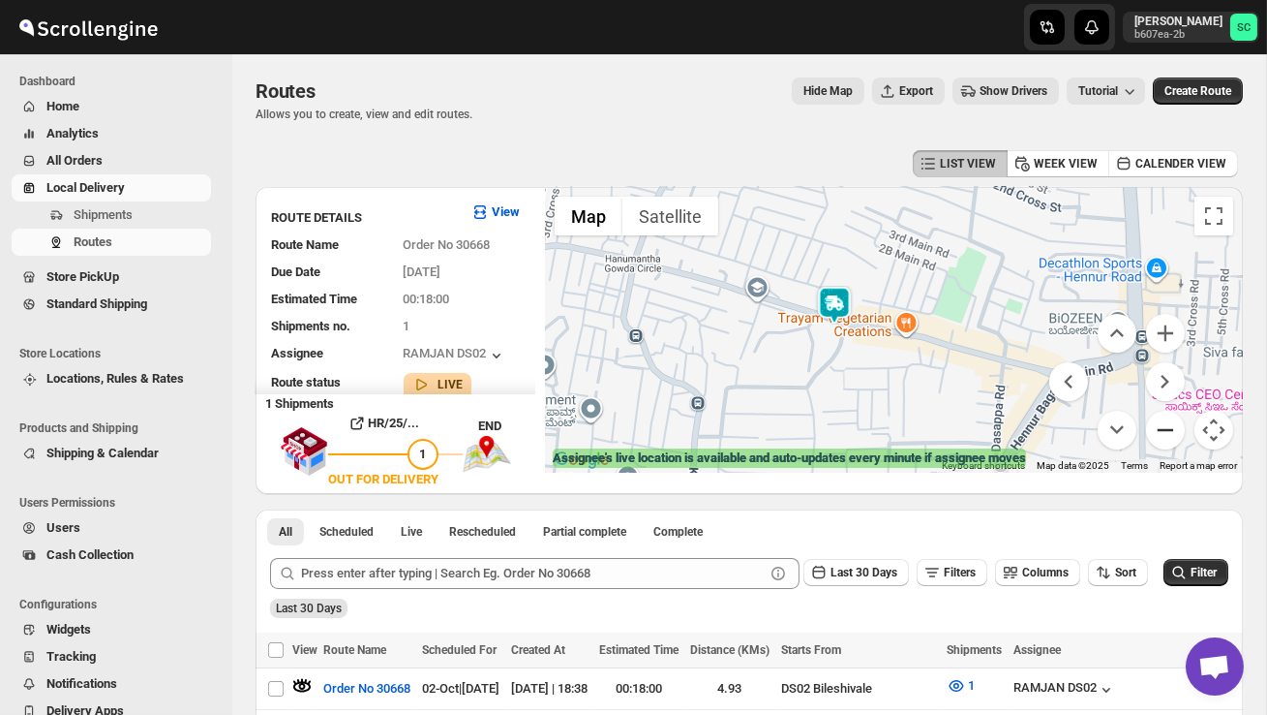
click at [1164, 434] on button "Zoom out" at bounding box center [1165, 429] width 39 height 39
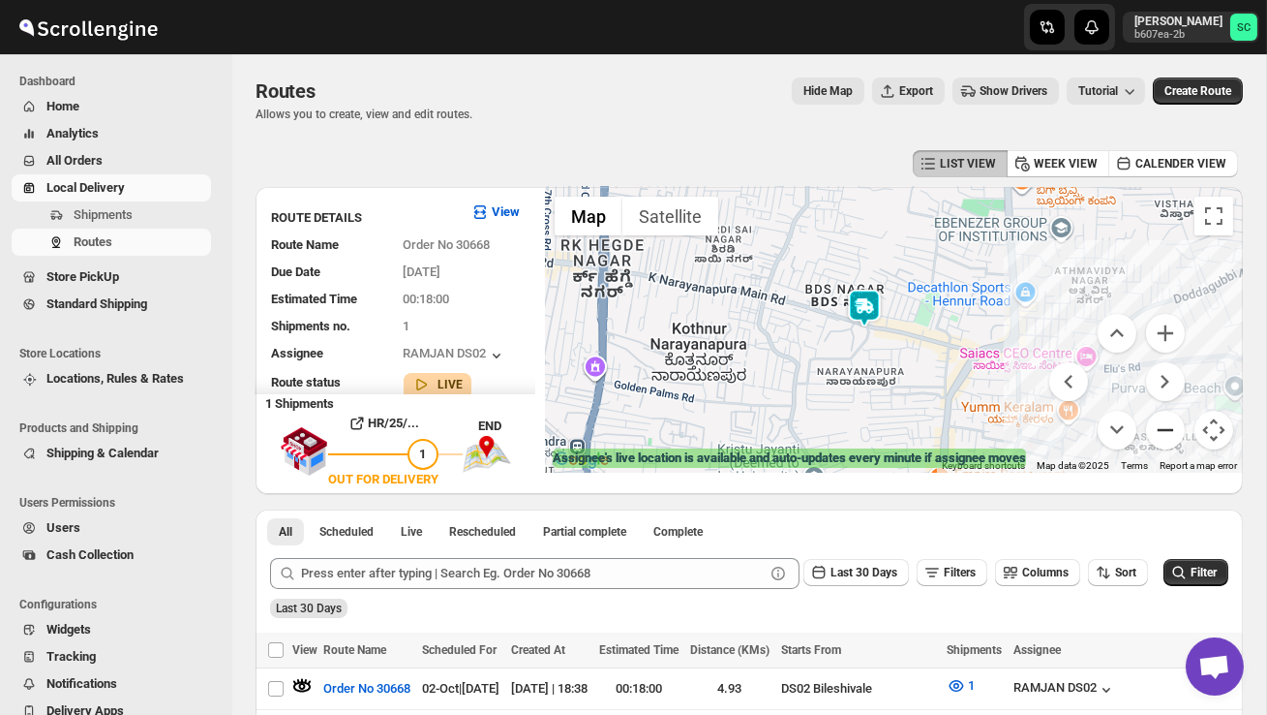
click at [1164, 434] on button "Zoom out" at bounding box center [1165, 429] width 39 height 39
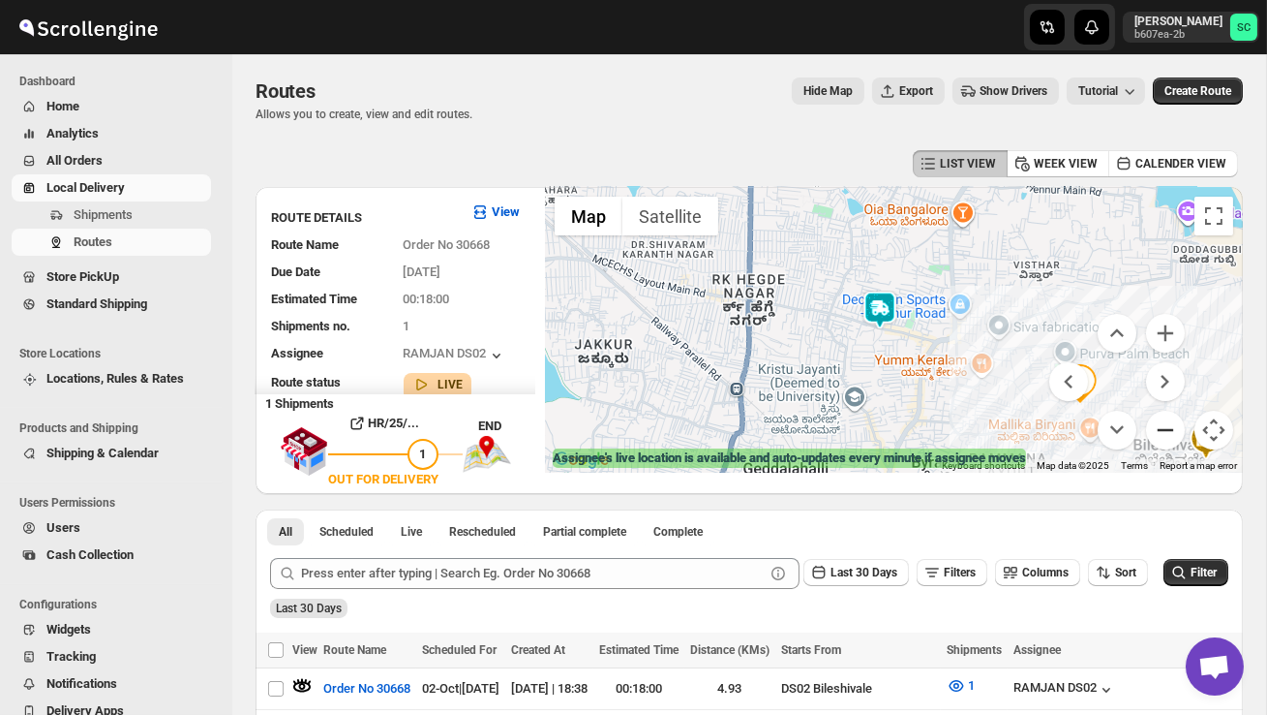
click at [1164, 434] on button "Zoom out" at bounding box center [1165, 429] width 39 height 39
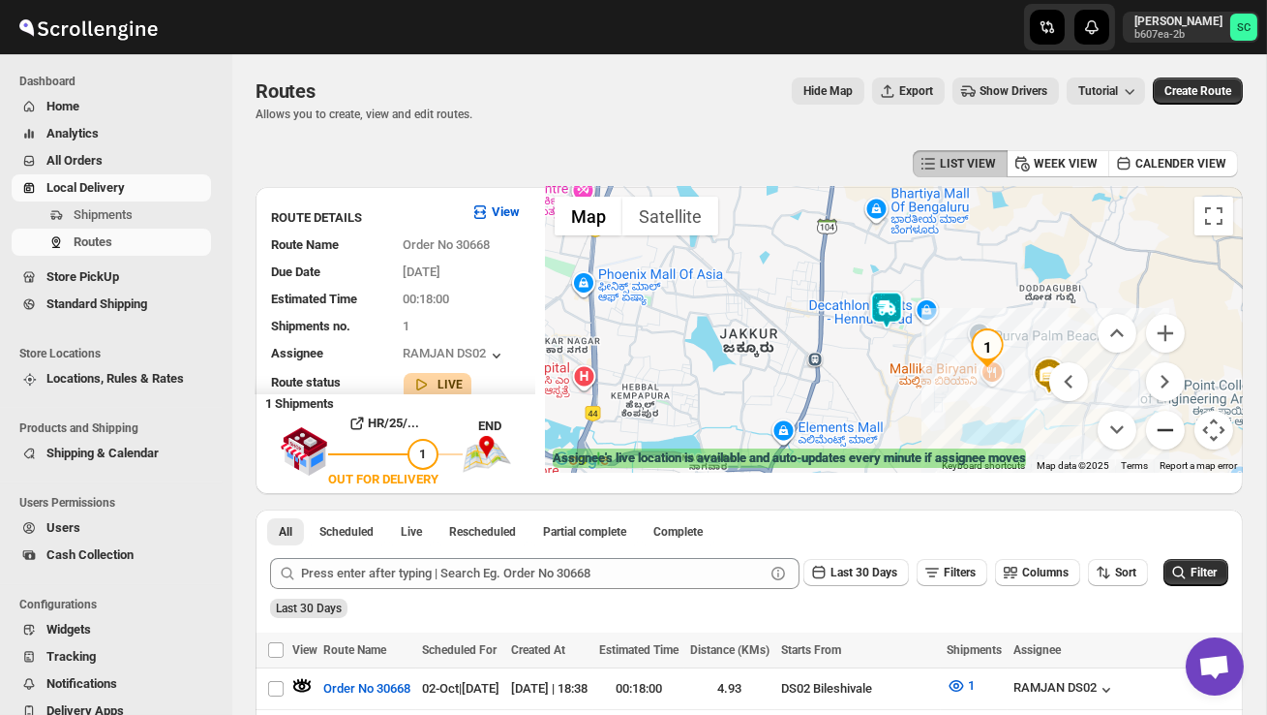
click at [1164, 434] on button "Zoom out" at bounding box center [1165, 429] width 39 height 39
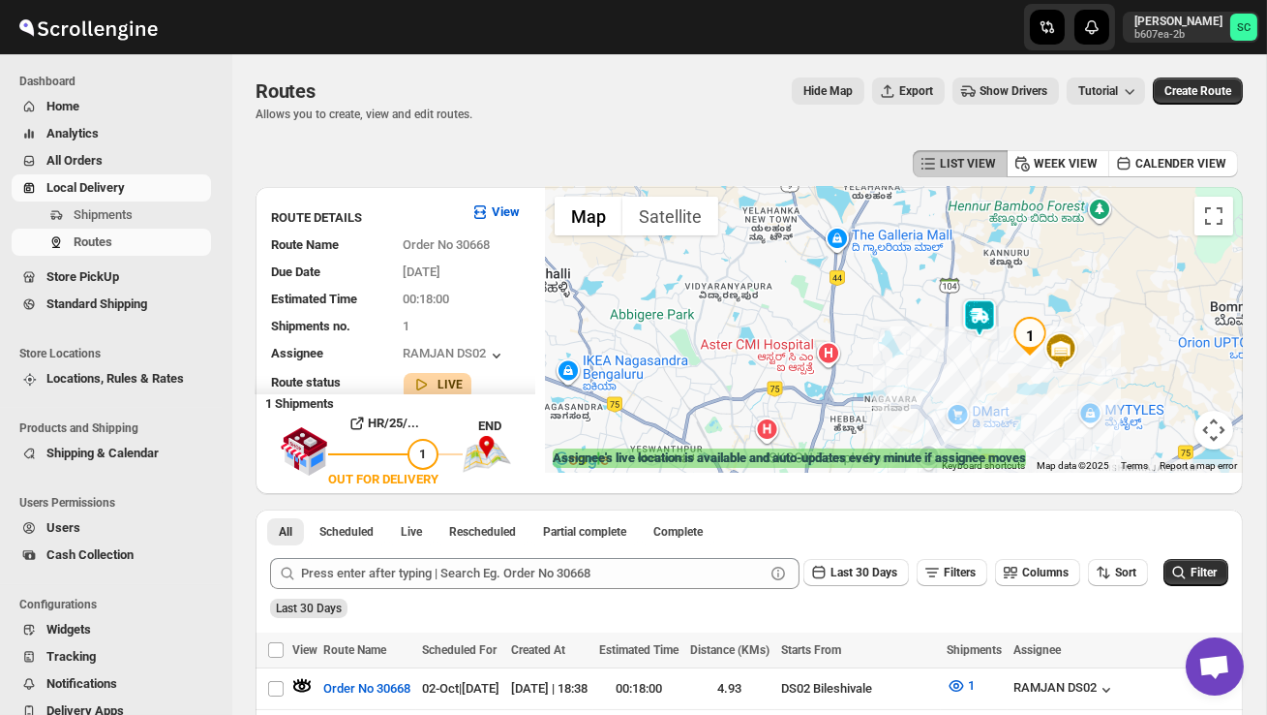
drag, startPoint x: 860, startPoint y: 395, endPoint x: 948, endPoint y: 402, distance: 88.4
click at [948, 403] on div at bounding box center [894, 330] width 698 height 286
